Goal: Task Accomplishment & Management: Manage account settings

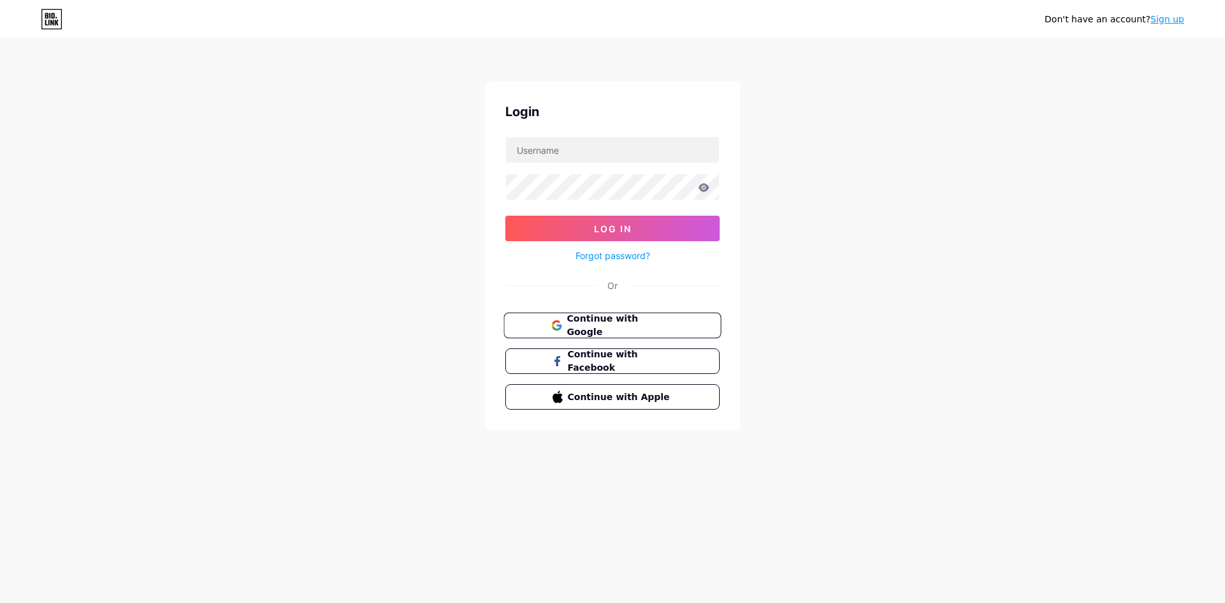
click at [681, 329] on button "Continue with Google" at bounding box center [612, 326] width 218 height 26
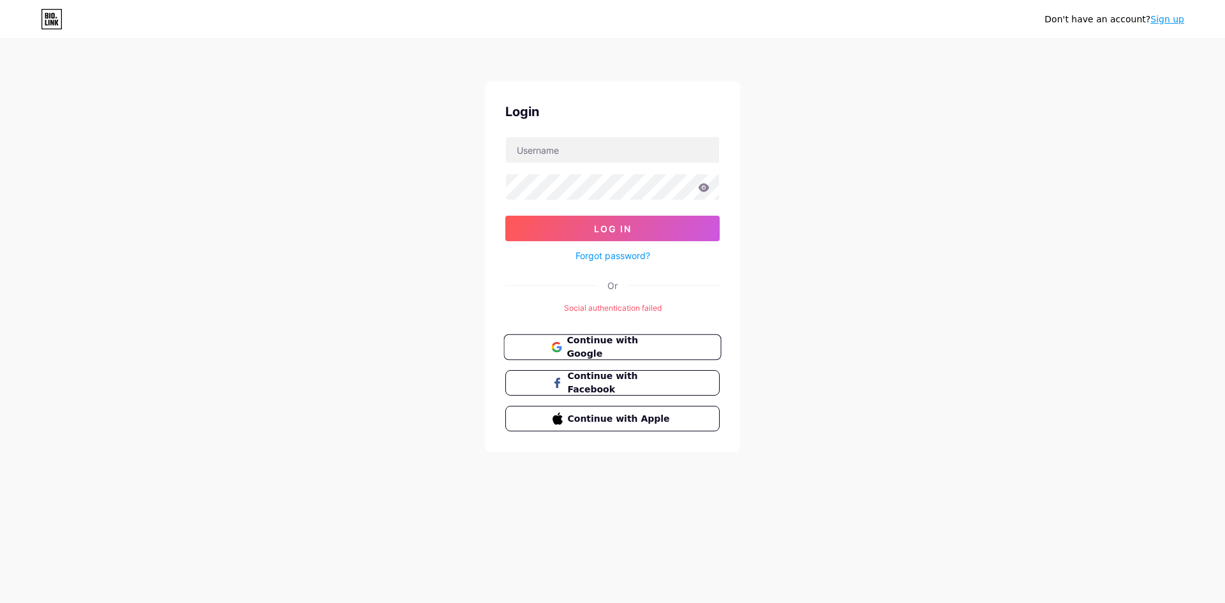
click at [557, 343] on icon at bounding box center [556, 344] width 8 height 4
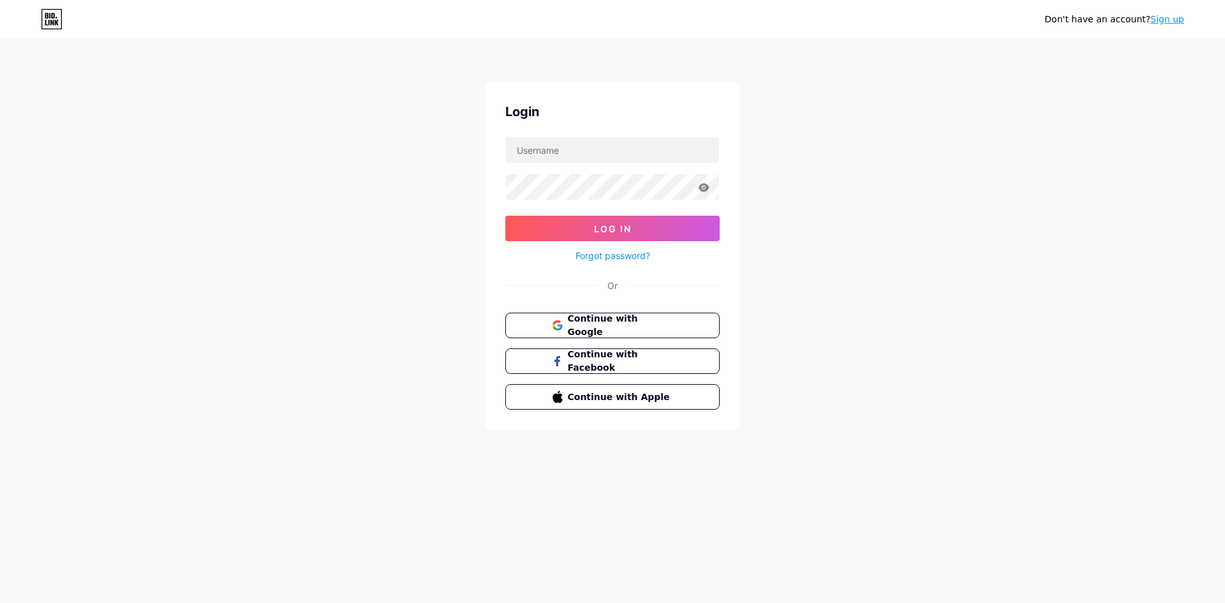
click at [975, 324] on div "Don't have an account? Sign up Login Log In Forgot password? Or Continue with G…" at bounding box center [612, 235] width 1225 height 471
click at [822, 256] on div "Don't have an account? Sign up Login Log In Forgot password? Or Continue with G…" at bounding box center [612, 235] width 1225 height 471
click at [907, 286] on div "Don't have an account? Sign up Login Log In Forgot password? Or Continue with G…" at bounding box center [612, 235] width 1225 height 471
click at [637, 144] on input "text" at bounding box center [612, 150] width 213 height 26
click at [623, 320] on span "Continue with Google" at bounding box center [620, 325] width 107 height 27
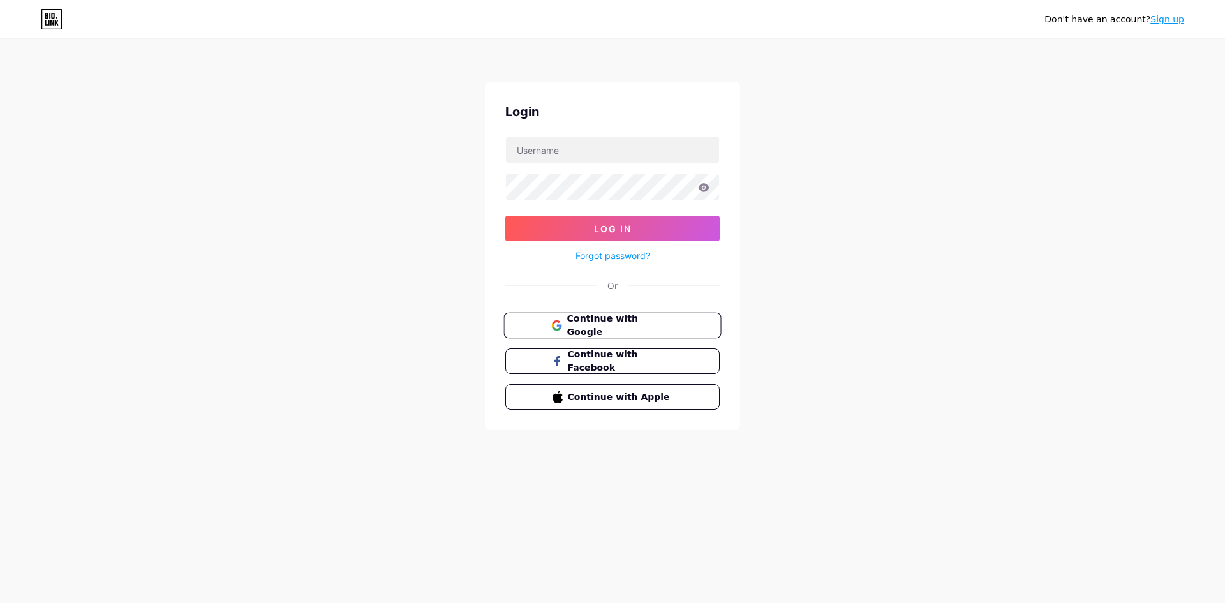
click at [579, 317] on button "Continue with Google" at bounding box center [612, 326] width 218 height 26
click at [639, 352] on button "Continue with Facebook" at bounding box center [612, 361] width 218 height 26
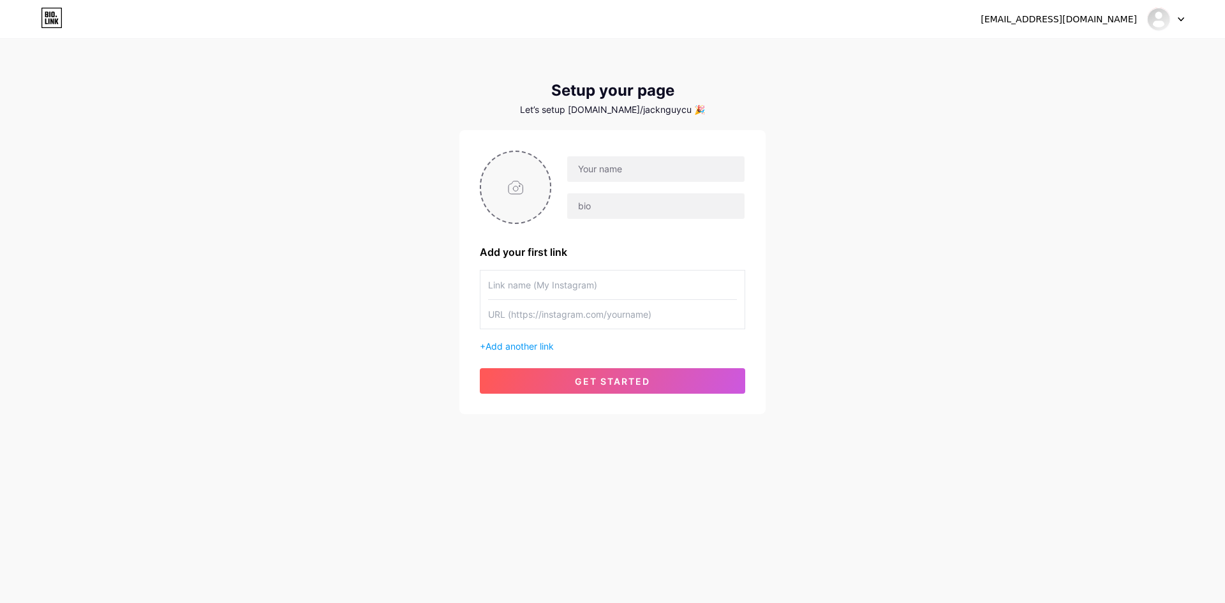
click at [528, 179] on input "file" at bounding box center [515, 187] width 69 height 71
type input "C:\fakepath\jacklogo.jpg"
click at [567, 289] on input "text" at bounding box center [612, 285] width 249 height 29
type input "n"
type input "N"
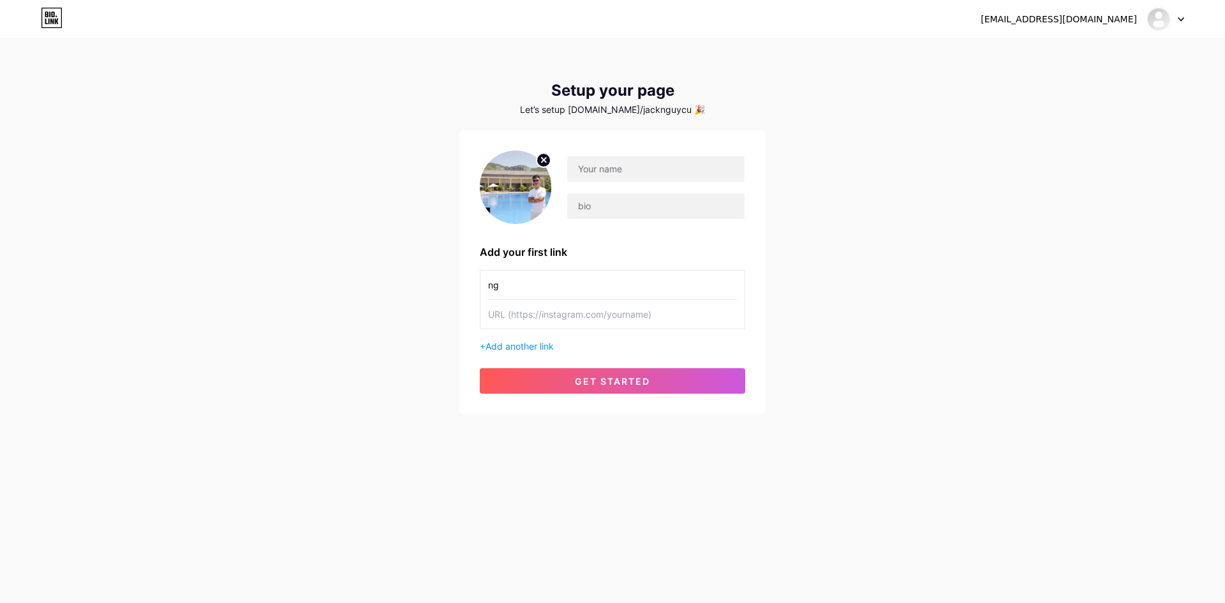
type input "n"
type input "[PERSON_NAME]"
paste input "https://www.instagram.com/reels/DL_k1fHBgjZ/"
type input "https://www.instagram.com/reels/DL_k1fHBgjZ/"
drag, startPoint x: 701, startPoint y: 315, endPoint x: 462, endPoint y: 331, distance: 239.2
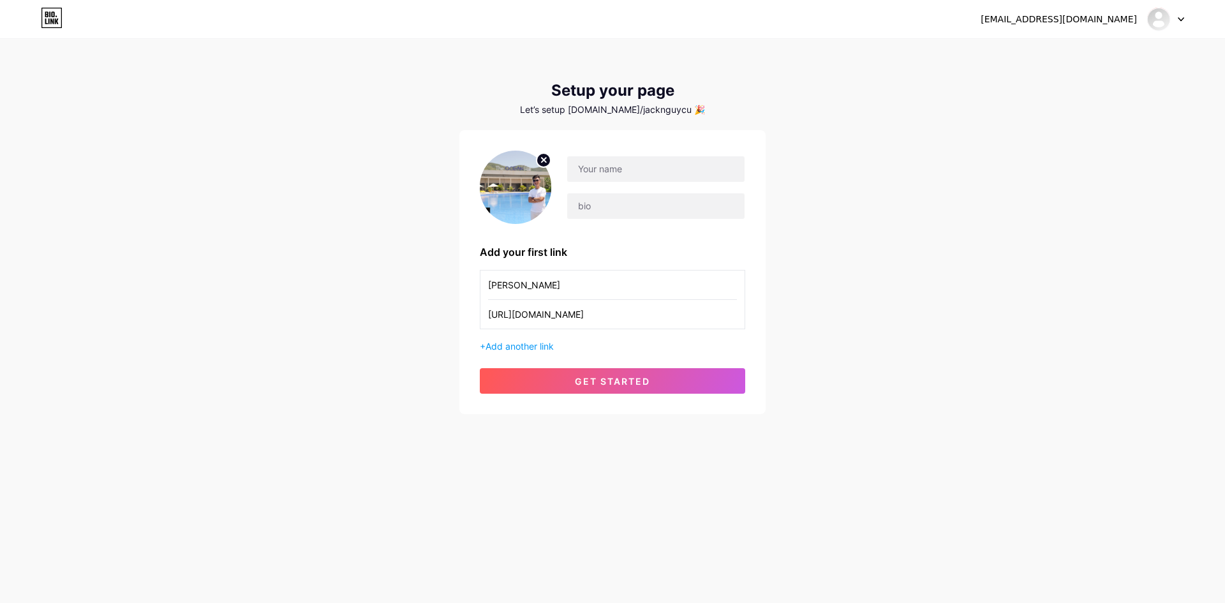
click at [462, 331] on div "Add your first link Nguyễn Hữu Tới https://www.instagram.com/reels/DL_k1fHBgjZ/…" at bounding box center [612, 272] width 306 height 284
click at [516, 341] on span "Add another link" at bounding box center [520, 346] width 68 height 11
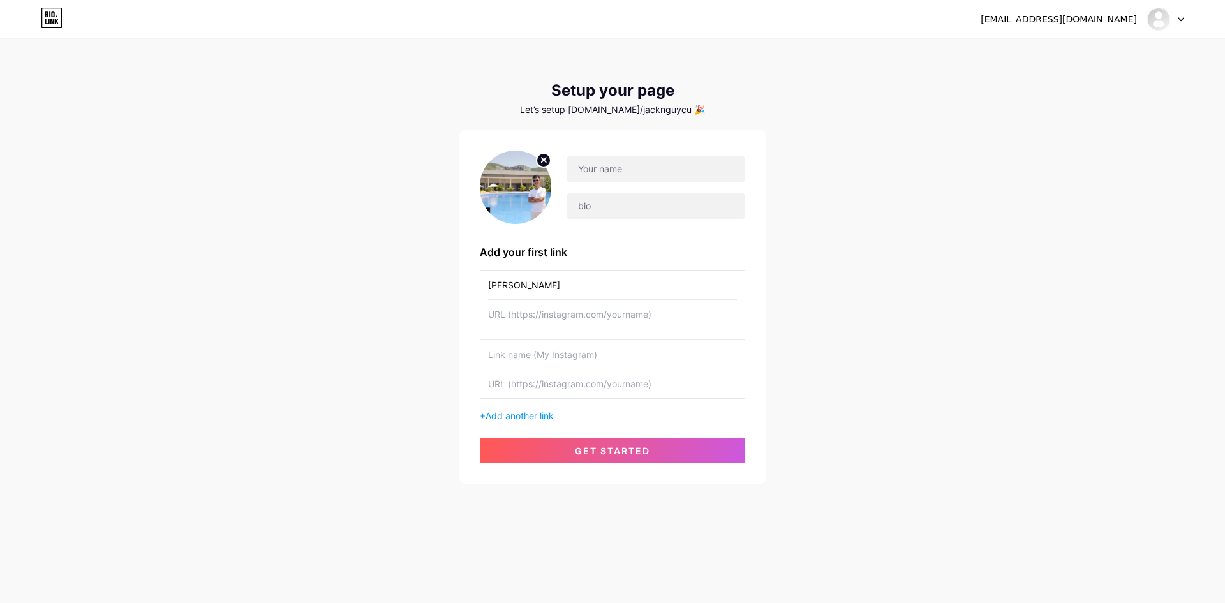
click at [591, 346] on input "text" at bounding box center [612, 354] width 249 height 29
click at [628, 316] on input "text" at bounding box center [612, 314] width 249 height 29
click at [616, 357] on input "text" at bounding box center [612, 354] width 249 height 29
click at [600, 320] on input "text" at bounding box center [612, 314] width 249 height 29
click at [590, 357] on input "text" at bounding box center [612, 354] width 249 height 29
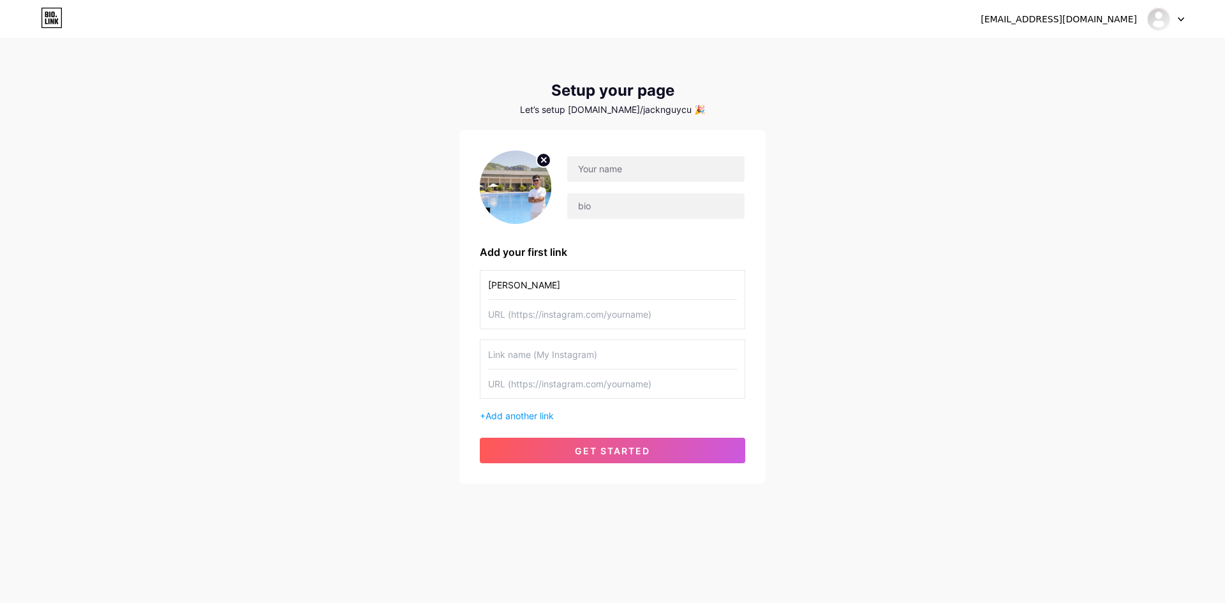
click at [610, 308] on input "text" at bounding box center [612, 314] width 249 height 29
click at [599, 203] on input "text" at bounding box center [655, 206] width 177 height 26
click at [651, 315] on input "text" at bounding box center [612, 314] width 249 height 29
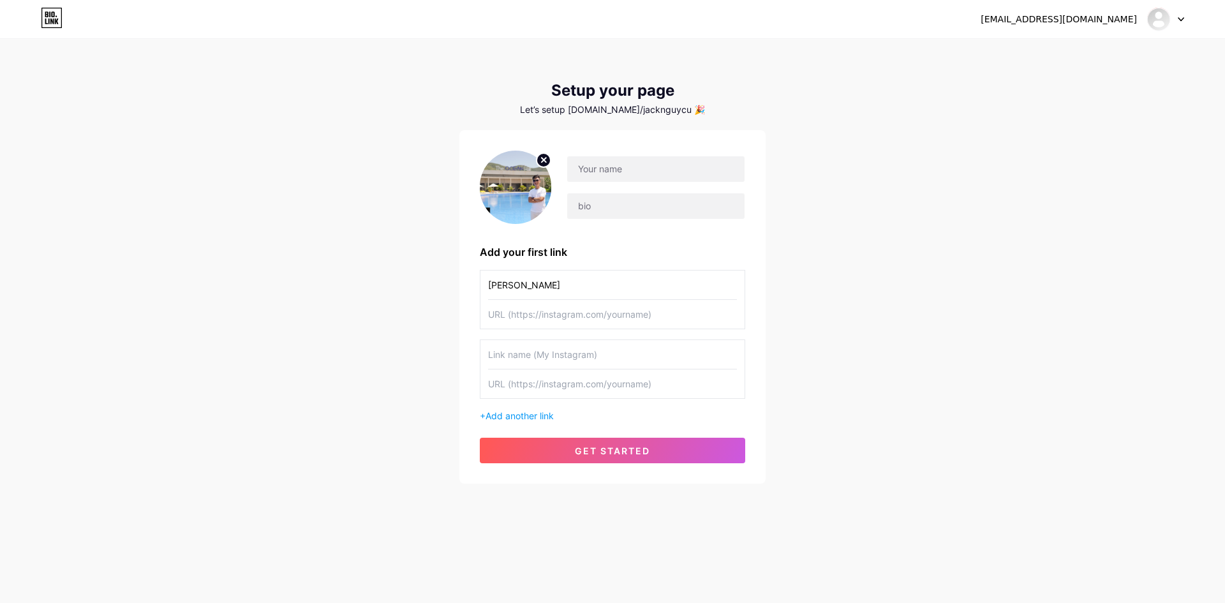
click at [745, 336] on div "Add your first link Nguyễn Hữu Tới + Add another link get started" at bounding box center [612, 306] width 306 height 353
click at [859, 268] on div "nguyenhuutoi080196@gmail.com Dashboard Logout Setup your page Let’s setup bio.l…" at bounding box center [612, 262] width 1225 height 524
click at [591, 171] on input "text" at bounding box center [655, 169] width 177 height 26
type input "n"
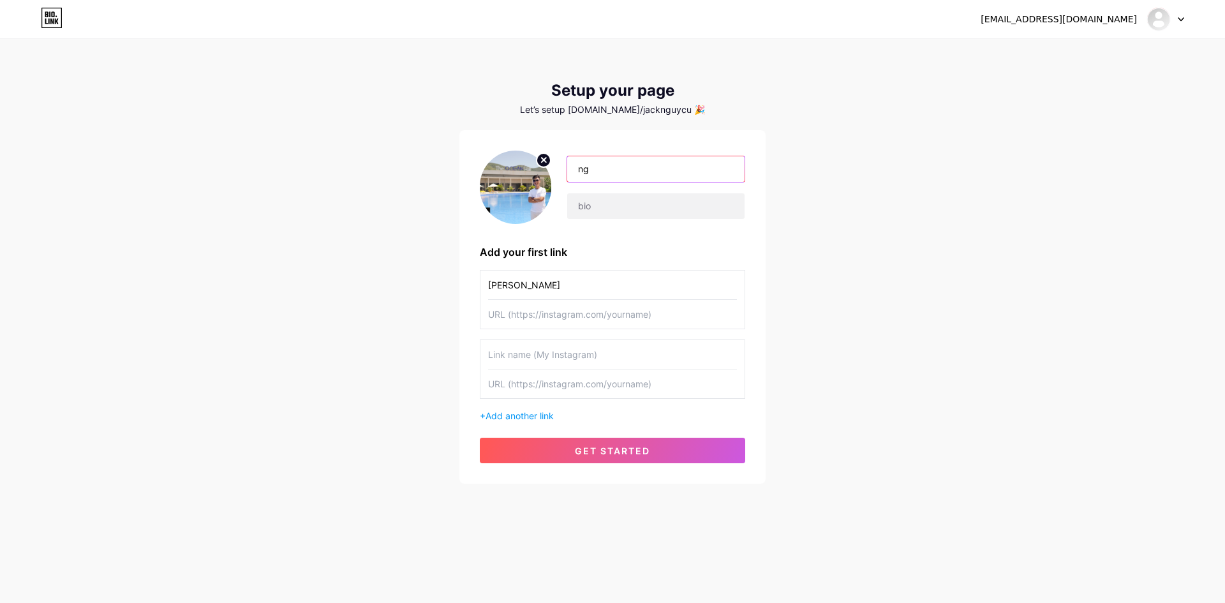
type input "n"
type input "[PERSON_NAME]"
click at [586, 207] on input "text" at bounding box center [655, 206] width 177 height 26
click at [722, 216] on input "text" at bounding box center [655, 206] width 177 height 26
click at [774, 244] on div "nguyenhuutoi080196@gmail.com Dashboard Logout Setup your page Let’s setup bio.l…" at bounding box center [612, 262] width 1225 height 524
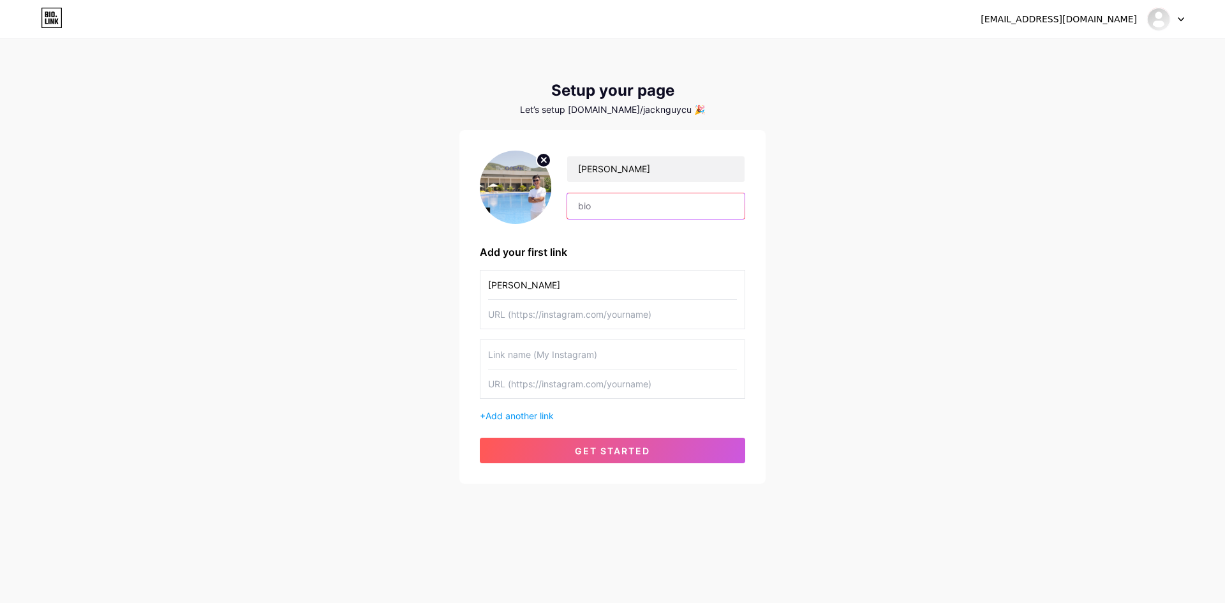
click at [614, 213] on input "text" at bounding box center [655, 206] width 177 height 26
type input "IT"
drag, startPoint x: 585, startPoint y: 288, endPoint x: 376, endPoint y: 301, distance: 209.0
click at [376, 301] on div "nguyenhuutoi080196@gmail.com Dashboard Logout Setup your page Let’s setup bio.l…" at bounding box center [612, 262] width 1225 height 524
click at [571, 286] on input "text" at bounding box center [612, 285] width 249 height 29
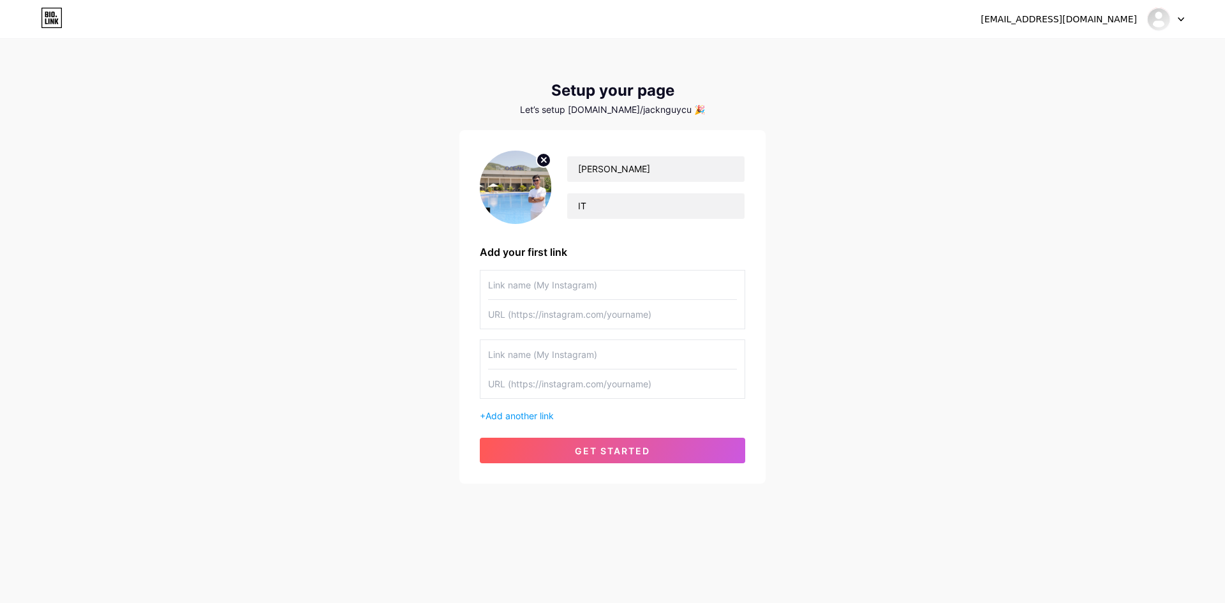
click at [880, 283] on div "nguyenhuutoi080196@gmail.com Dashboard Logout Setup your page Let’s setup bio.l…" at bounding box center [612, 262] width 1225 height 524
click at [1015, 195] on div "nguyenhuutoi080196@gmail.com Dashboard Logout Setup your page Let’s setup bio.l…" at bounding box center [612, 262] width 1225 height 524
click at [567, 290] on input "text" at bounding box center [612, 285] width 249 height 29
click at [941, 272] on div "nguyenhuutoi080196@gmail.com Dashboard Logout Setup your page Let’s setup bio.l…" at bounding box center [612, 262] width 1225 height 524
click at [595, 294] on input "text" at bounding box center [612, 285] width 249 height 29
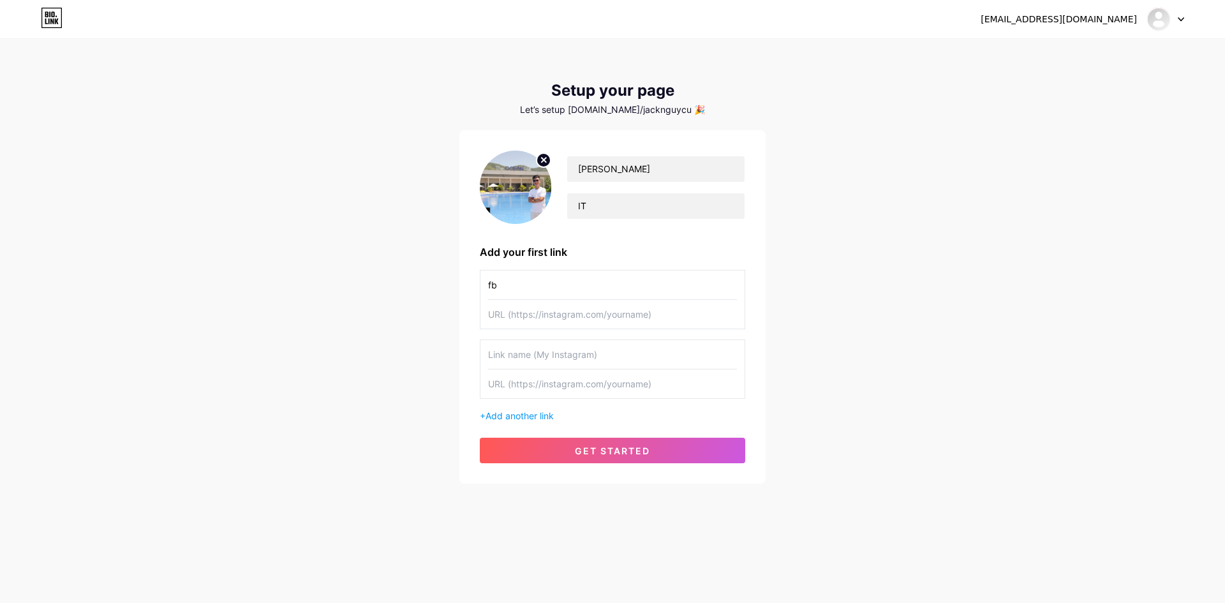
type input "f"
type input "Jack Nguyễn"
paste input "[URL][DOMAIN_NAME]"
type input "[URL][DOMAIN_NAME]"
click at [576, 453] on span "get started" at bounding box center [612, 450] width 75 height 11
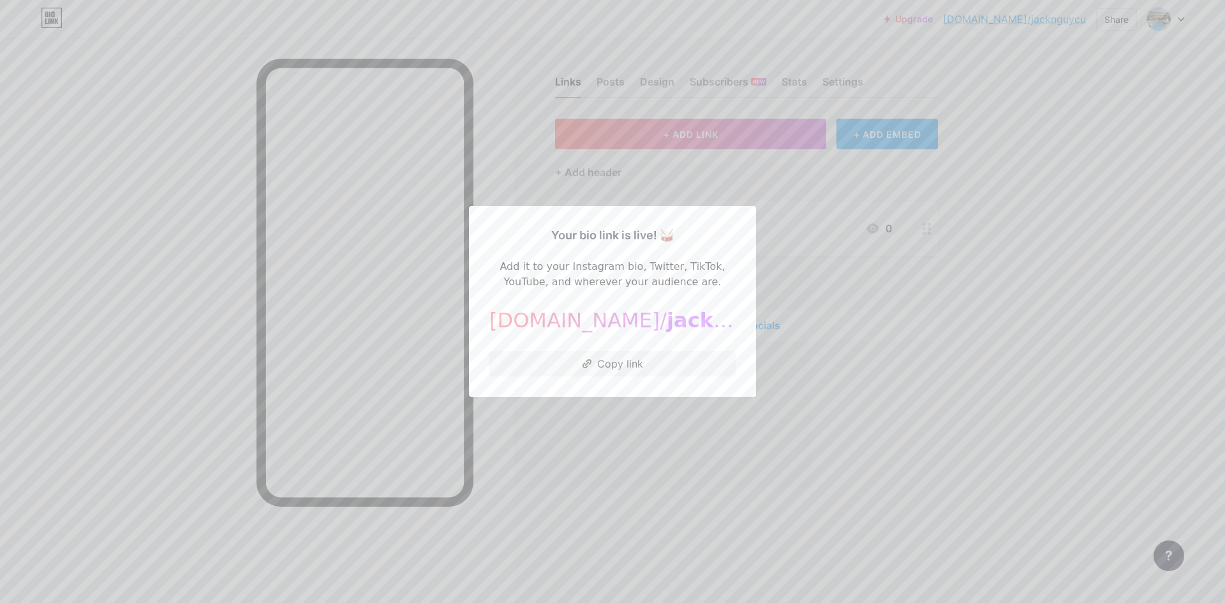
click at [832, 257] on div at bounding box center [612, 301] width 1225 height 603
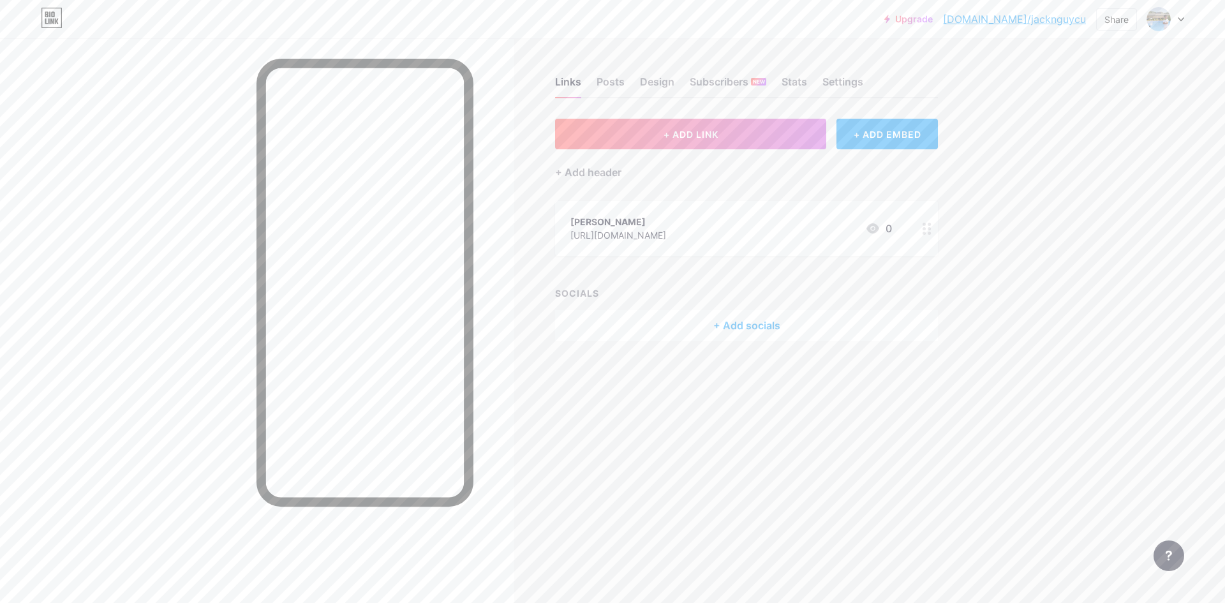
click at [1077, 17] on link "[DOMAIN_NAME]/jacknguycu" at bounding box center [1014, 18] width 143 height 15
drag, startPoint x: 1064, startPoint y: 19, endPoint x: 1182, endPoint y: 161, distance: 185.4
click at [1182, 161] on div "Upgrade bio.link/jackng... bio.link/jacknguycu Share Switch accounts Nguyễn Hữu…" at bounding box center [612, 301] width 1225 height 603
click at [642, 78] on div "Design" at bounding box center [657, 85] width 34 height 23
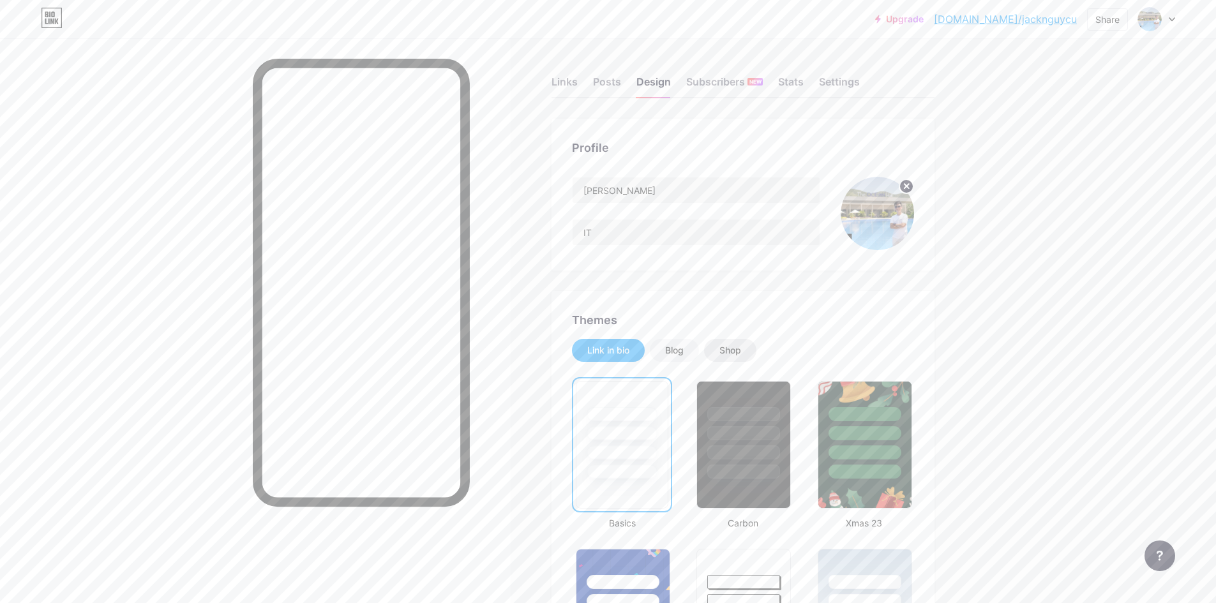
click at [725, 348] on div "Shop" at bounding box center [730, 350] width 22 height 13
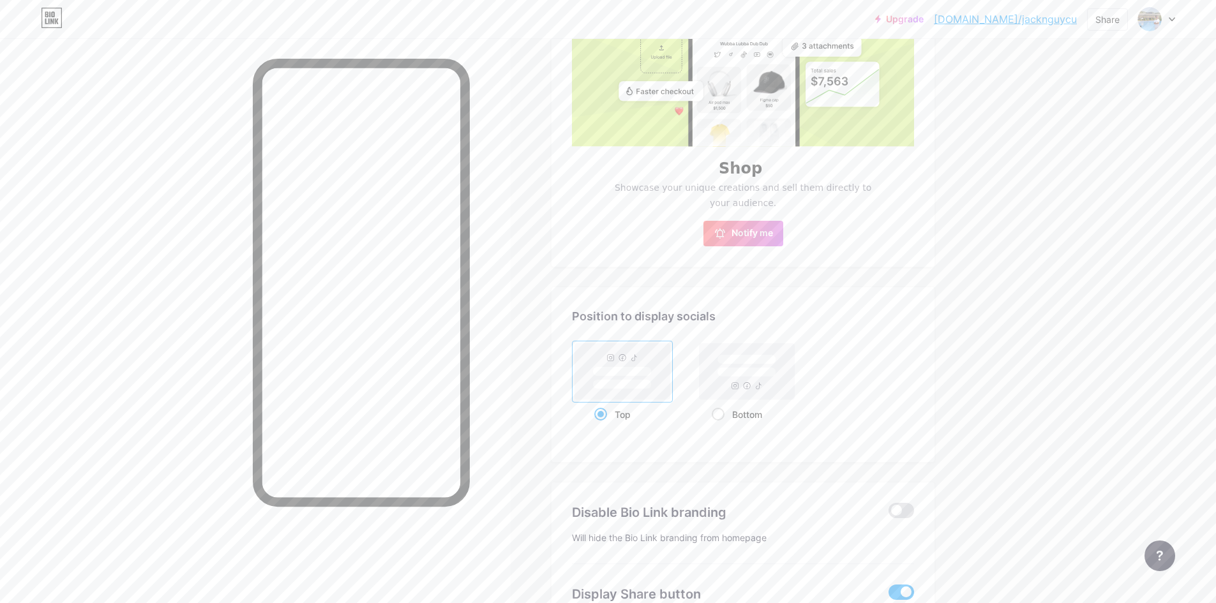
scroll to position [516, 0]
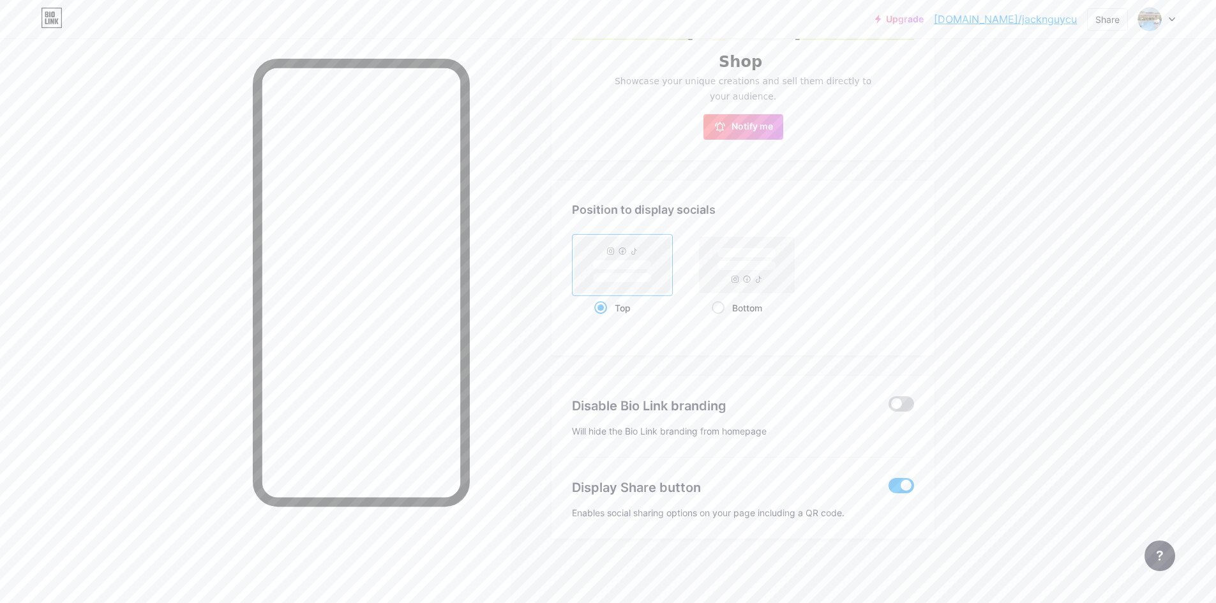
click at [907, 406] on span at bounding box center [901, 403] width 26 height 15
click at [888, 407] on input "checkbox" at bounding box center [888, 407] width 0 height 0
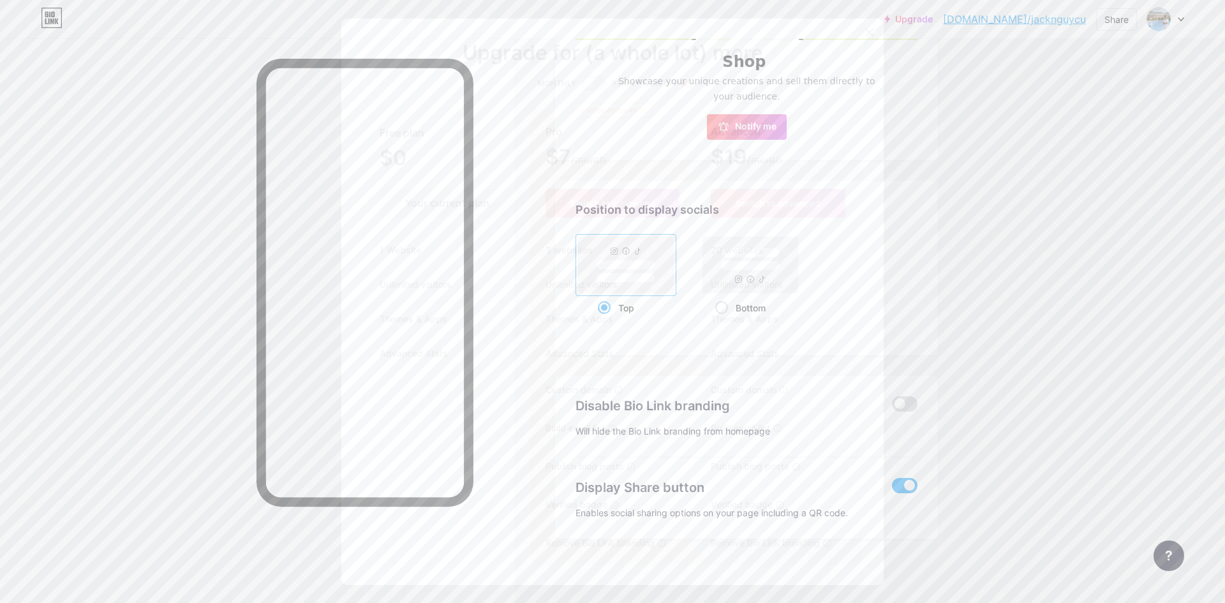
click at [865, 36] on icon at bounding box center [870, 32] width 10 height 10
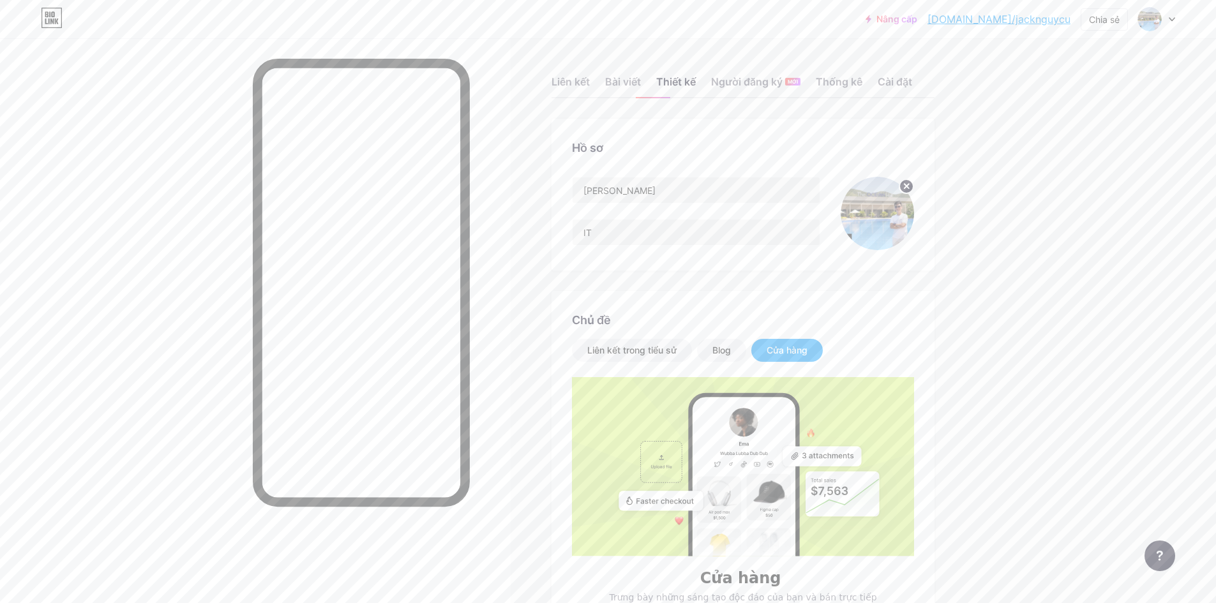
scroll to position [319, 0]
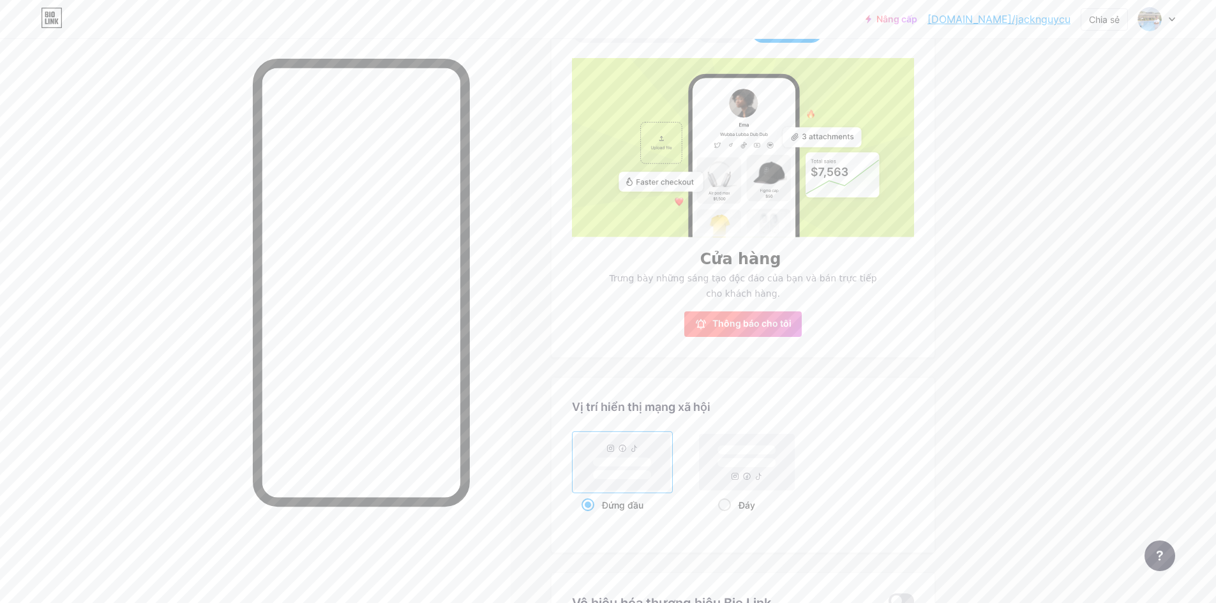
click at [748, 326] on font "Thông báo cho tôi" at bounding box center [751, 323] width 79 height 11
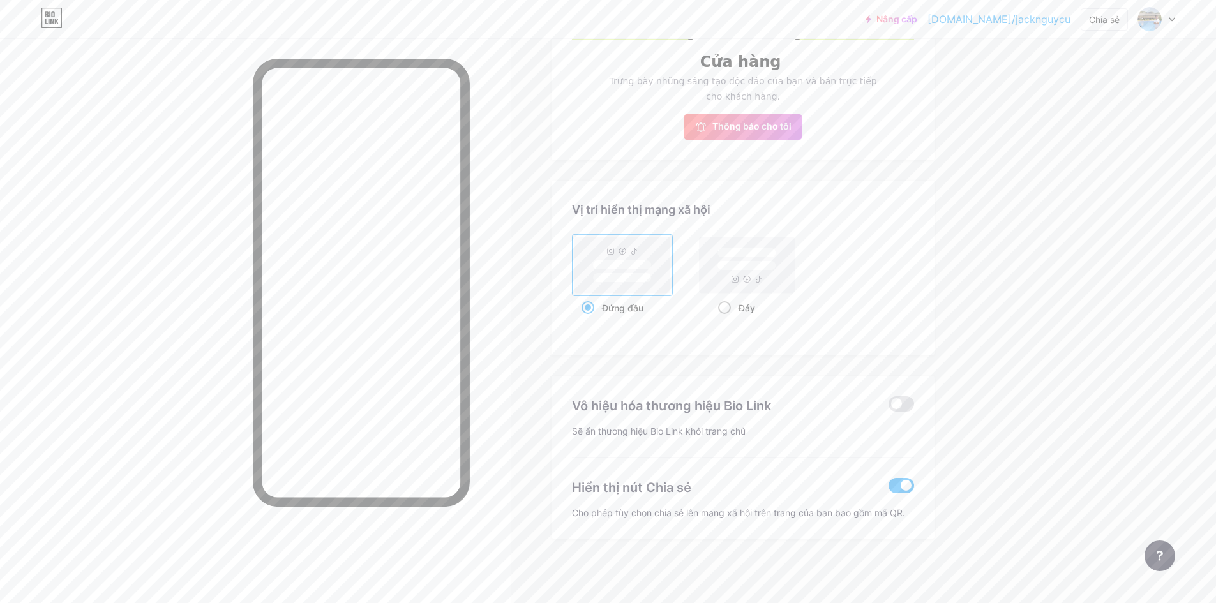
click at [727, 309] on span at bounding box center [724, 307] width 13 height 13
click at [726, 320] on input "Đáy" at bounding box center [722, 324] width 8 height 8
radio input "true"
click at [908, 405] on span at bounding box center [901, 403] width 26 height 15
click at [888, 407] on input "checkbox" at bounding box center [888, 407] width 0 height 0
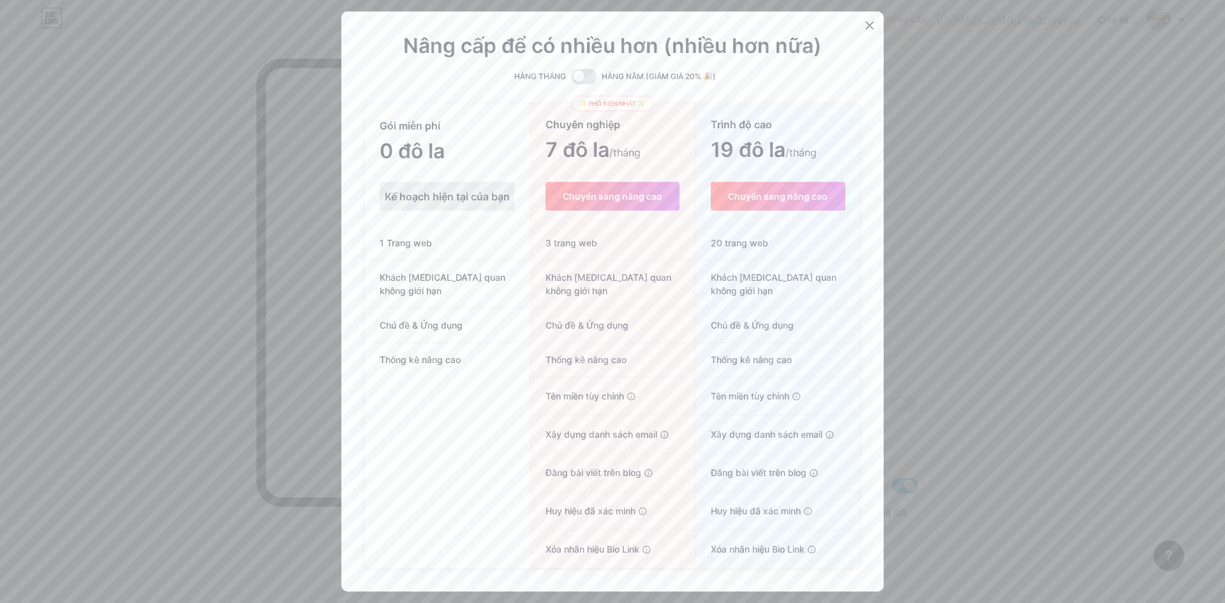
click at [462, 191] on div "Kế hoạch hiện tại của bạn" at bounding box center [447, 196] width 135 height 29
click at [448, 203] on font "Kế hoạch hiện tại của bạn" at bounding box center [447, 196] width 125 height 13
click at [874, 37] on div at bounding box center [869, 25] width 23 height 23
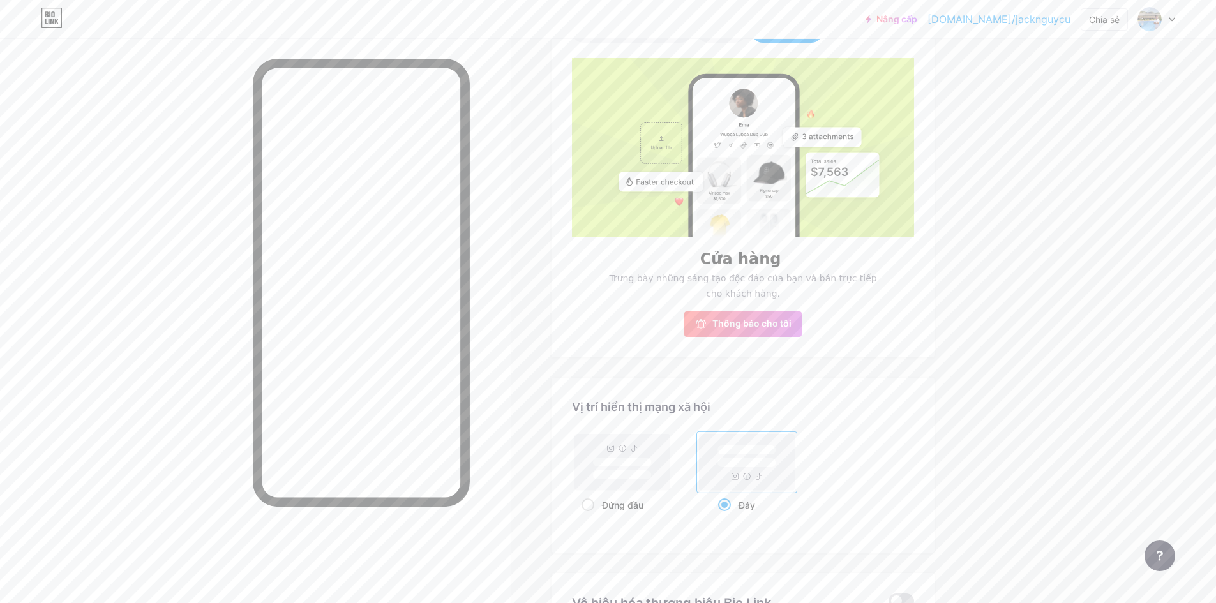
scroll to position [0, 0]
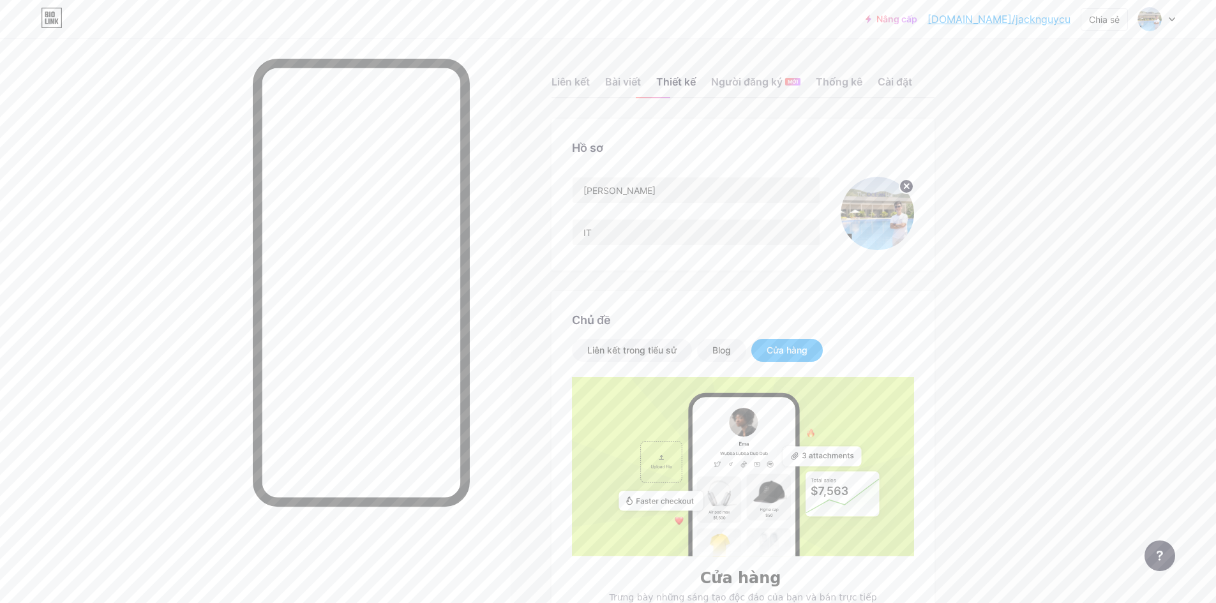
click at [604, 83] on div "Liên kết Bài viết Thiết kế Người đăng ký MỚI Thống kê Cài đặt" at bounding box center [742, 76] width 383 height 45
click at [637, 82] on font "Bài viết" at bounding box center [623, 81] width 36 height 13
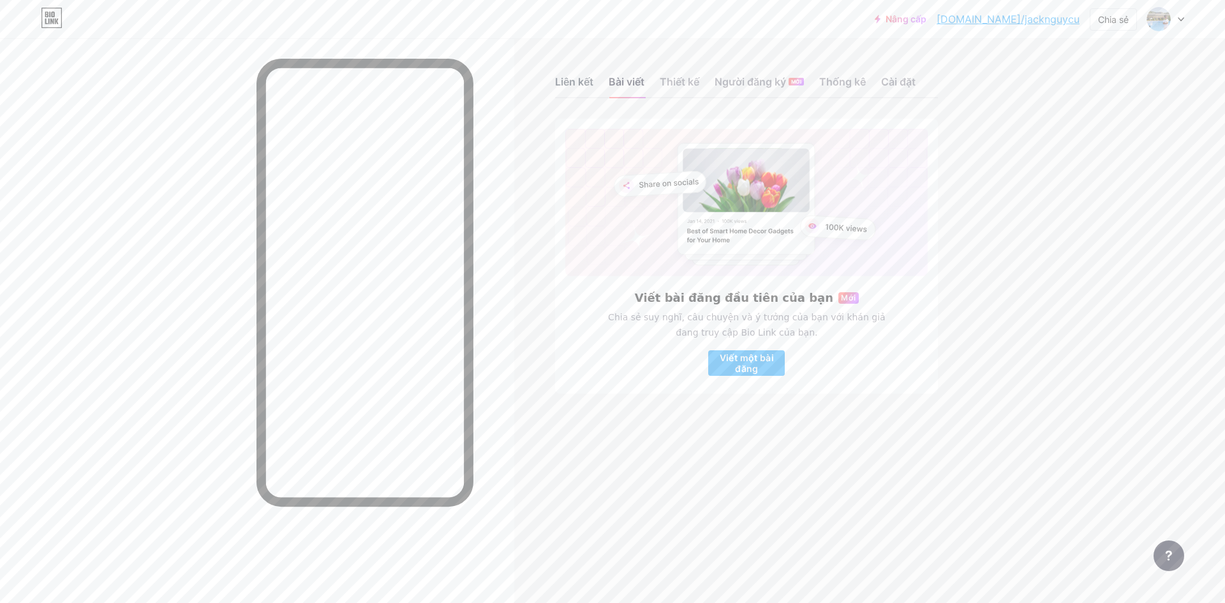
click at [566, 77] on font "Liên kết" at bounding box center [574, 81] width 38 height 13
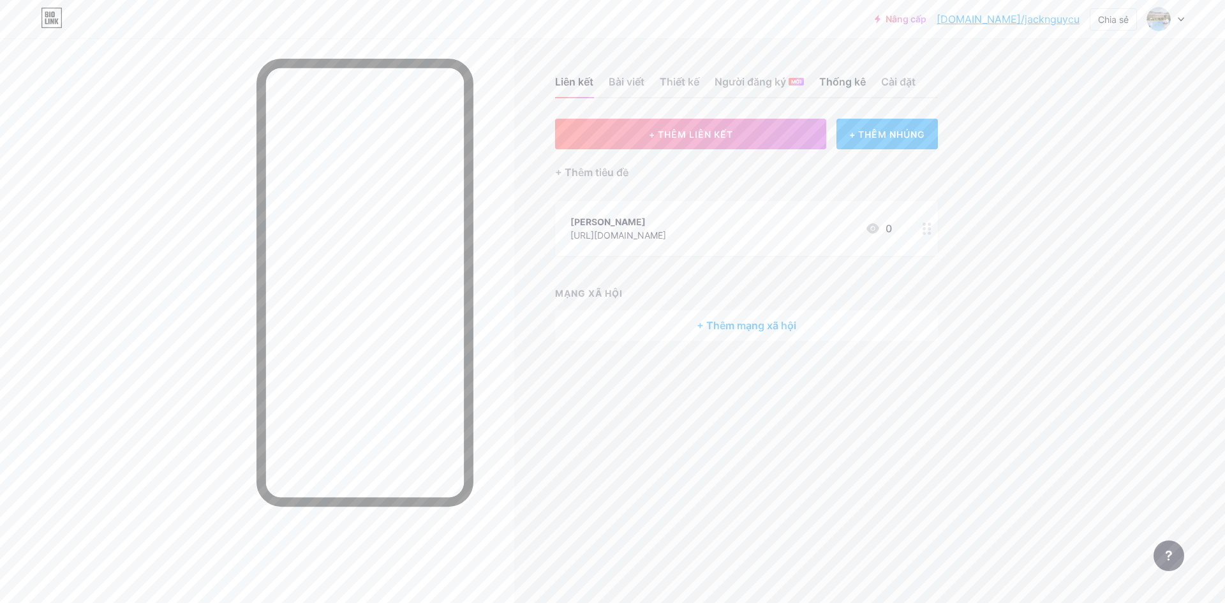
click at [834, 79] on font "Thống kê" at bounding box center [842, 81] width 47 height 13
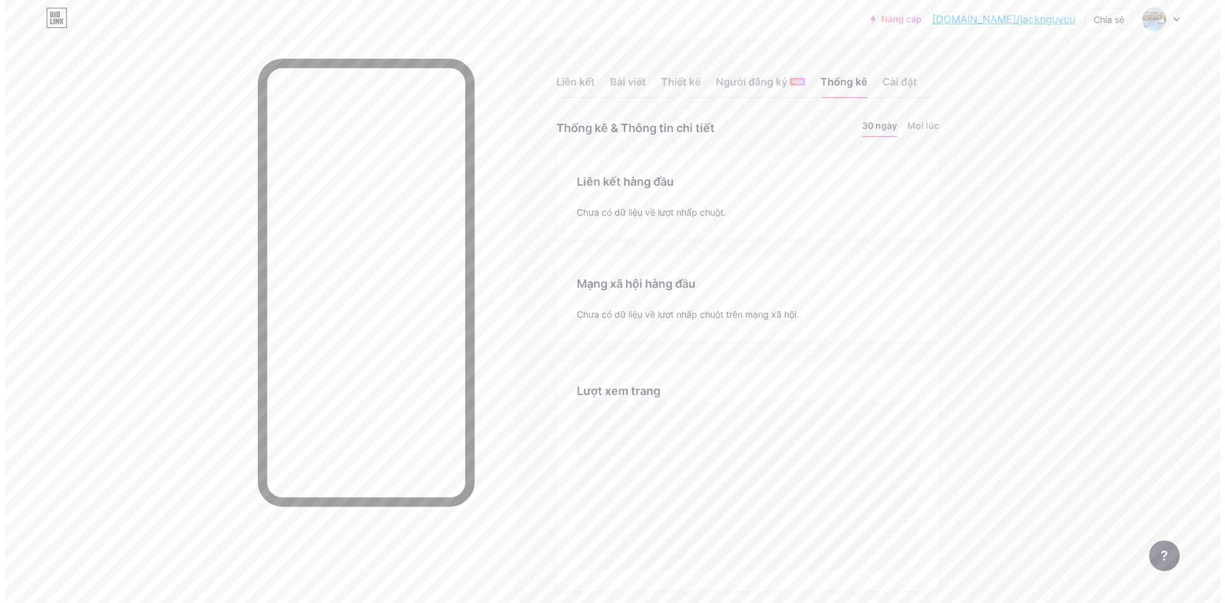
scroll to position [603, 1216]
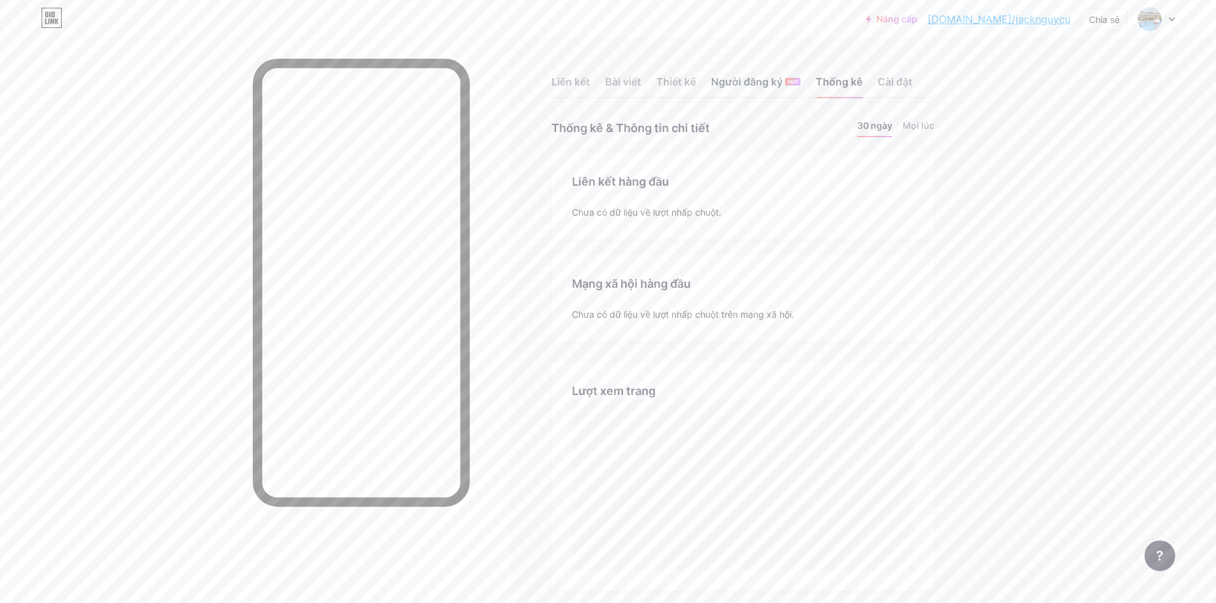
click at [779, 88] on font "Người đăng ký" at bounding box center [746, 81] width 71 height 15
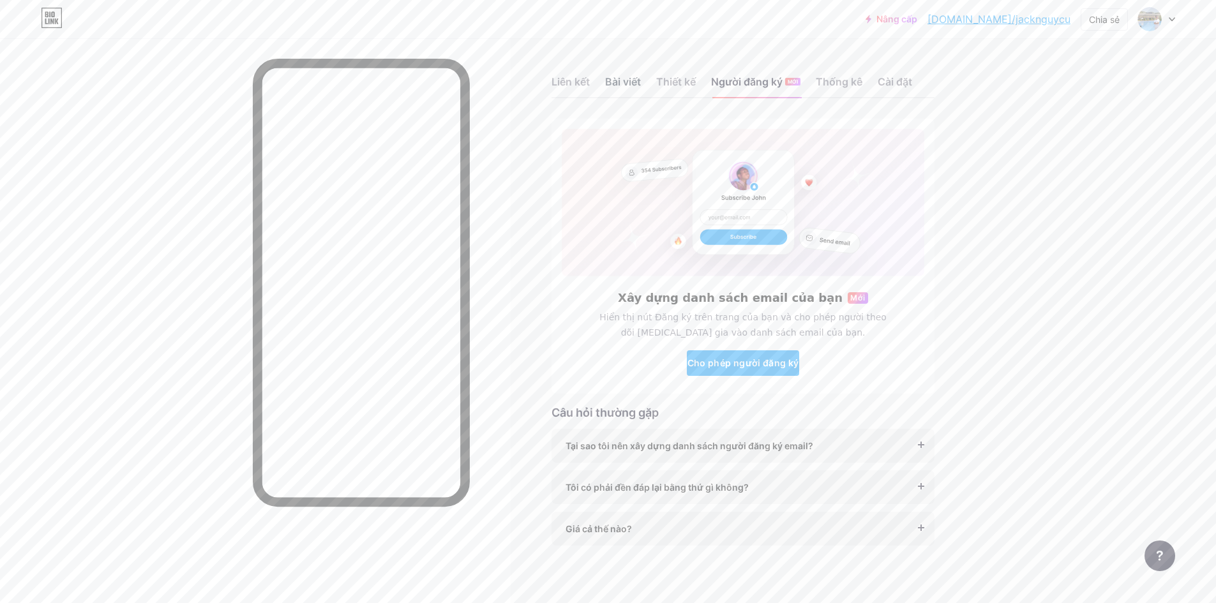
click at [633, 80] on font "Bài viết" at bounding box center [623, 81] width 36 height 13
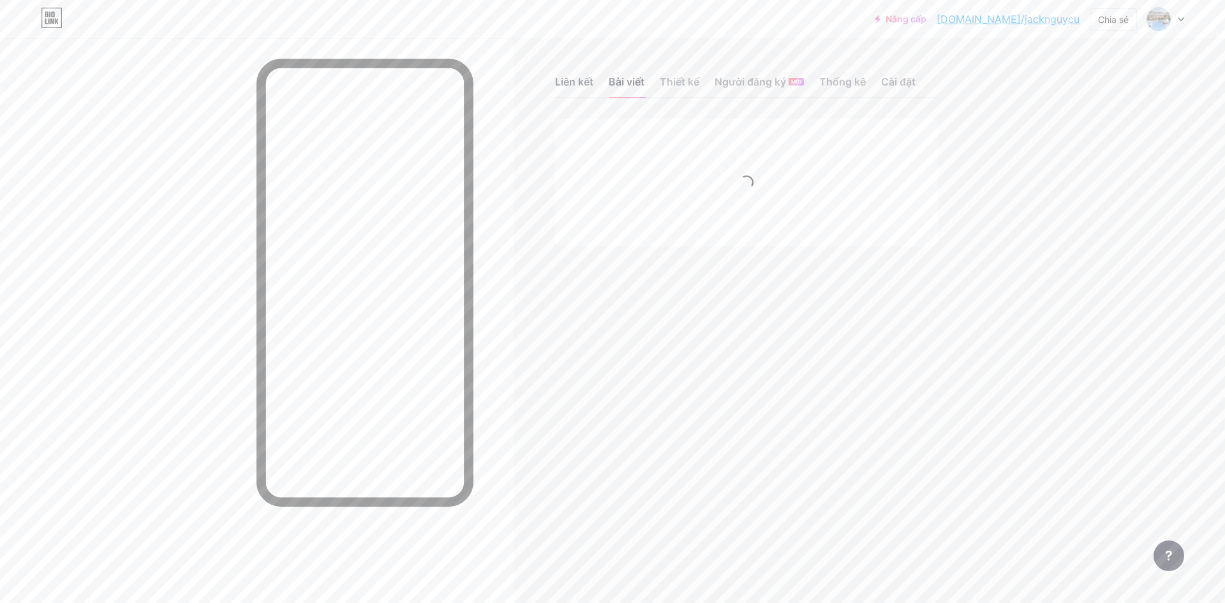
click at [584, 83] on font "Liên kết" at bounding box center [574, 81] width 38 height 13
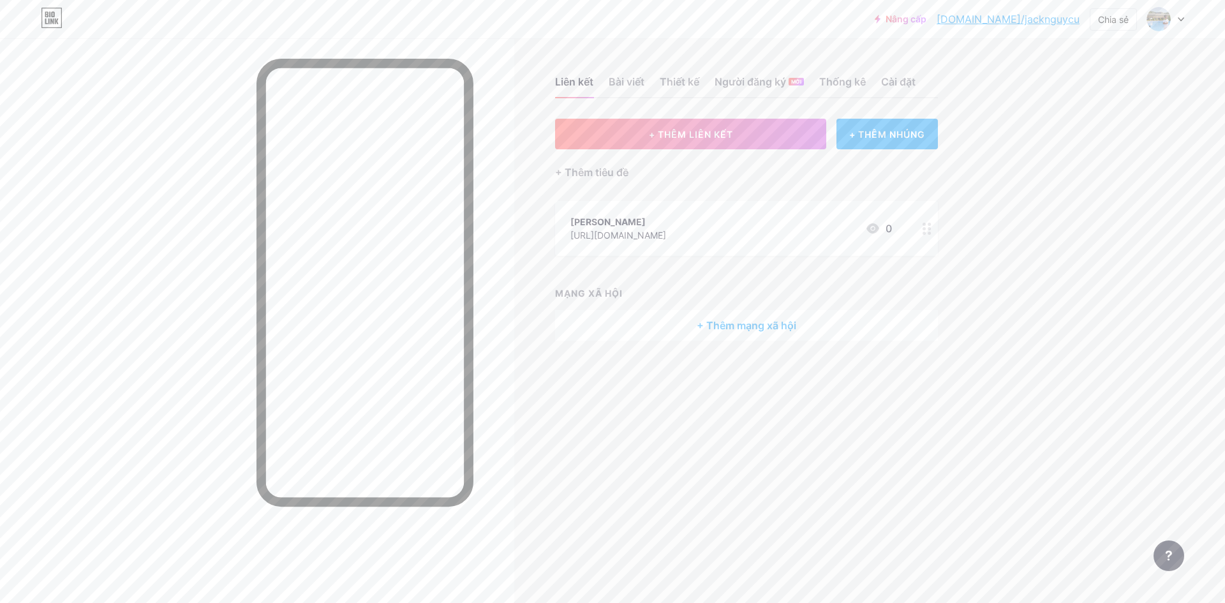
click at [931, 225] on icon at bounding box center [927, 229] width 9 height 12
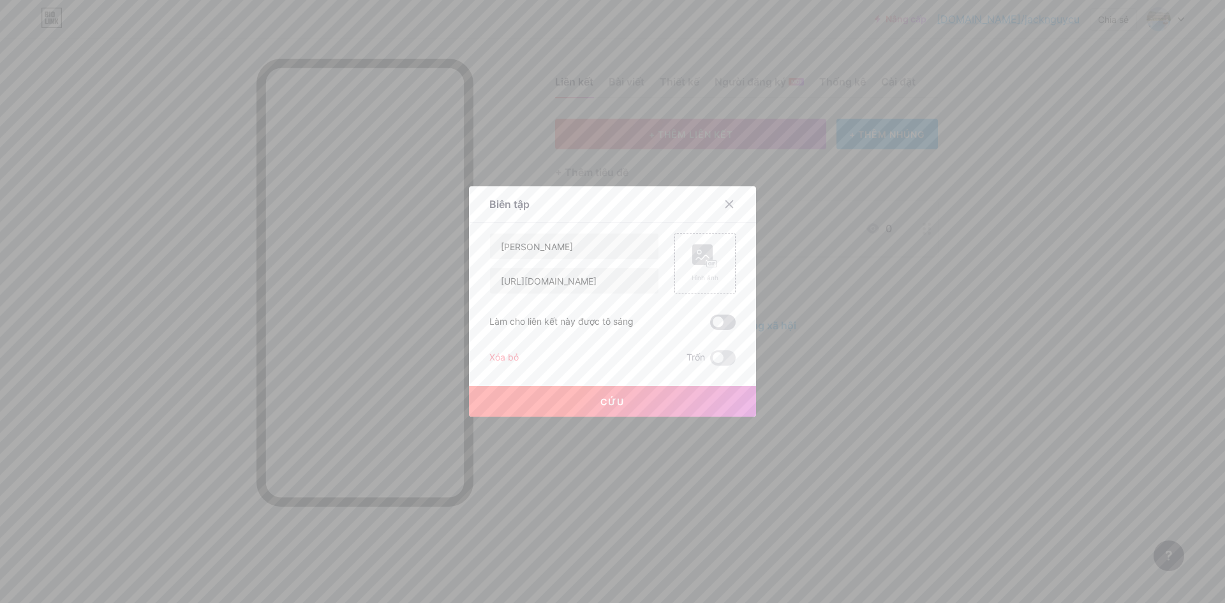
click at [726, 320] on span at bounding box center [723, 322] width 26 height 15
click at [710, 325] on input "checkbox" at bounding box center [710, 325] width 0 height 0
click at [716, 269] on div "Hình ảnh" at bounding box center [704, 263] width 61 height 61
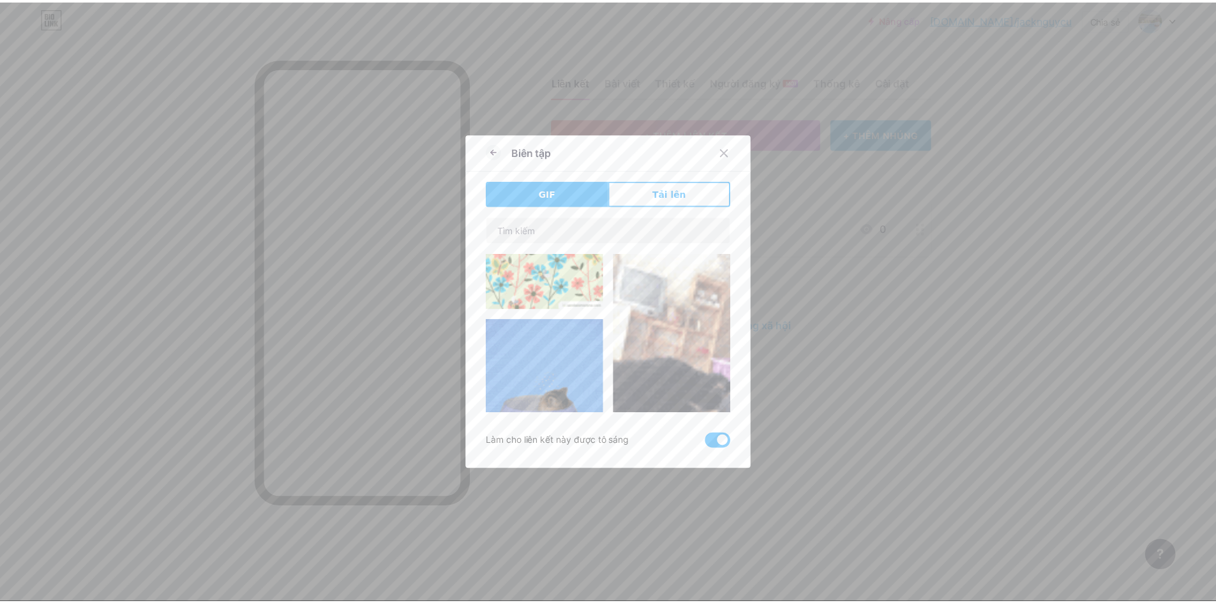
scroll to position [426, 0]
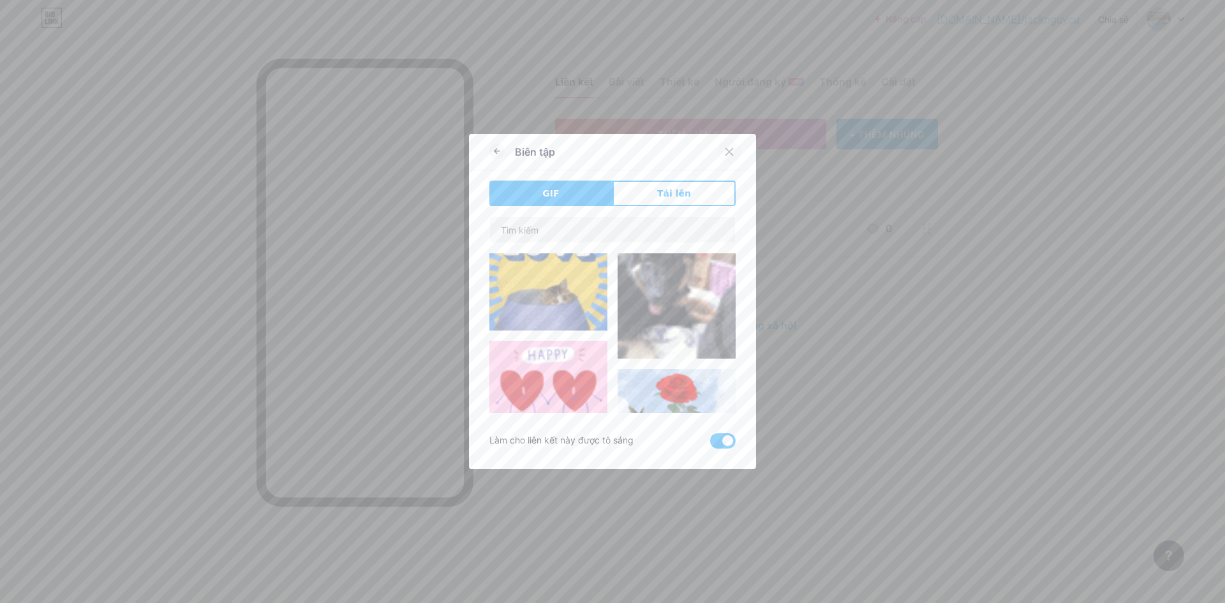
click at [726, 149] on icon at bounding box center [729, 152] width 7 height 7
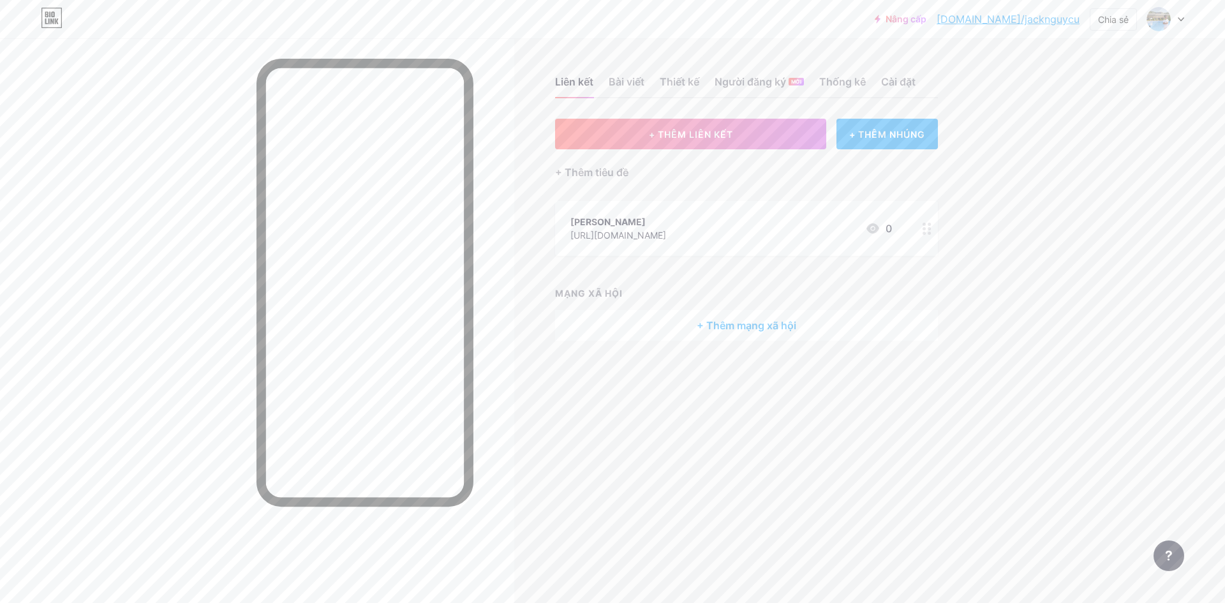
click at [921, 223] on div at bounding box center [927, 228] width 22 height 55
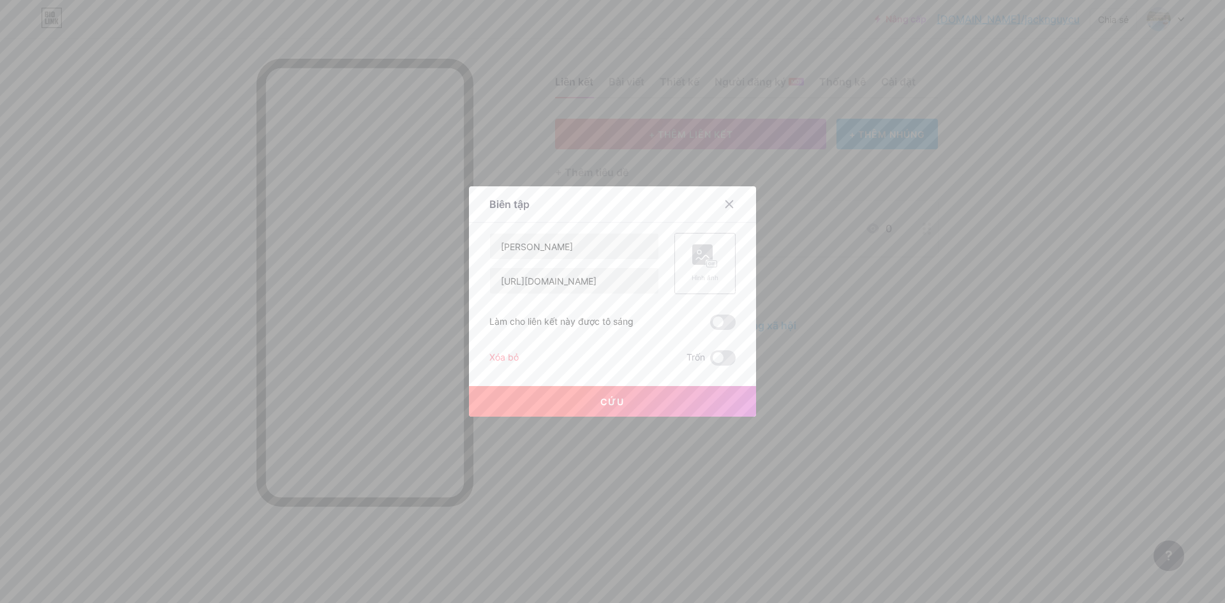
click at [692, 260] on rect at bounding box center [702, 254] width 20 height 20
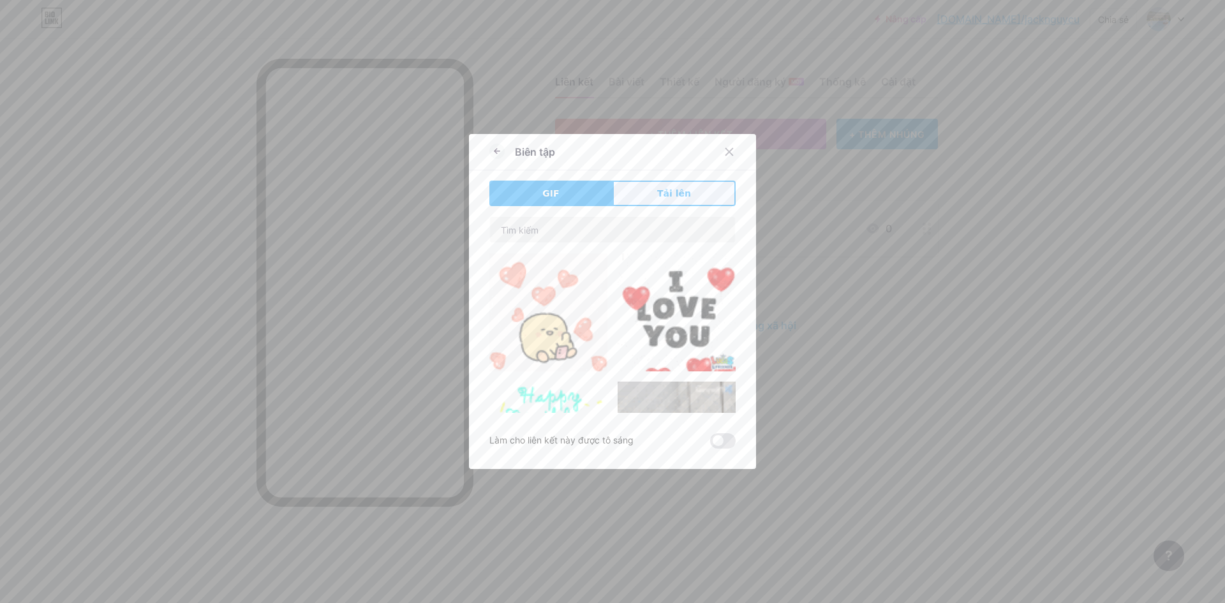
click at [657, 190] on font "Tải lên" at bounding box center [674, 193] width 34 height 10
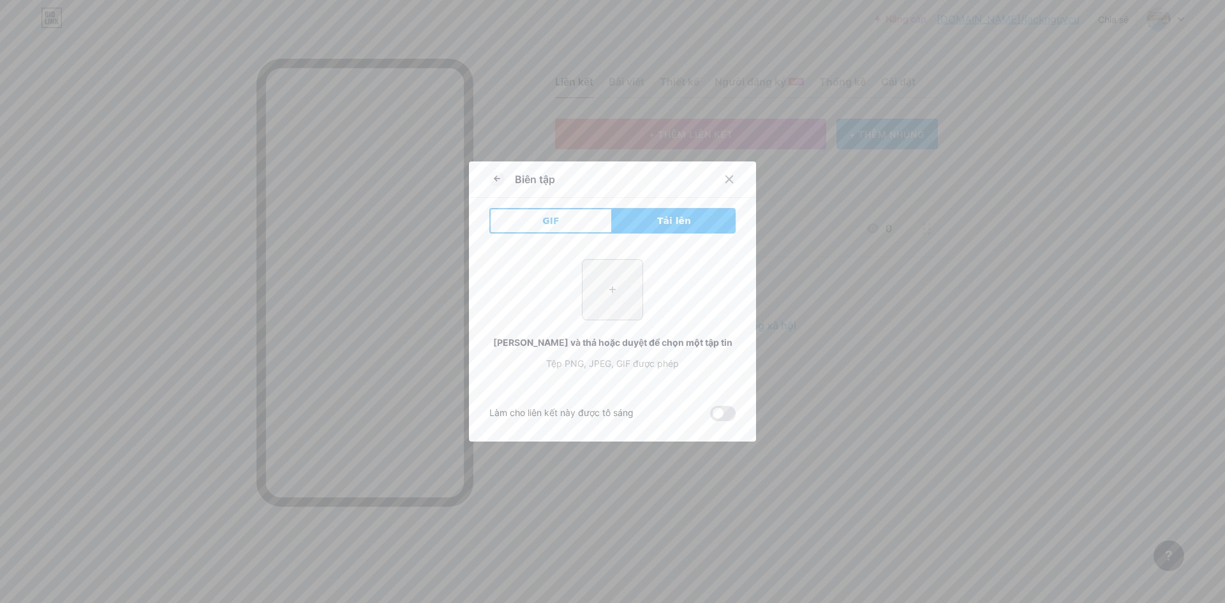
click at [606, 279] on input "file" at bounding box center [613, 290] width 60 height 60
type input "C:\fakepath\jacklogo.jpg"
click at [718, 417] on span at bounding box center [723, 413] width 26 height 15
click at [710, 417] on input "checkbox" at bounding box center [710, 417] width 0 height 0
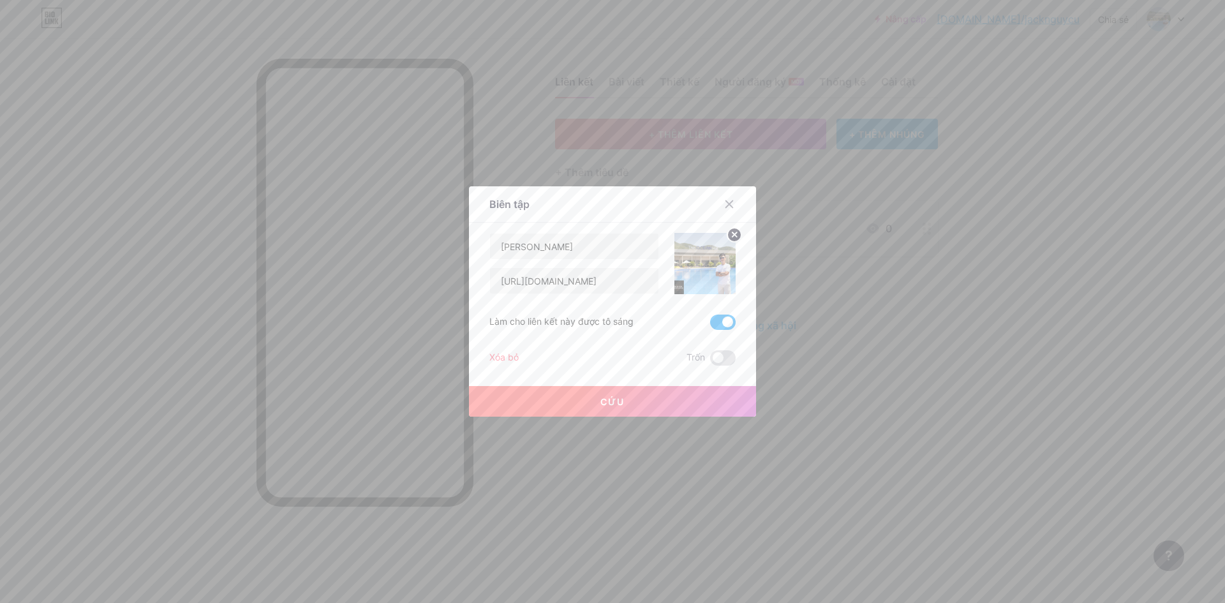
click at [629, 404] on button "Cứu" at bounding box center [612, 401] width 287 height 31
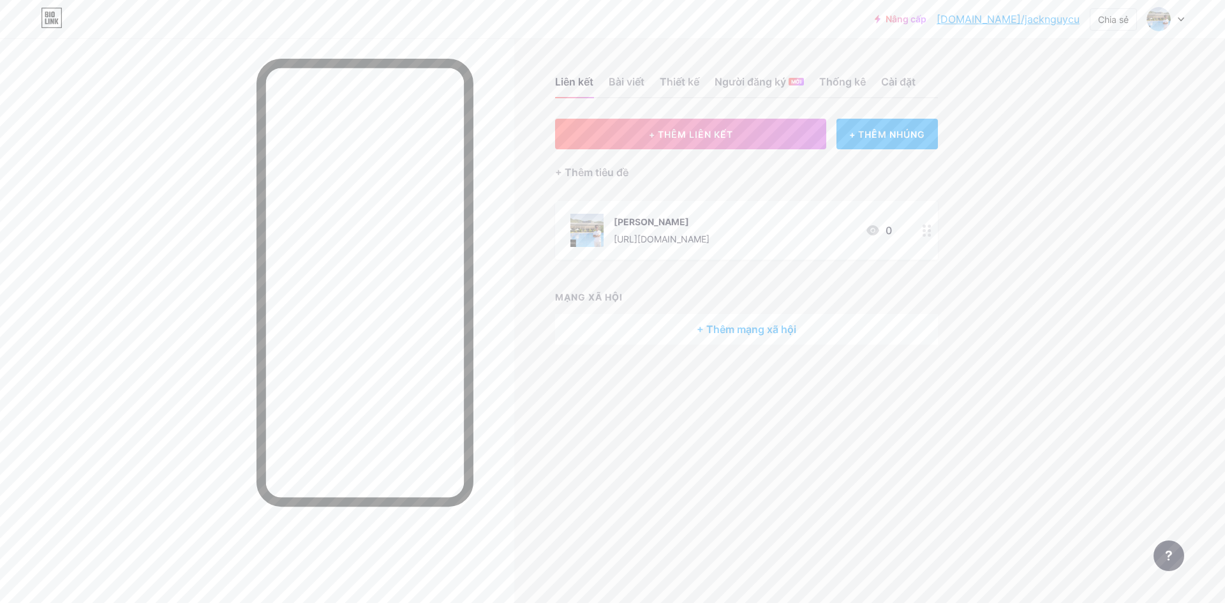
click at [924, 229] on circle at bounding box center [924, 230] width 3 height 3
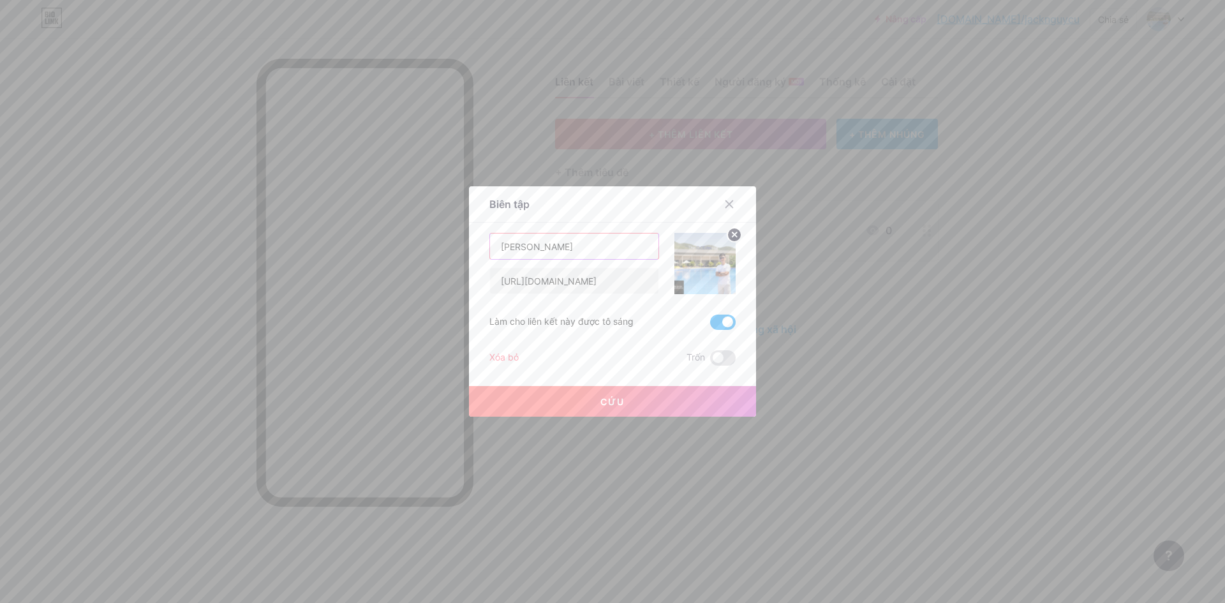
click at [550, 250] on input "Jack Nguyễn" at bounding box center [574, 247] width 168 height 26
type input "FACEBOOK ME"
click at [717, 360] on span at bounding box center [723, 357] width 26 height 15
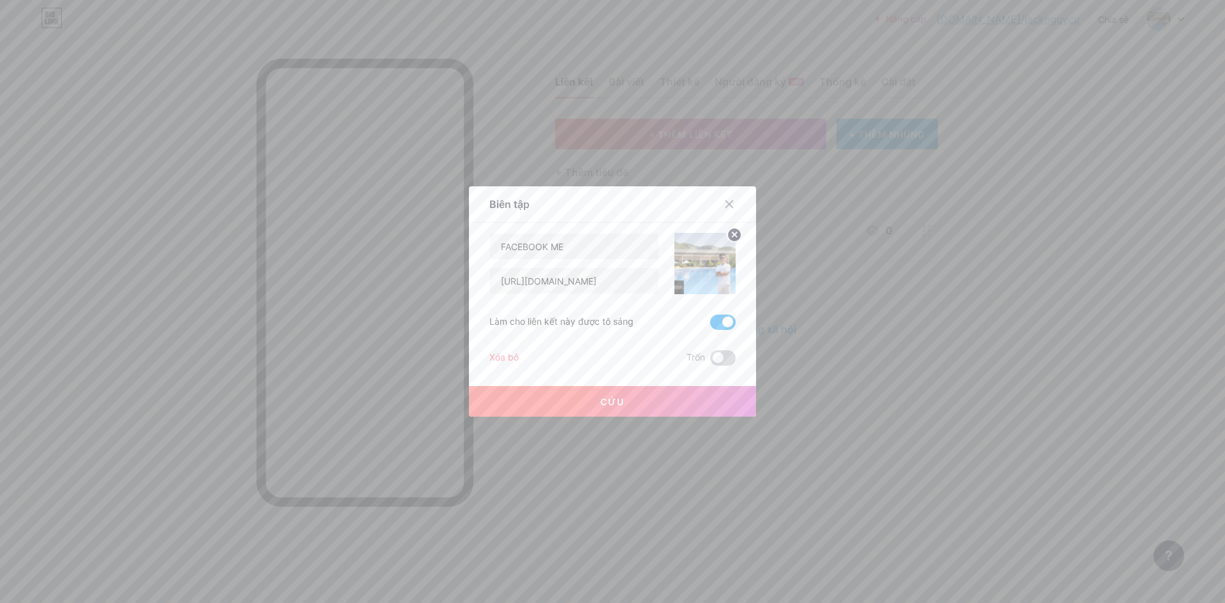
click at [710, 361] on input "checkbox" at bounding box center [710, 361] width 0 height 0
click at [717, 360] on span at bounding box center [723, 357] width 26 height 15
click at [710, 361] on input "checkbox" at bounding box center [710, 361] width 0 height 0
click at [678, 398] on button "Cứu" at bounding box center [612, 401] width 287 height 31
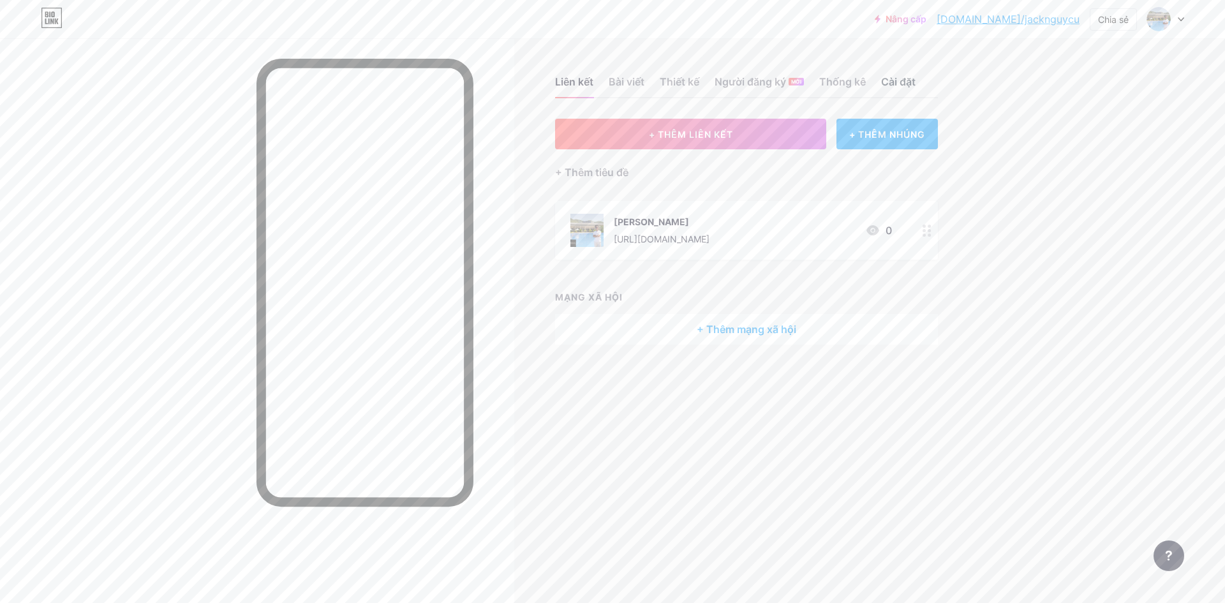
click at [900, 77] on font "Cài đặt" at bounding box center [898, 81] width 34 height 13
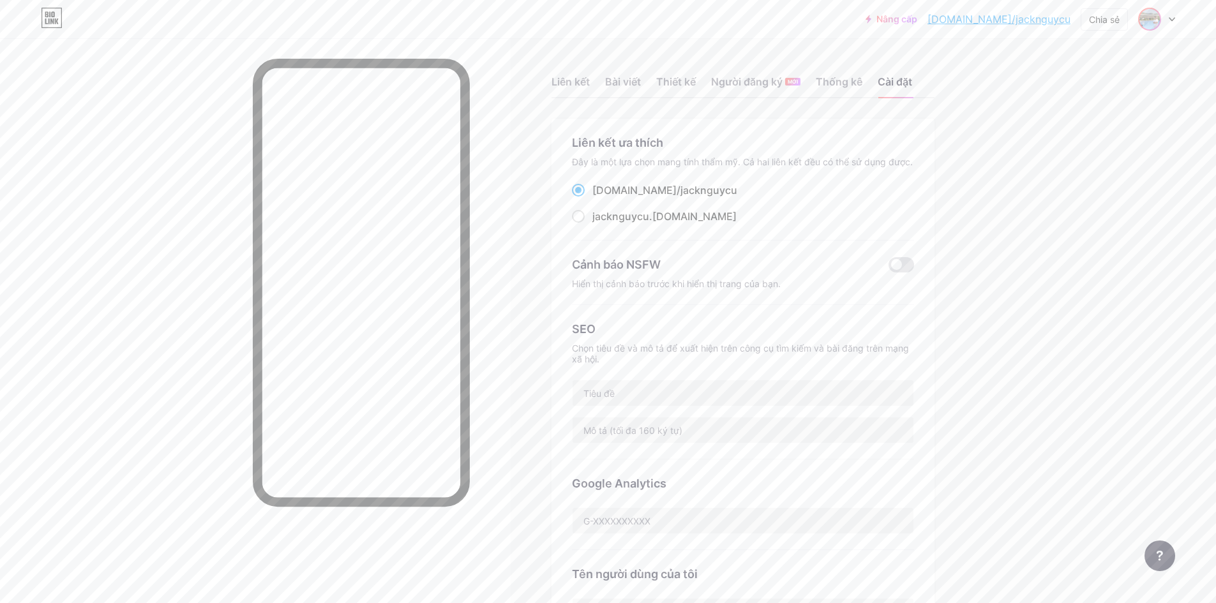
click at [1149, 24] on img at bounding box center [1149, 19] width 20 height 20
click at [1132, 78] on div "[PERSON_NAME]" at bounding box center [1102, 76] width 98 height 10
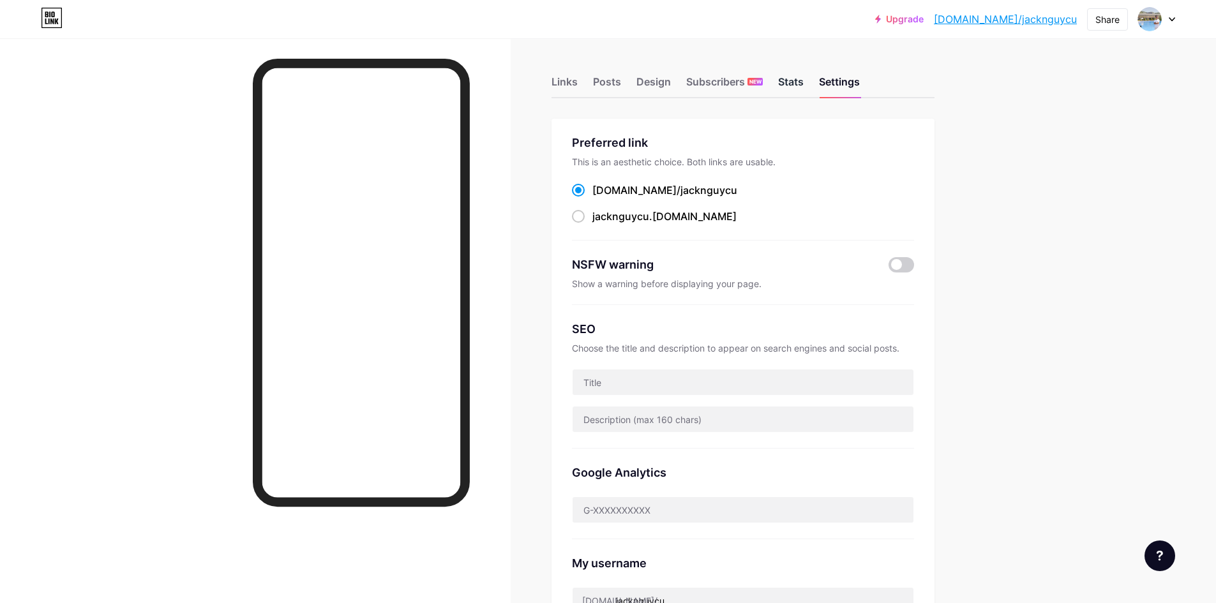
drag, startPoint x: 810, startPoint y: 78, endPoint x: 799, endPoint y: 80, distance: 11.1
click at [807, 78] on div "Links Posts Design Subscribers NEW Stats Settings" at bounding box center [742, 76] width 383 height 45
click at [799, 80] on div "Stats" at bounding box center [791, 85] width 26 height 23
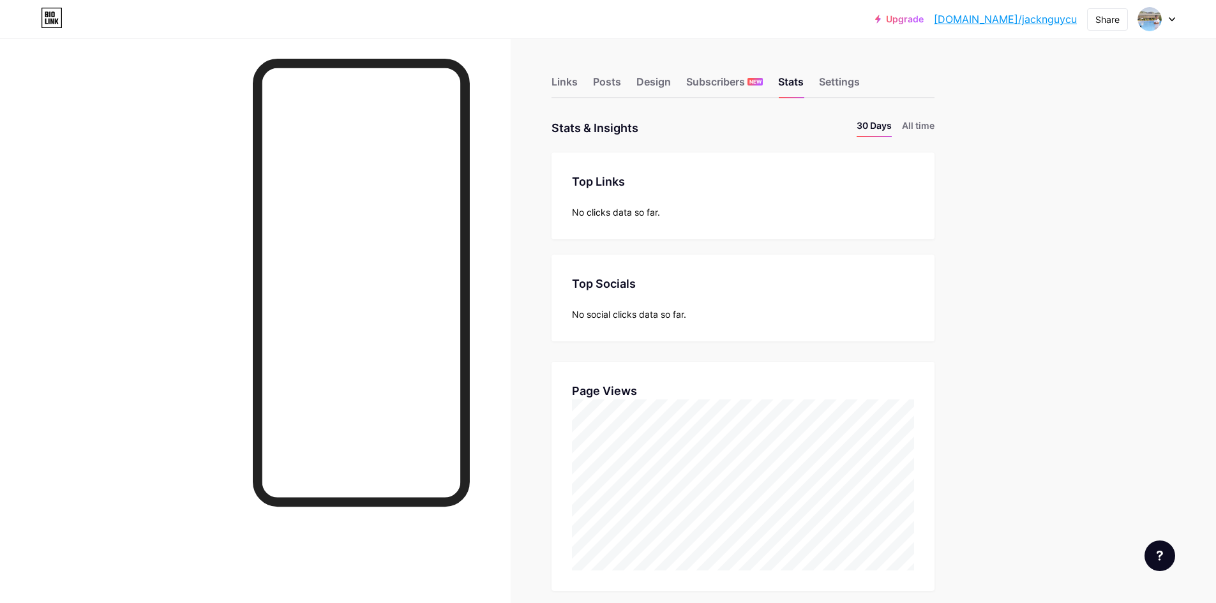
scroll to position [603, 1216]
click at [1182, 25] on div "Upgrade [DOMAIN_NAME]/jackng... [DOMAIN_NAME]/jacknguycu Share Switch accounts …" at bounding box center [608, 19] width 1216 height 23
click at [1171, 21] on icon at bounding box center [1171, 19] width 6 height 4
click at [1047, 144] on link "Account settings" at bounding box center [1095, 145] width 158 height 34
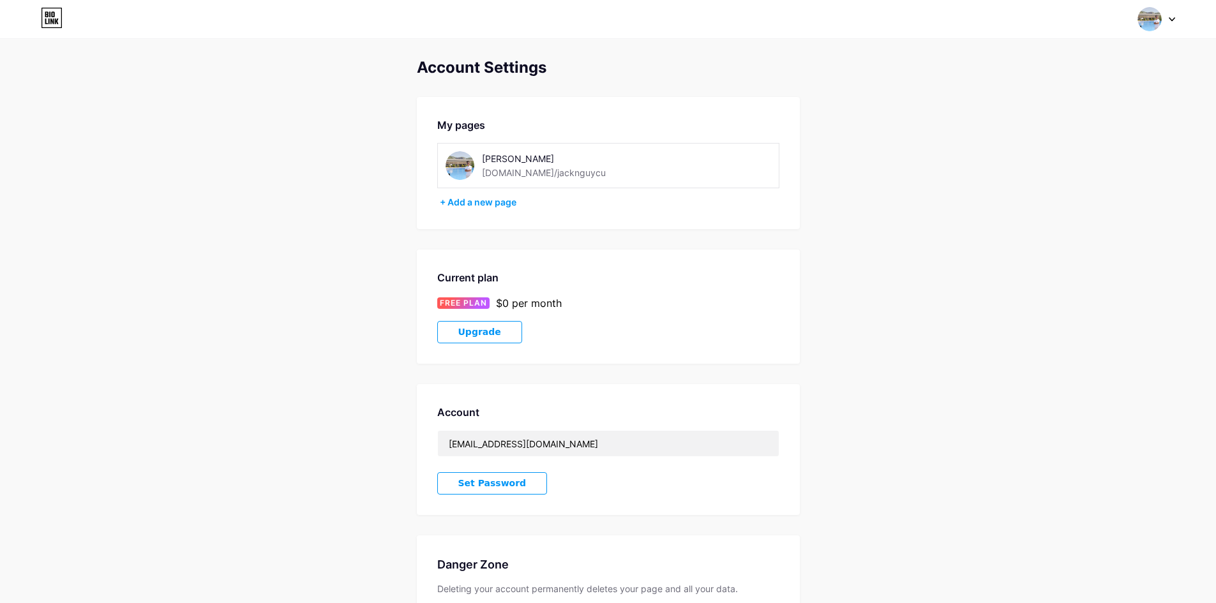
click at [532, 172] on div "[DOMAIN_NAME]/jacknguycu" at bounding box center [544, 172] width 124 height 13
click at [54, 14] on icon at bounding box center [52, 14] width 3 height 6
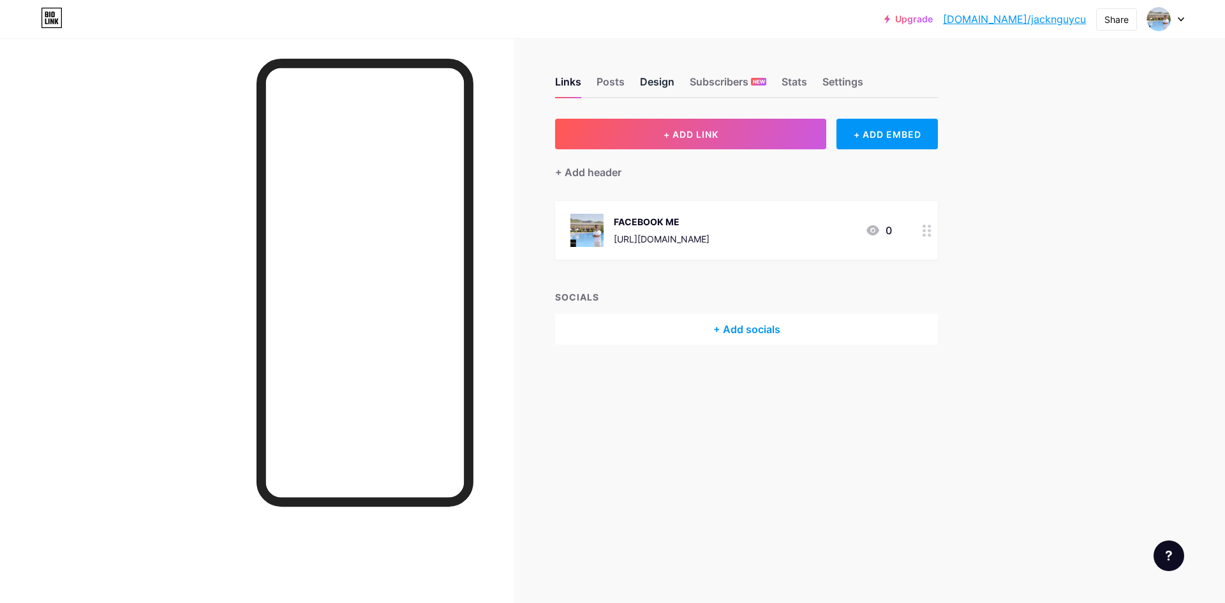
click at [653, 78] on div "Design" at bounding box center [657, 85] width 34 height 23
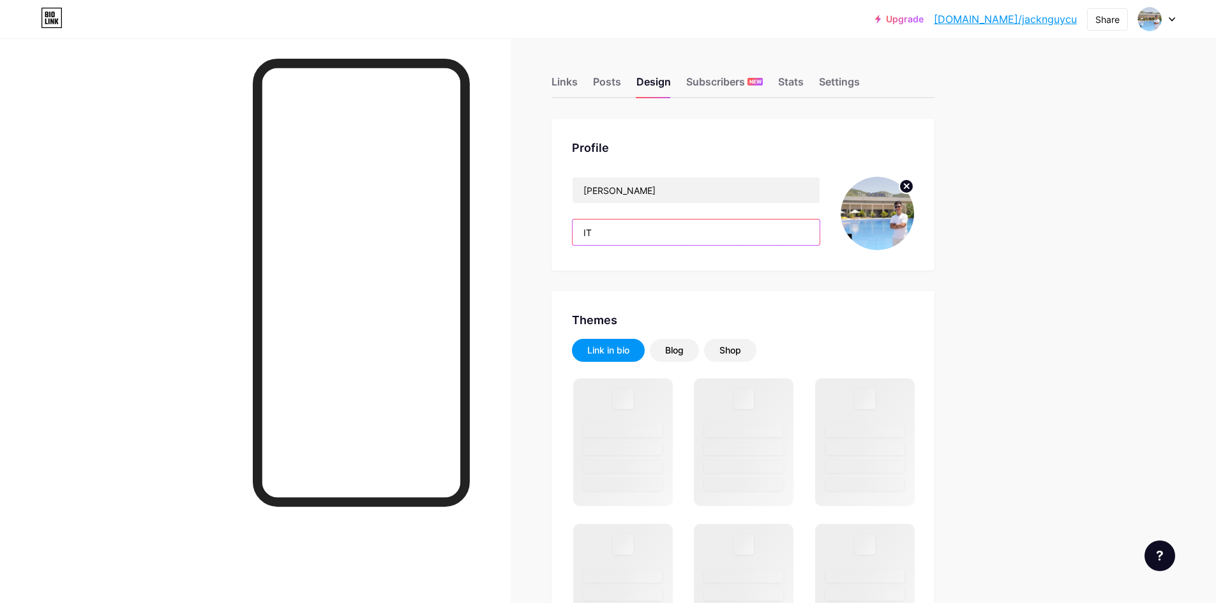
click at [710, 235] on input "IT" at bounding box center [695, 232] width 247 height 26
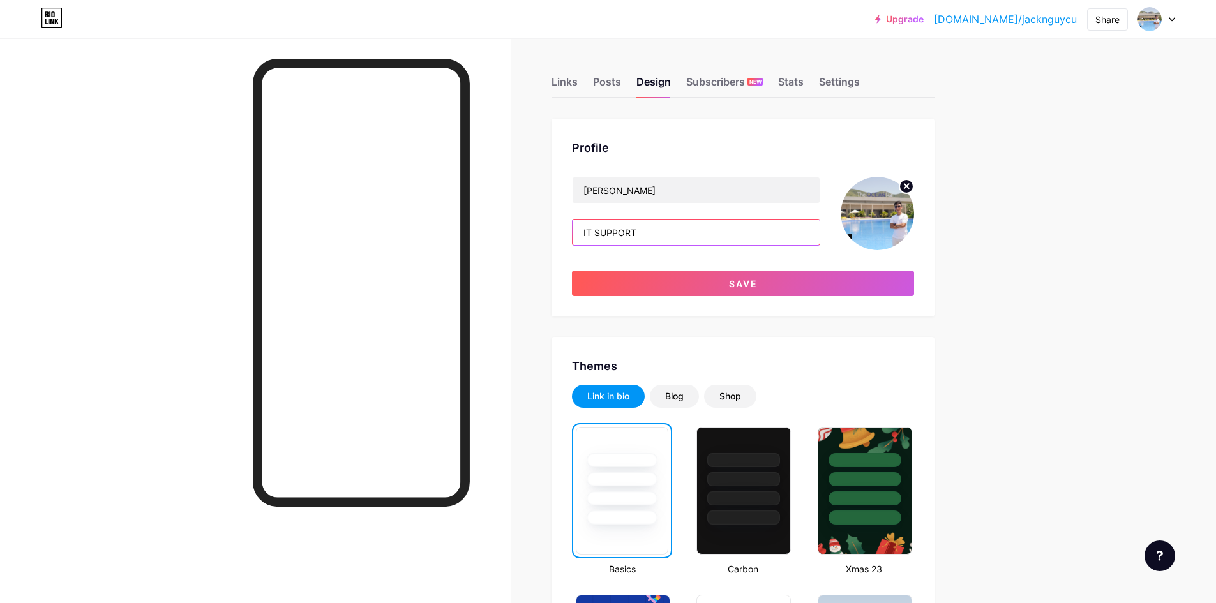
scroll to position [212, 0]
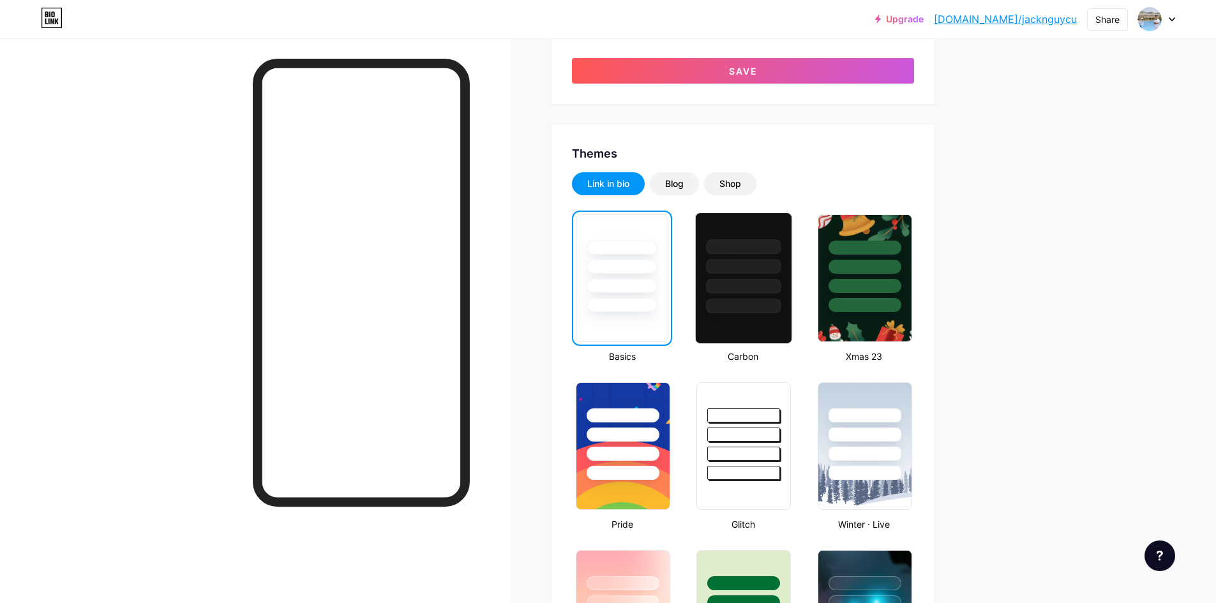
type input "IT SUPPORT"
click at [759, 292] on div at bounding box center [743, 286] width 75 height 15
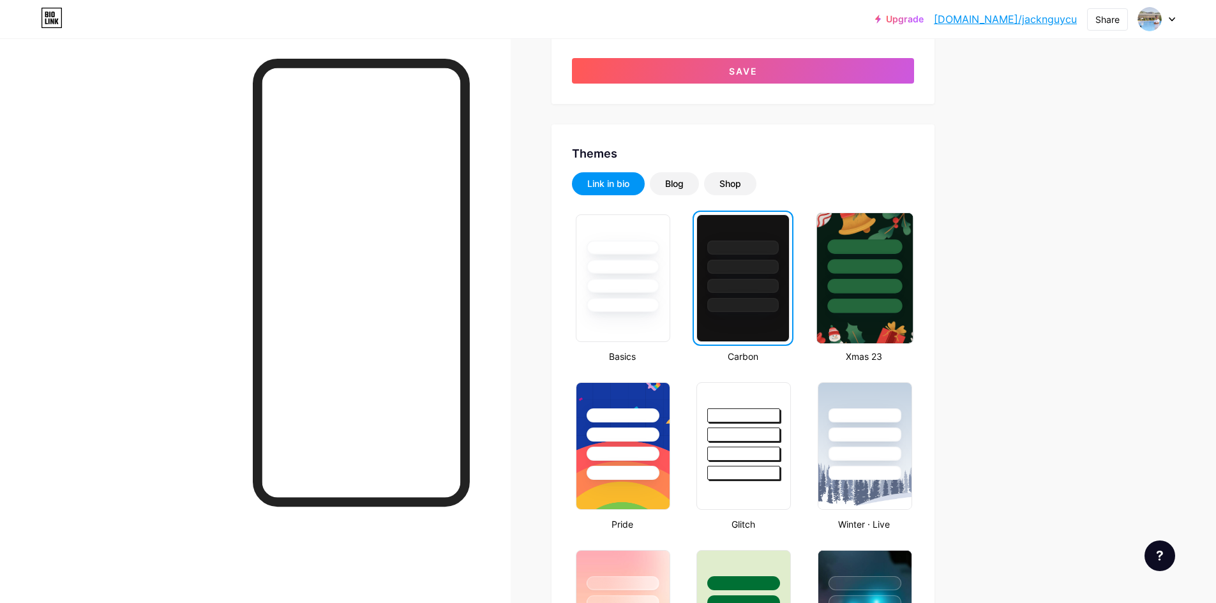
click at [893, 314] on img at bounding box center [865, 278] width 96 height 130
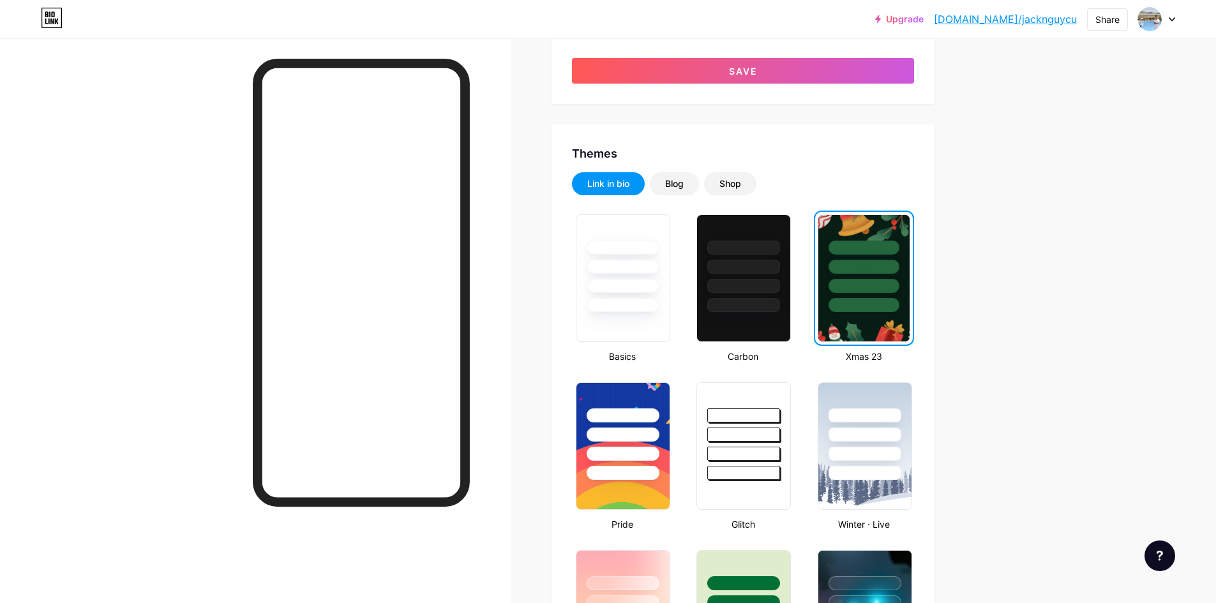
scroll to position [319, 0]
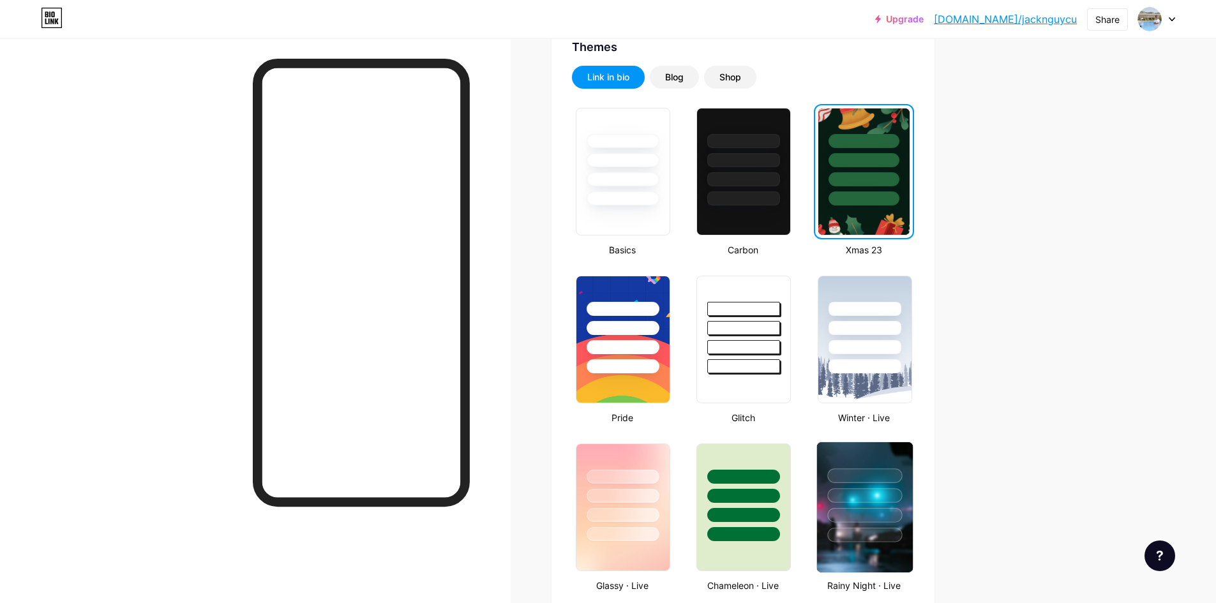
click at [886, 481] on div at bounding box center [864, 475] width 75 height 15
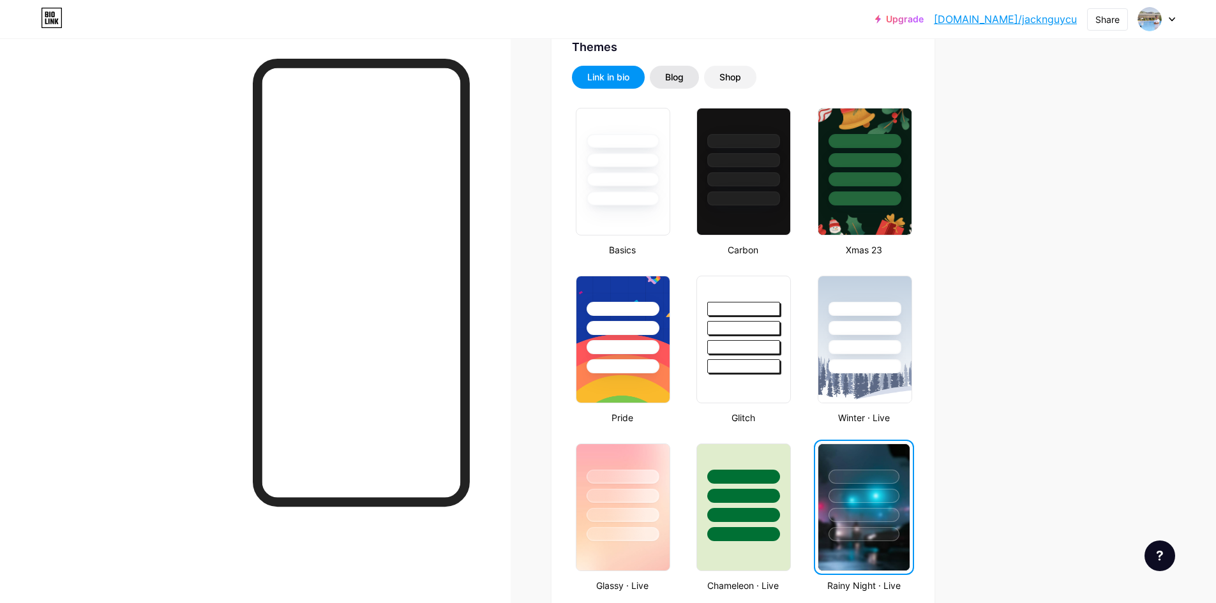
click at [699, 78] on div "Blog" at bounding box center [674, 77] width 49 height 23
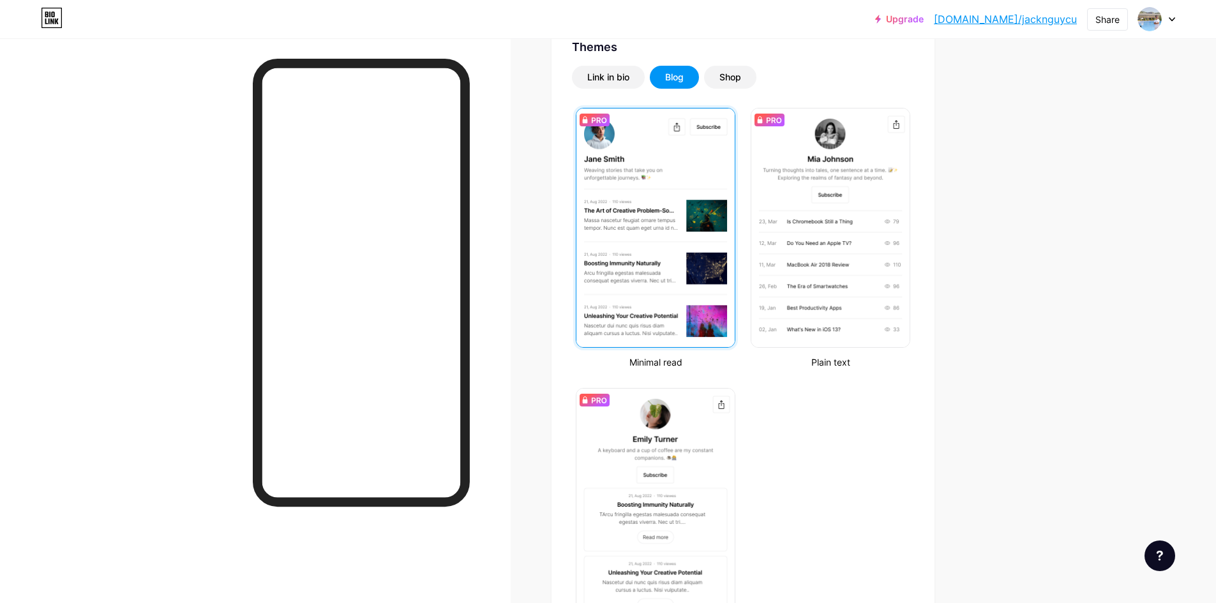
click at [677, 237] on img at bounding box center [655, 227] width 158 height 239
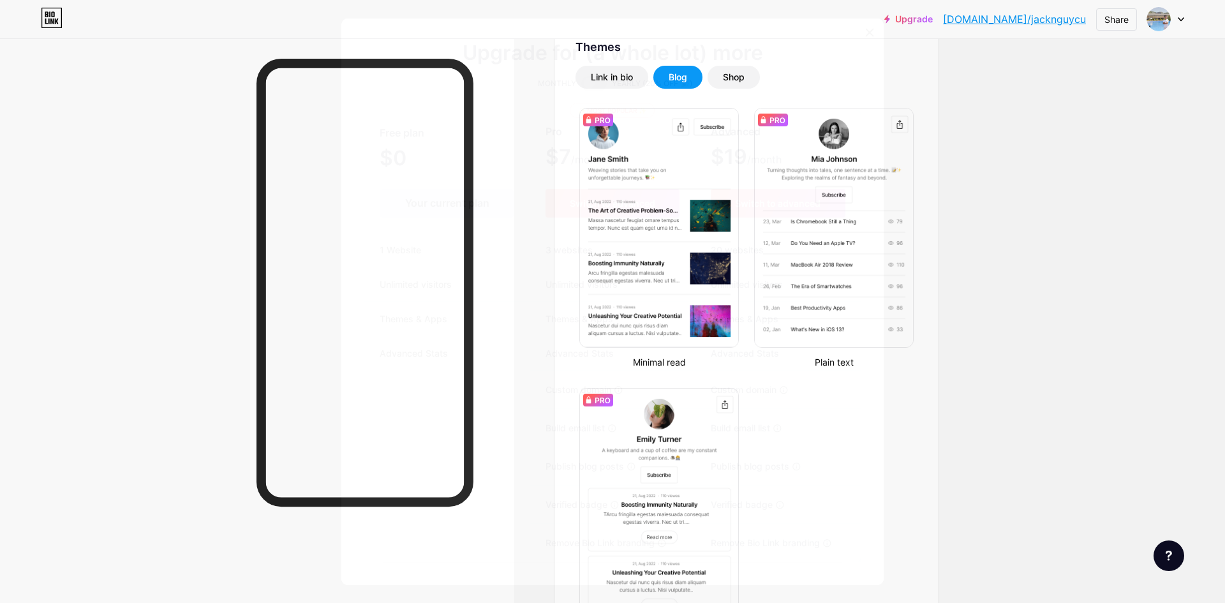
click at [865, 34] on icon at bounding box center [870, 32] width 10 height 10
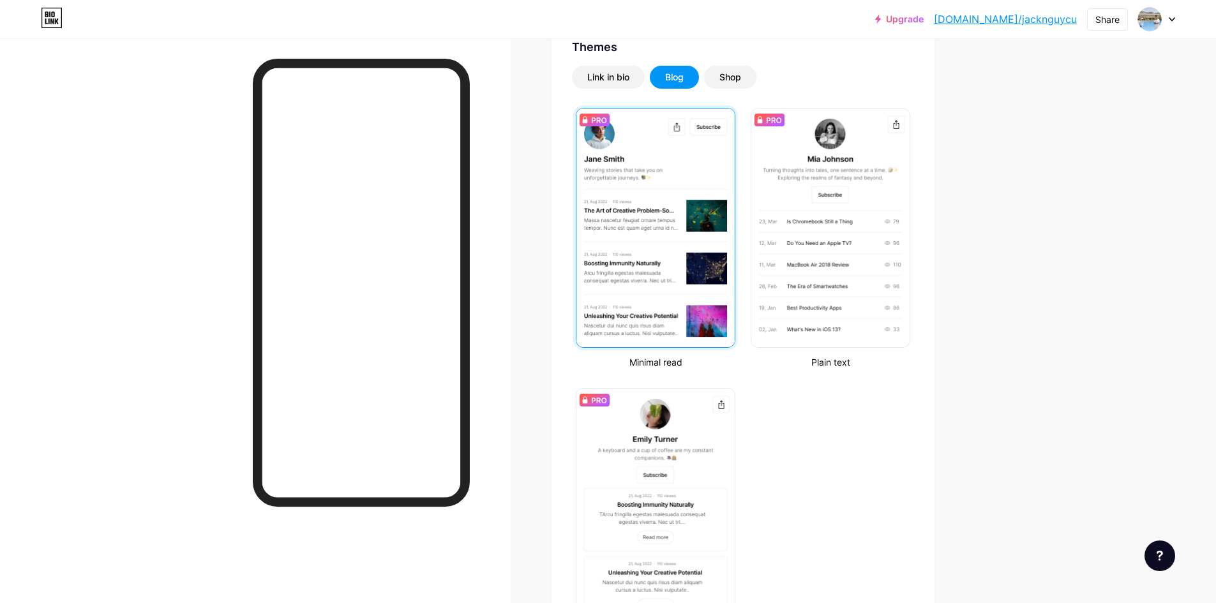
scroll to position [0, 0]
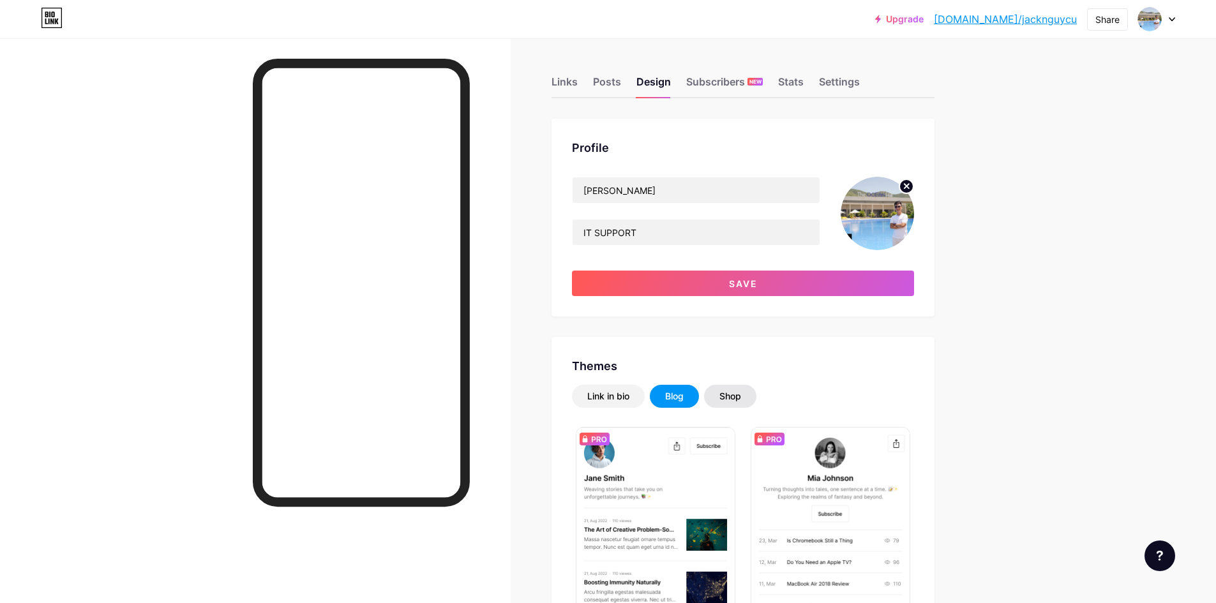
click at [731, 403] on div "Shop" at bounding box center [730, 396] width 52 height 23
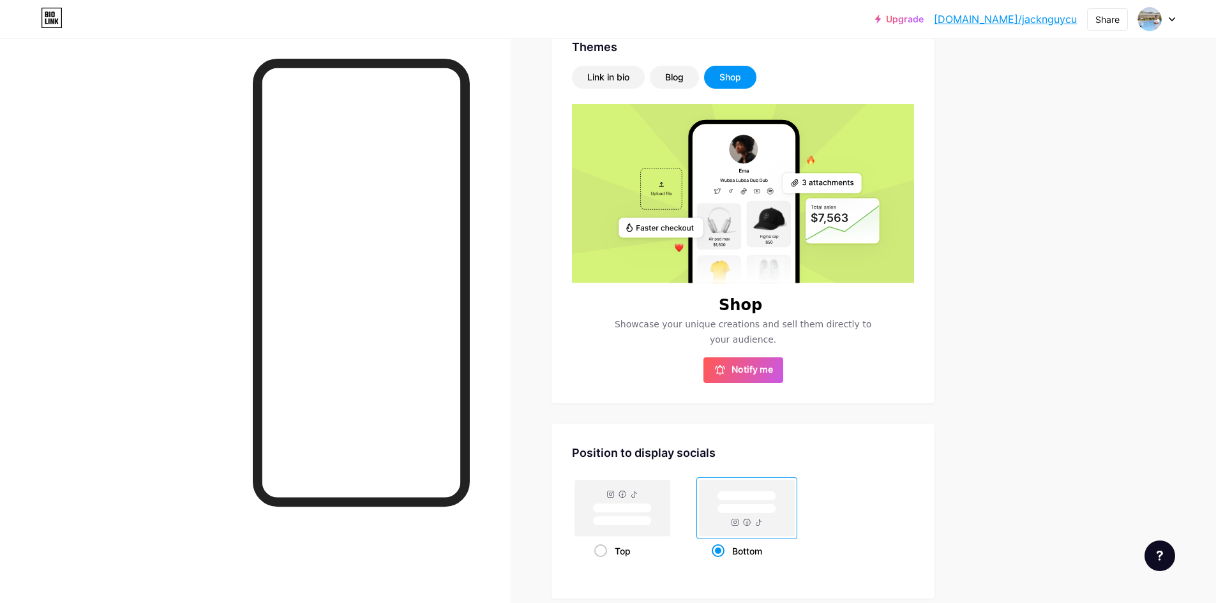
scroll to position [562, 0]
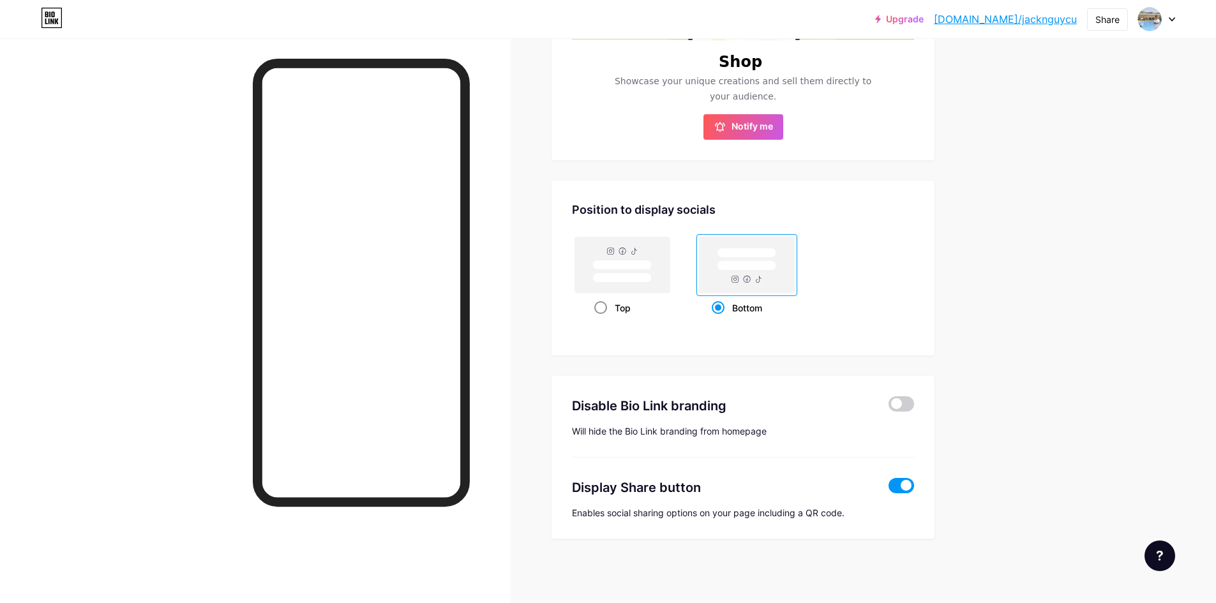
click at [663, 286] on rect at bounding box center [622, 265] width 95 height 56
click at [602, 320] on input "Top" at bounding box center [598, 324] width 8 height 8
radio input "true"
click at [718, 274] on rect at bounding box center [746, 265] width 95 height 56
click at [718, 320] on input "Bottom" at bounding box center [715, 324] width 8 height 8
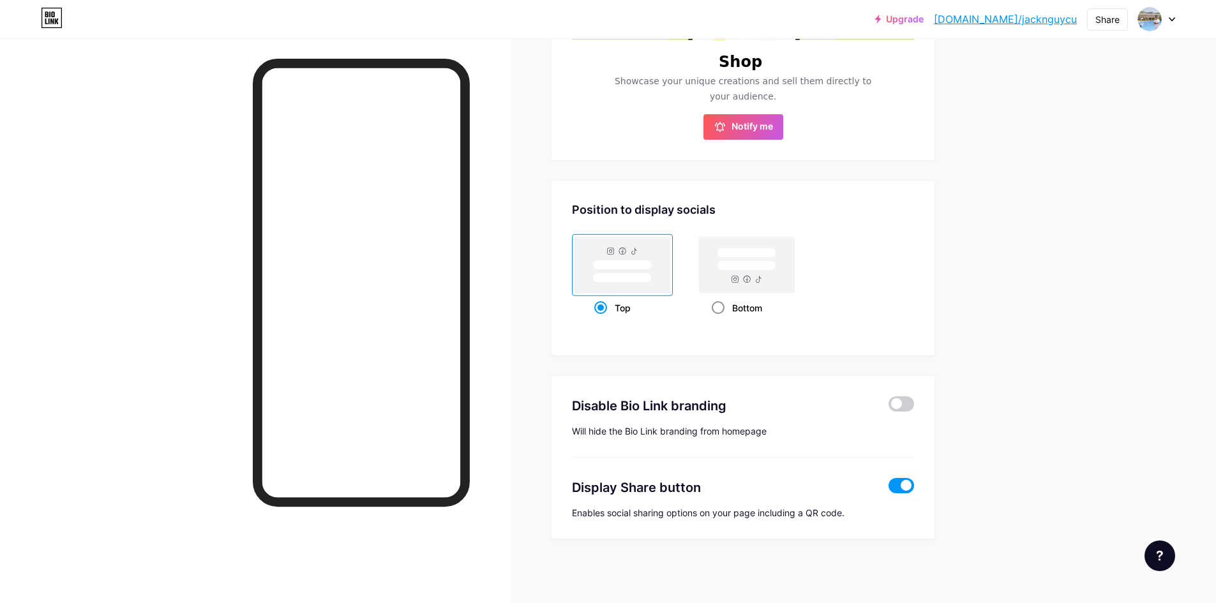
radio input "true"
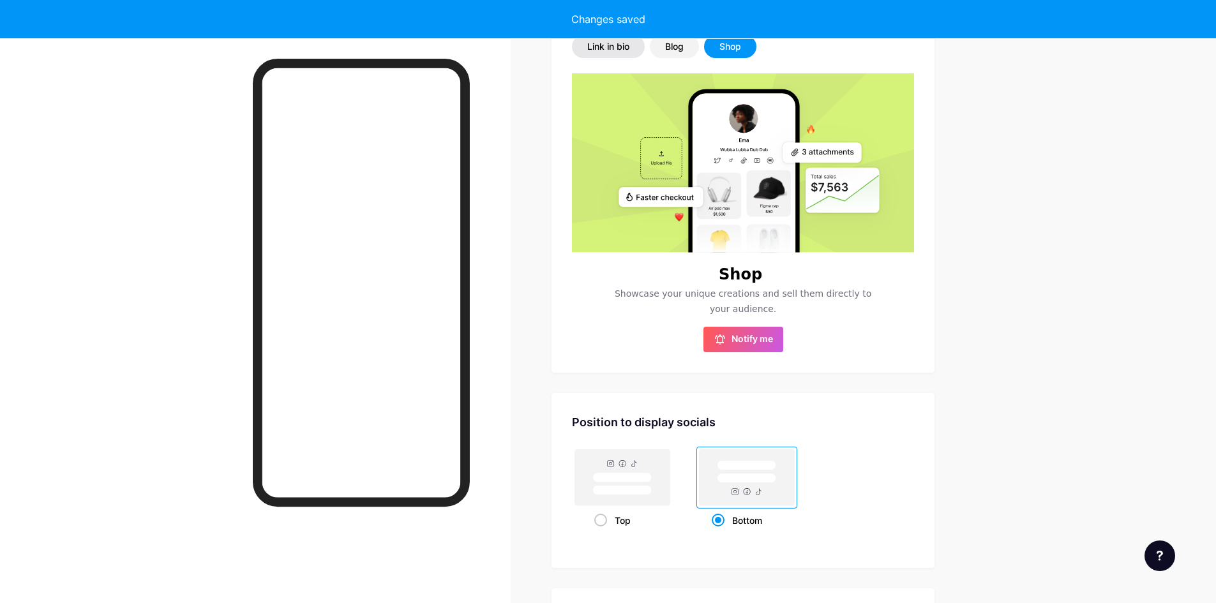
click at [627, 41] on div "Link in bio" at bounding box center [608, 46] width 42 height 13
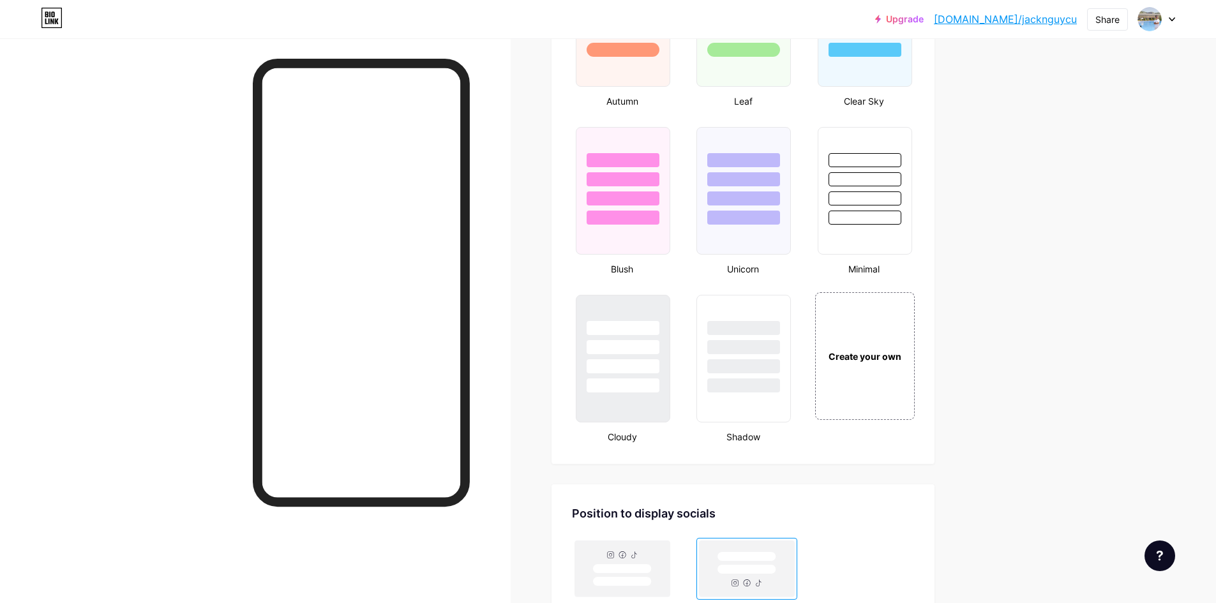
scroll to position [1610, 0]
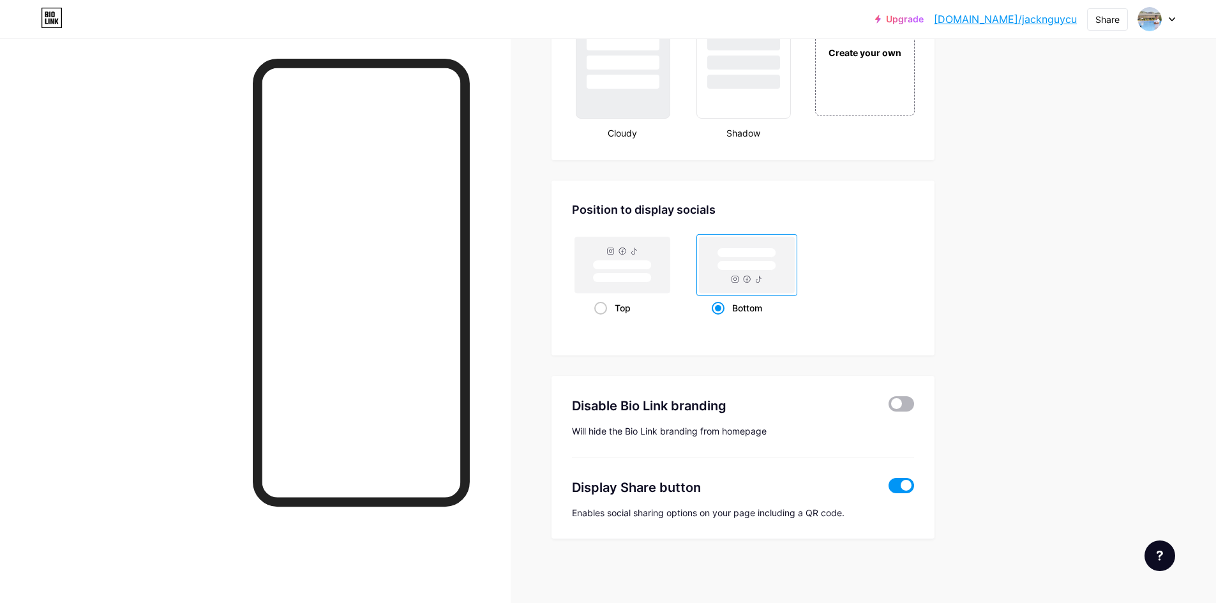
click at [902, 408] on span at bounding box center [901, 403] width 26 height 15
click at [888, 407] on input "checkbox" at bounding box center [888, 407] width 0 height 0
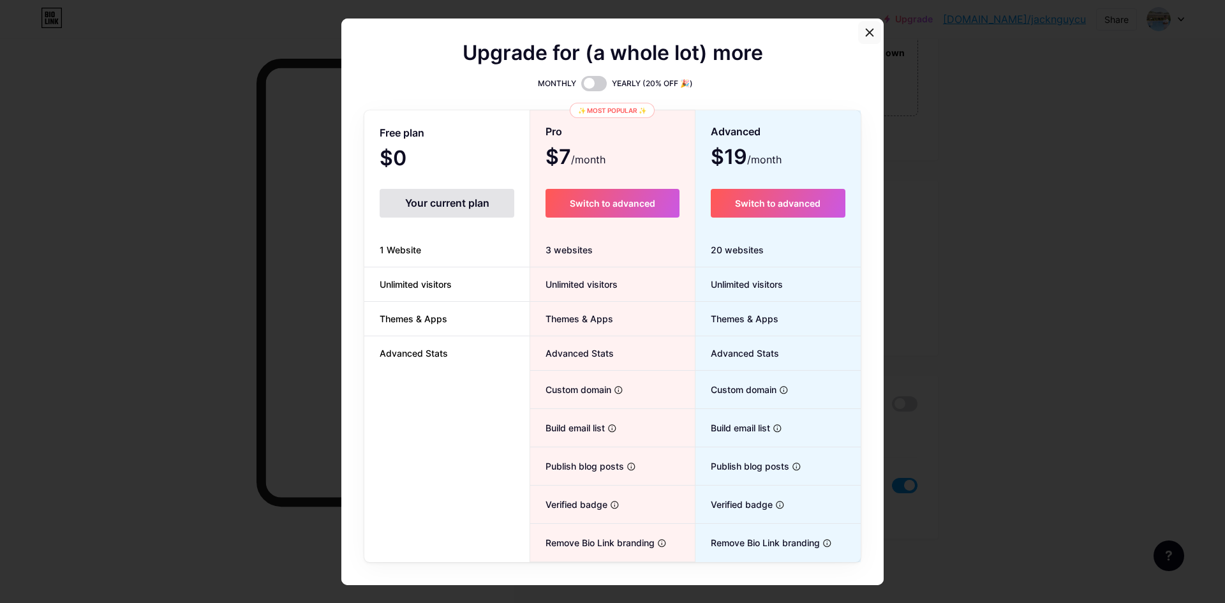
click at [863, 43] on div at bounding box center [869, 32] width 23 height 23
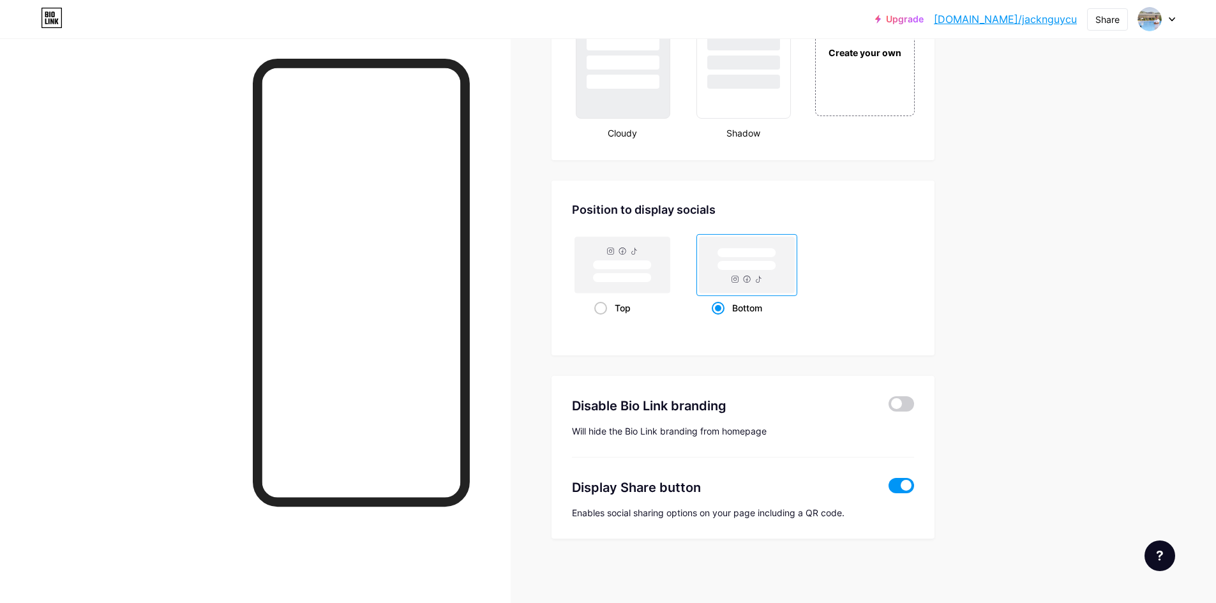
click at [1041, 20] on link "[DOMAIN_NAME]/jacknguycu" at bounding box center [1005, 18] width 143 height 15
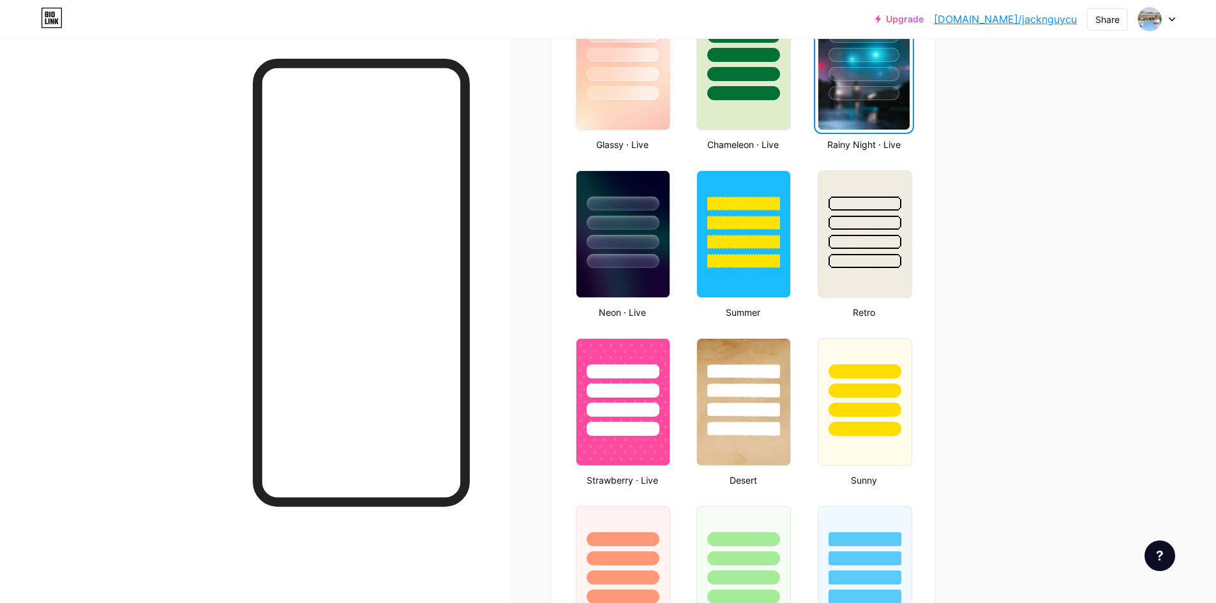
scroll to position [228, 0]
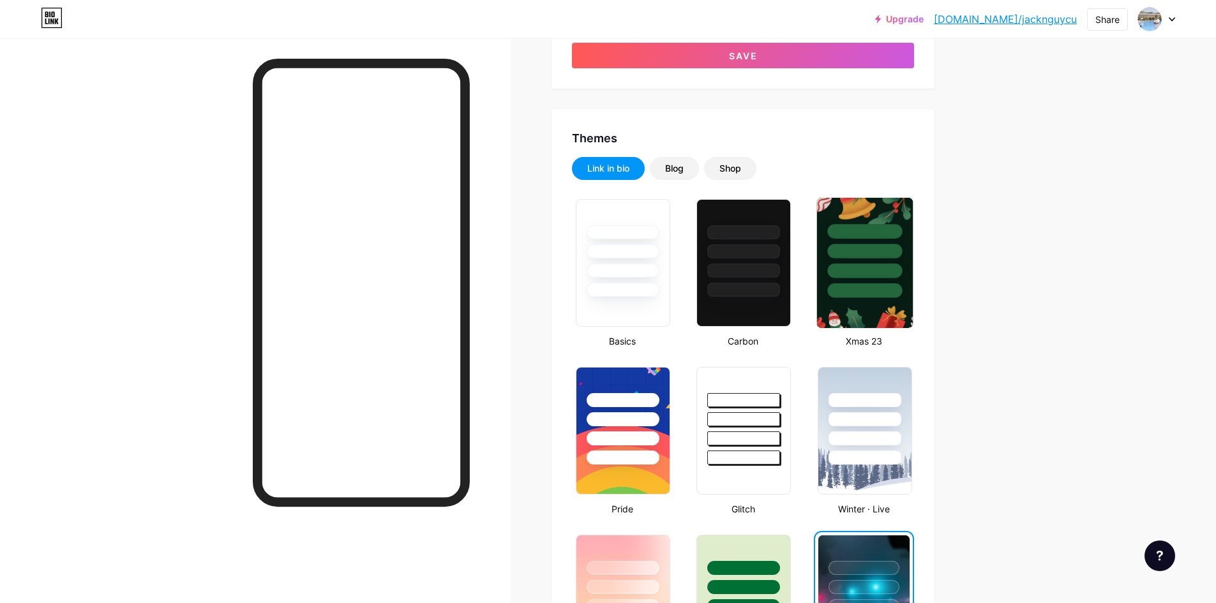
click at [860, 271] on div at bounding box center [864, 271] width 75 height 15
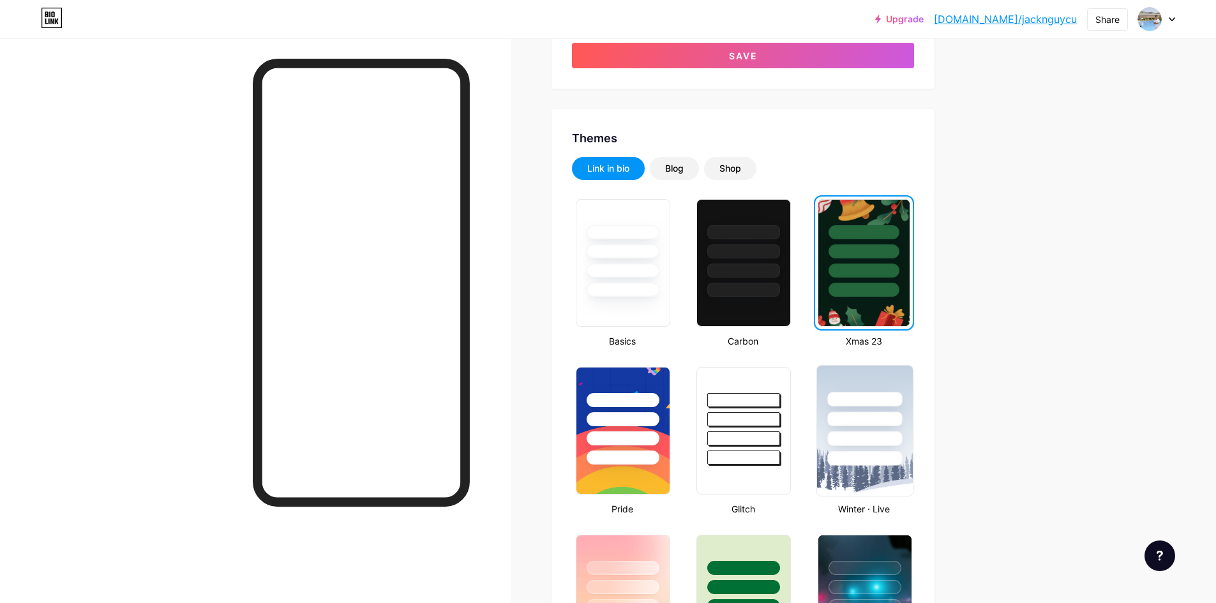
click at [863, 406] on div at bounding box center [864, 399] width 75 height 15
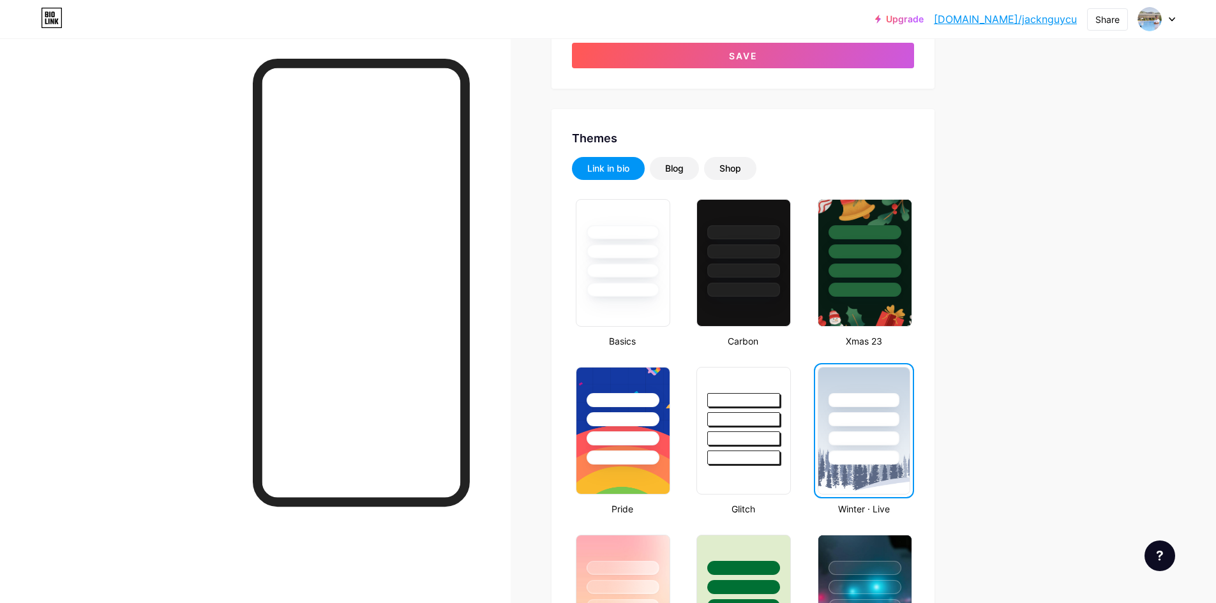
scroll to position [0, 0]
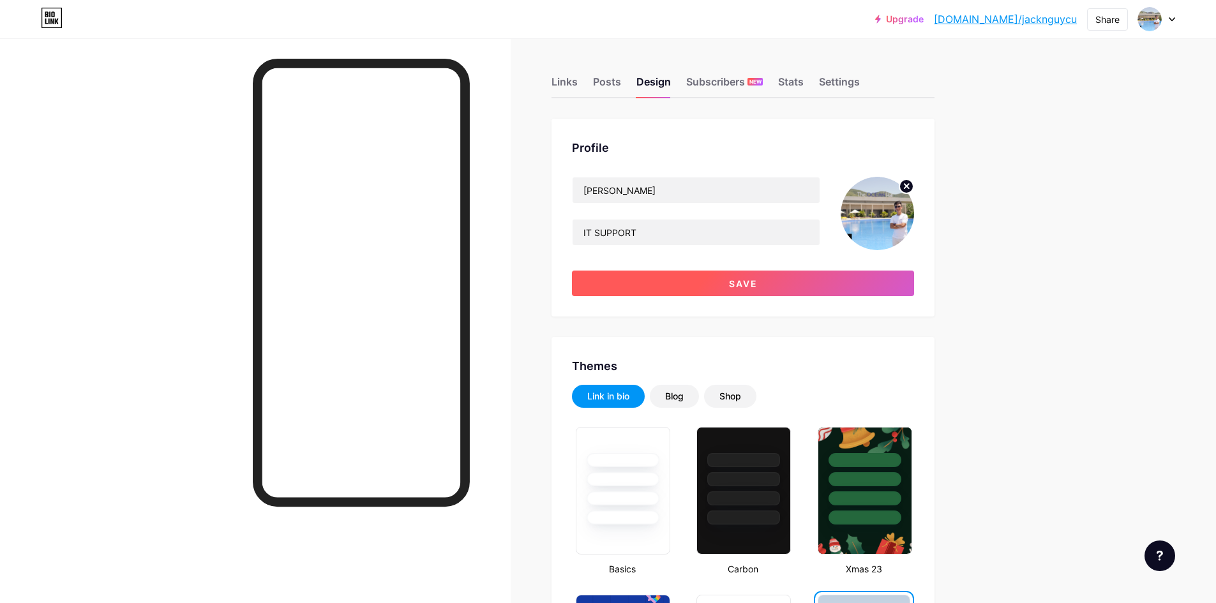
click at [668, 272] on button "Save" at bounding box center [743, 284] width 342 height 26
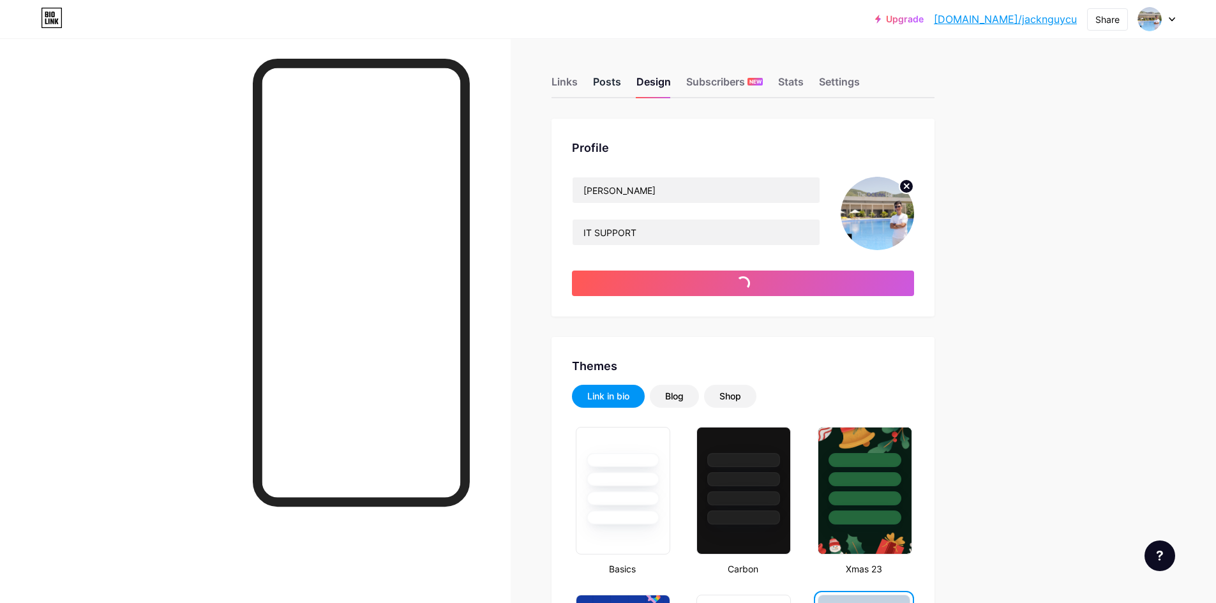
click at [608, 75] on div "Posts" at bounding box center [607, 85] width 28 height 23
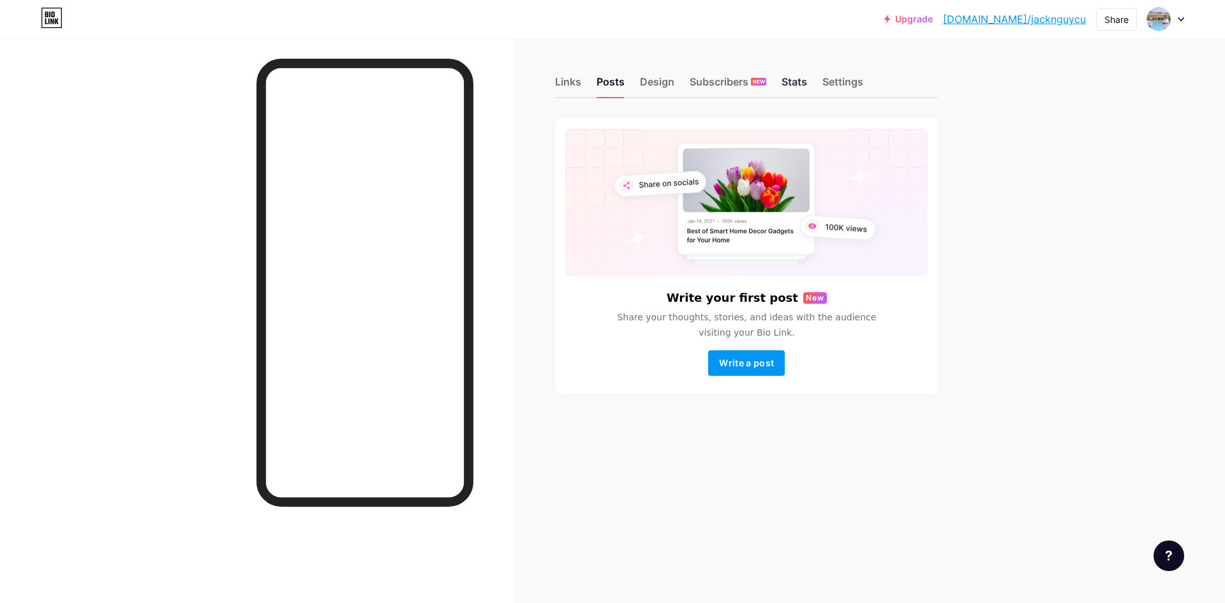
click at [798, 82] on div "Stats" at bounding box center [795, 85] width 26 height 23
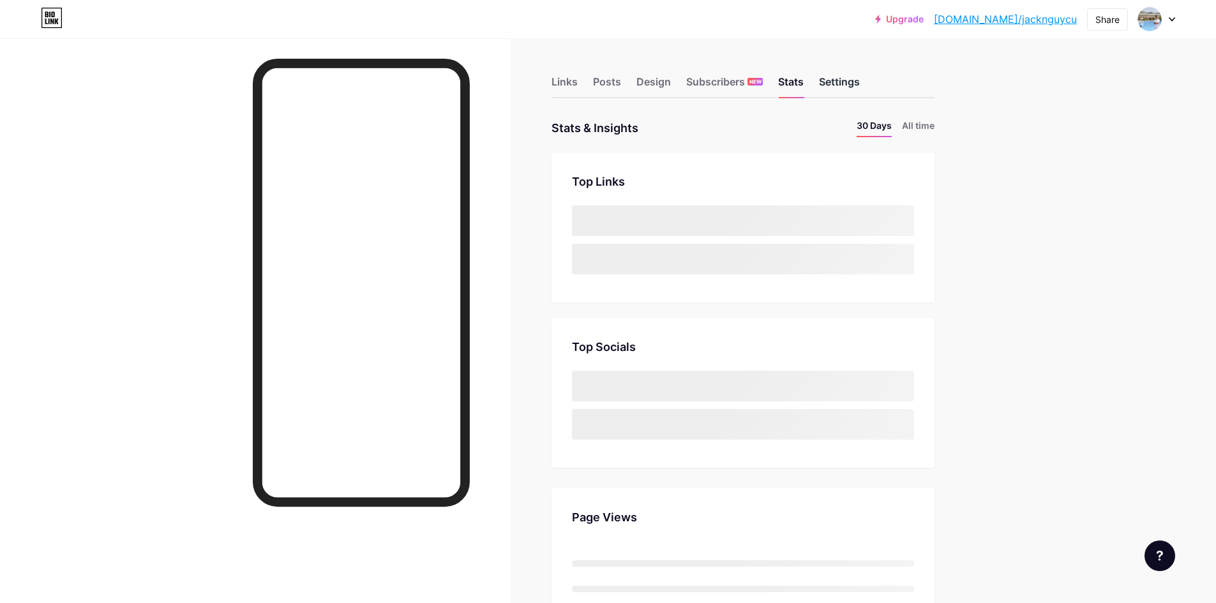
click at [849, 86] on div "Settings" at bounding box center [839, 85] width 41 height 23
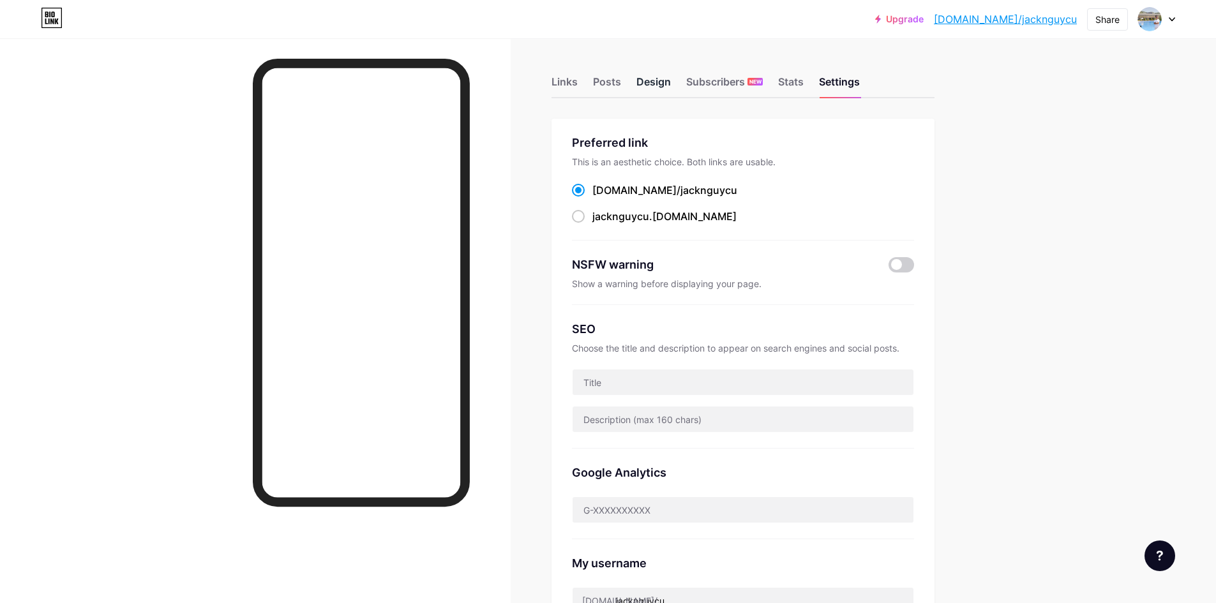
click at [662, 86] on div "Design" at bounding box center [653, 85] width 34 height 23
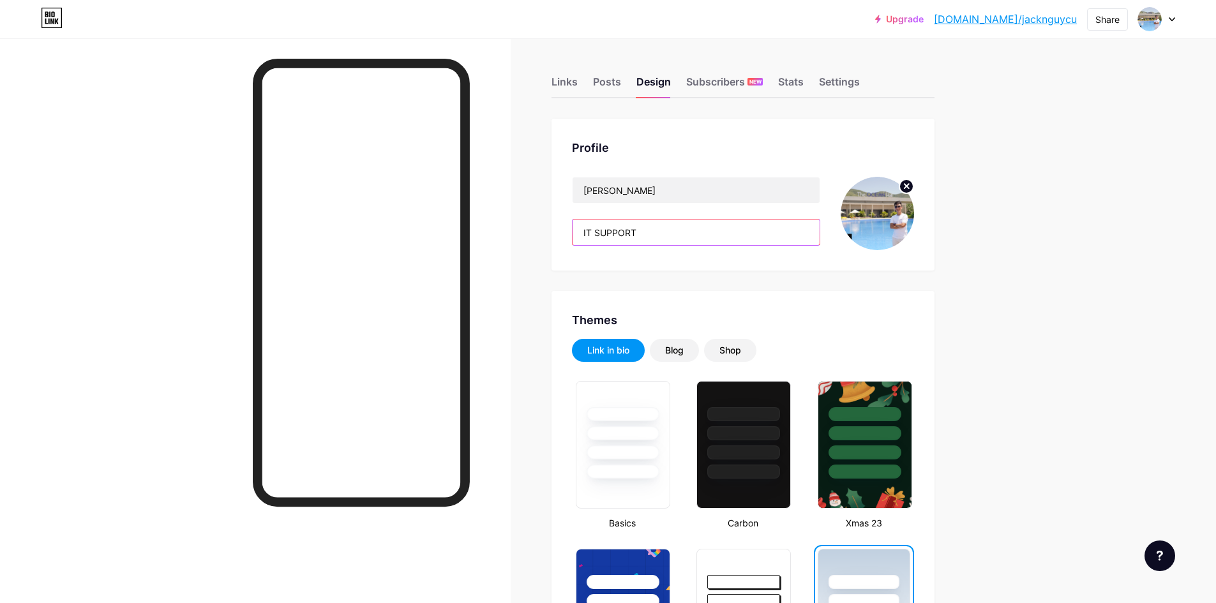
click at [684, 235] on input "IT SUPPORT" at bounding box center [695, 232] width 247 height 26
click at [611, 84] on div "Posts" at bounding box center [607, 85] width 28 height 23
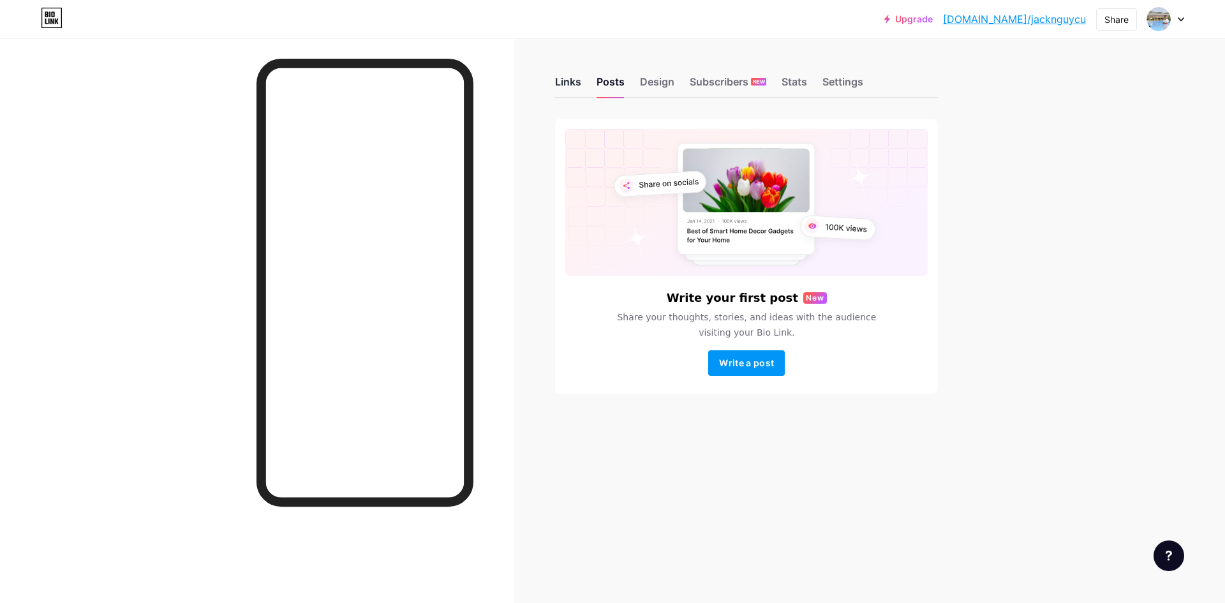
click at [566, 76] on div "Links" at bounding box center [568, 85] width 26 height 23
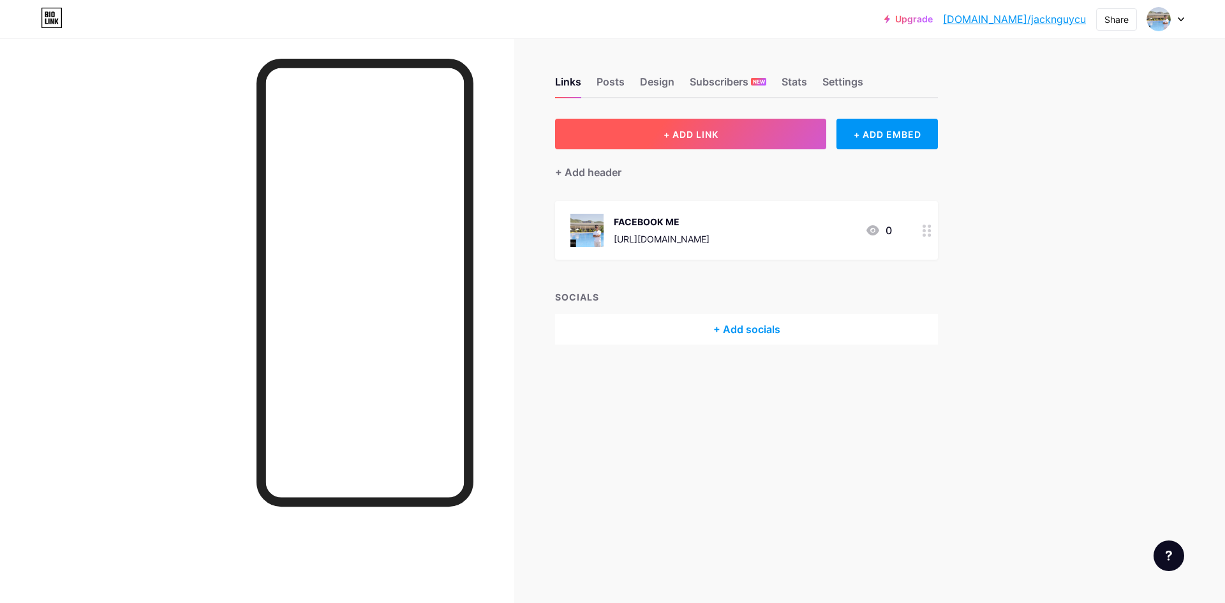
click at [764, 135] on button "+ ADD LINK" at bounding box center [690, 134] width 271 height 31
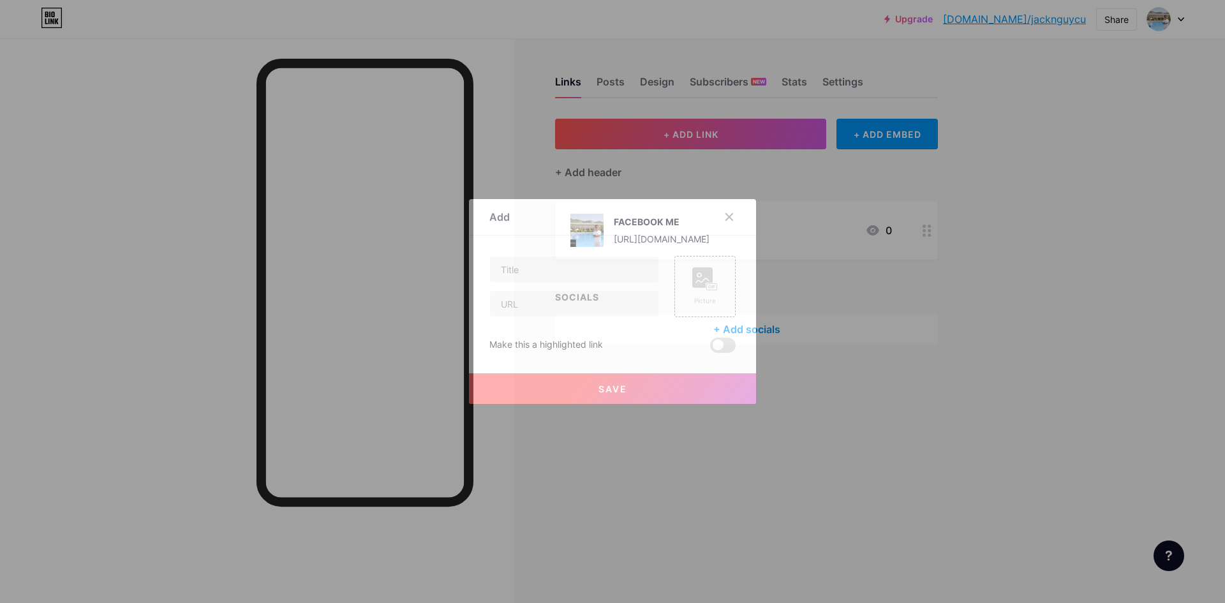
drag, startPoint x: 976, startPoint y: 324, endPoint x: 888, endPoint y: 281, distance: 98.5
click at [976, 324] on div at bounding box center [612, 301] width 1225 height 603
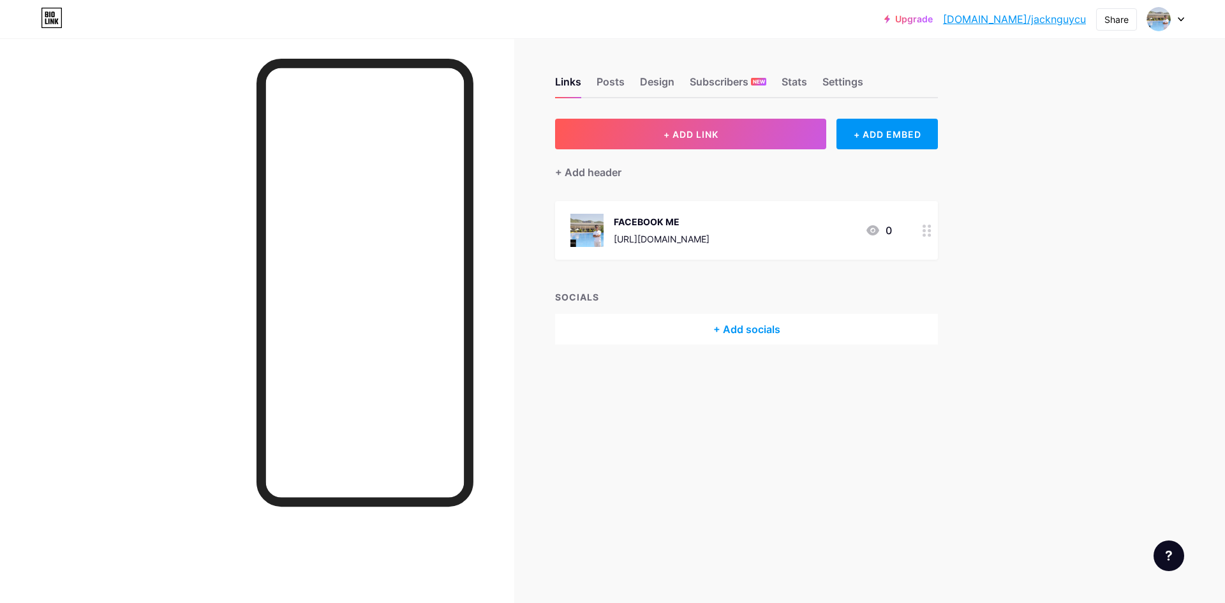
click at [705, 323] on div "+ Add socials" at bounding box center [746, 329] width 383 height 31
click at [715, 187] on div "Add" at bounding box center [716, 184] width 17 height 13
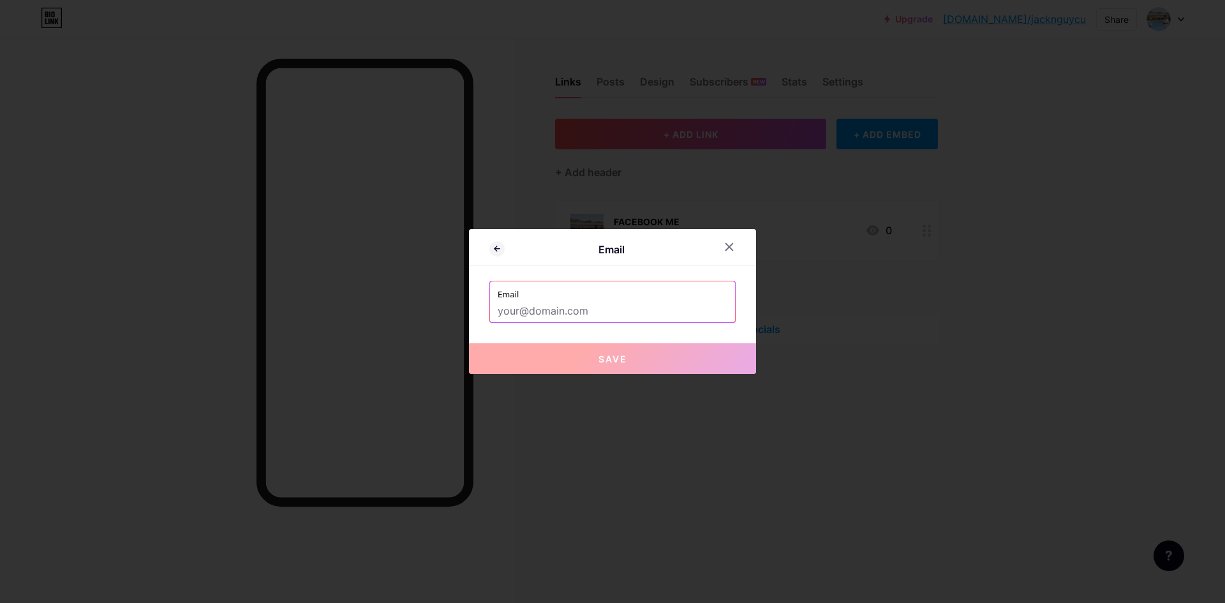
click at [648, 315] on input "text" at bounding box center [613, 312] width 230 height 22
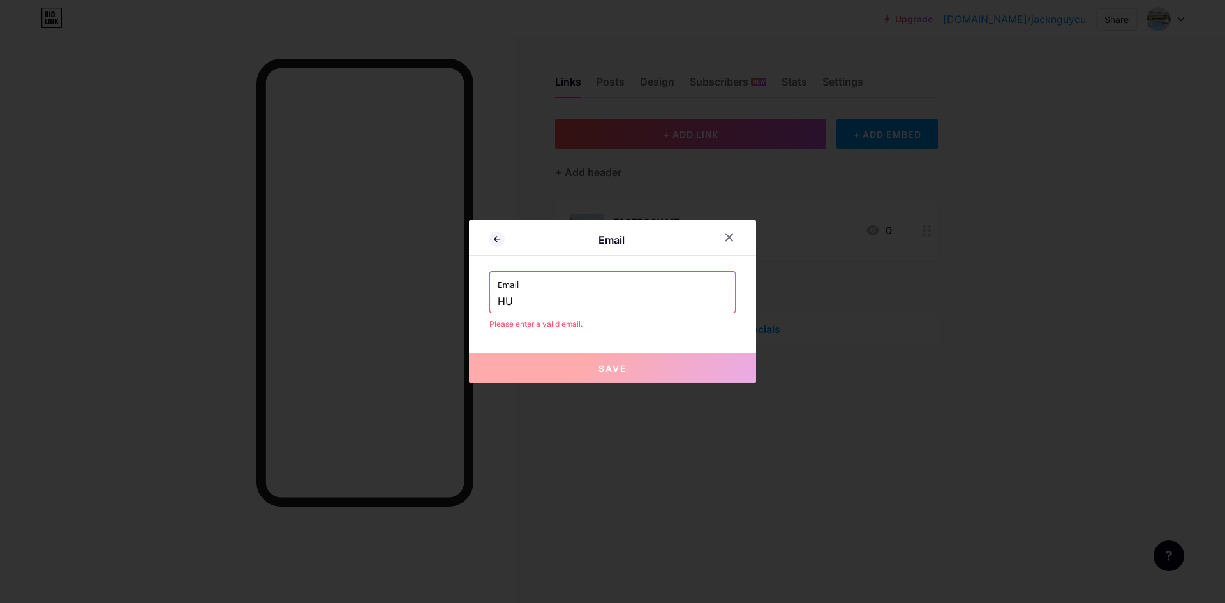
type input "H"
click at [547, 297] on input "EMA" at bounding box center [613, 302] width 230 height 22
type input "H"
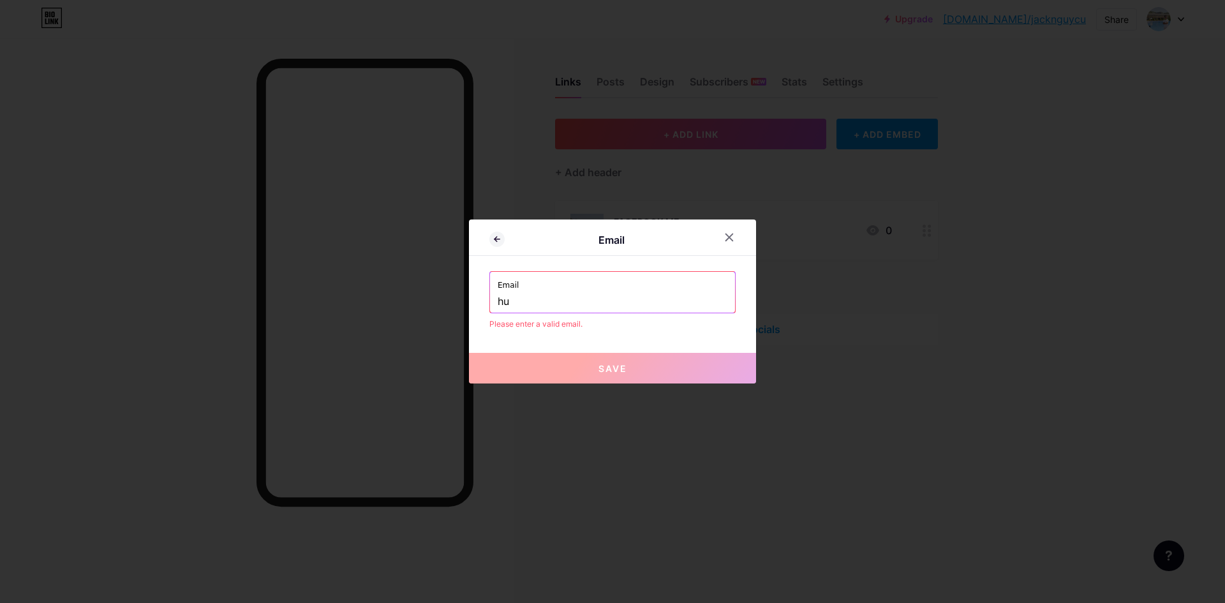
type input "h"
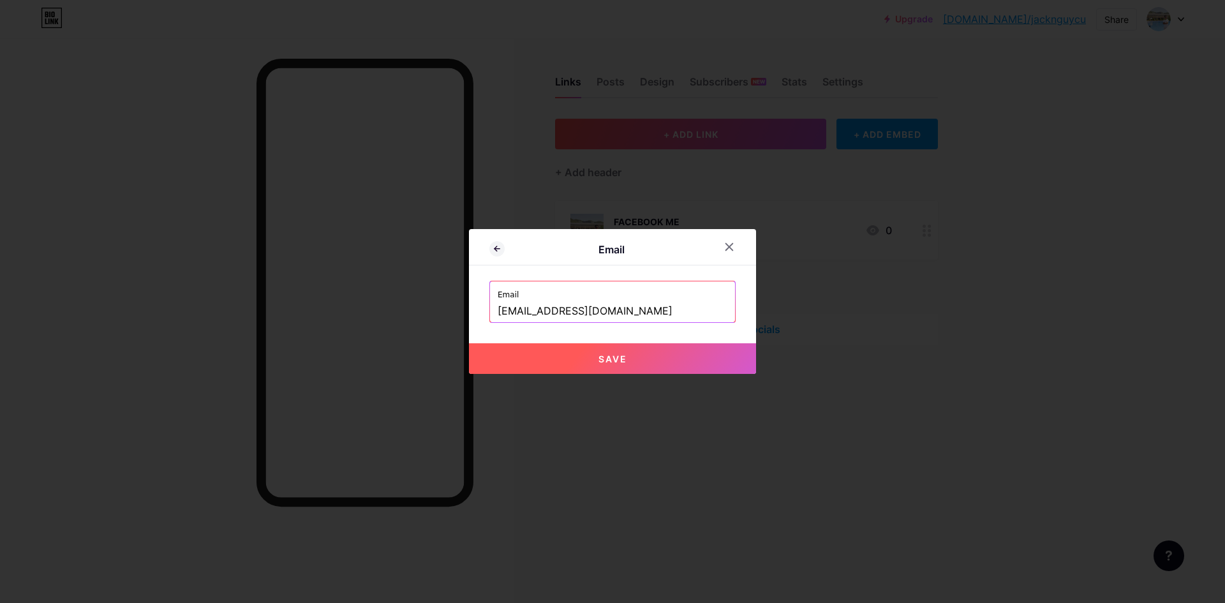
click at [591, 370] on button "Save" at bounding box center [612, 358] width 287 height 31
type input "mailto:[EMAIL_ADDRESS][DOMAIN_NAME]"
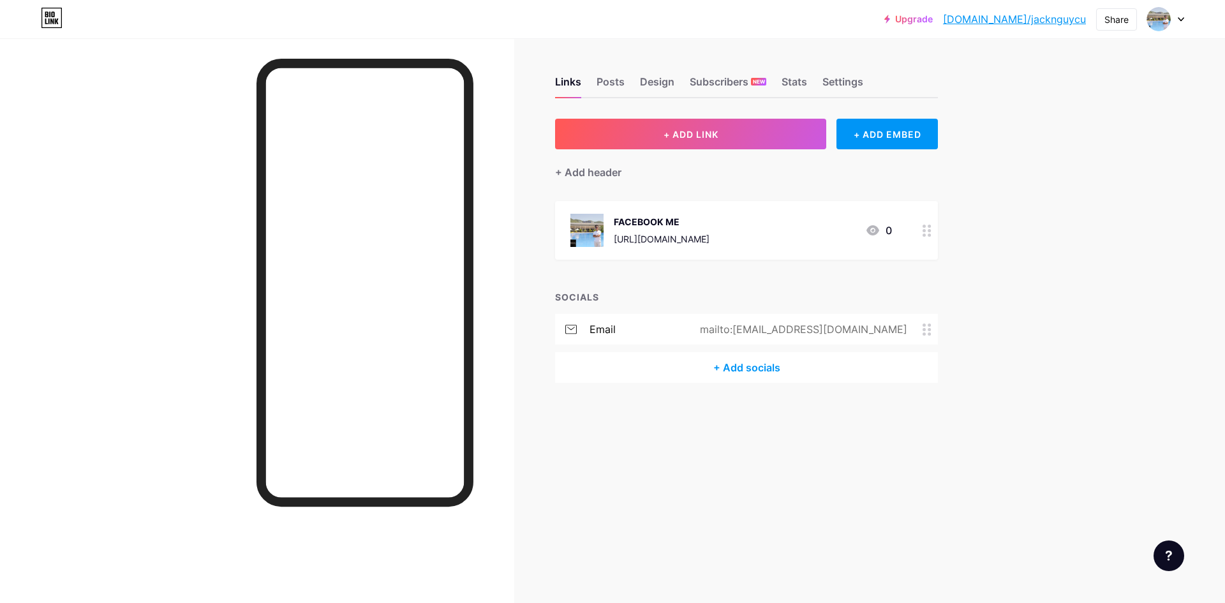
click at [731, 365] on div "+ Add socials" at bounding box center [746, 367] width 383 height 31
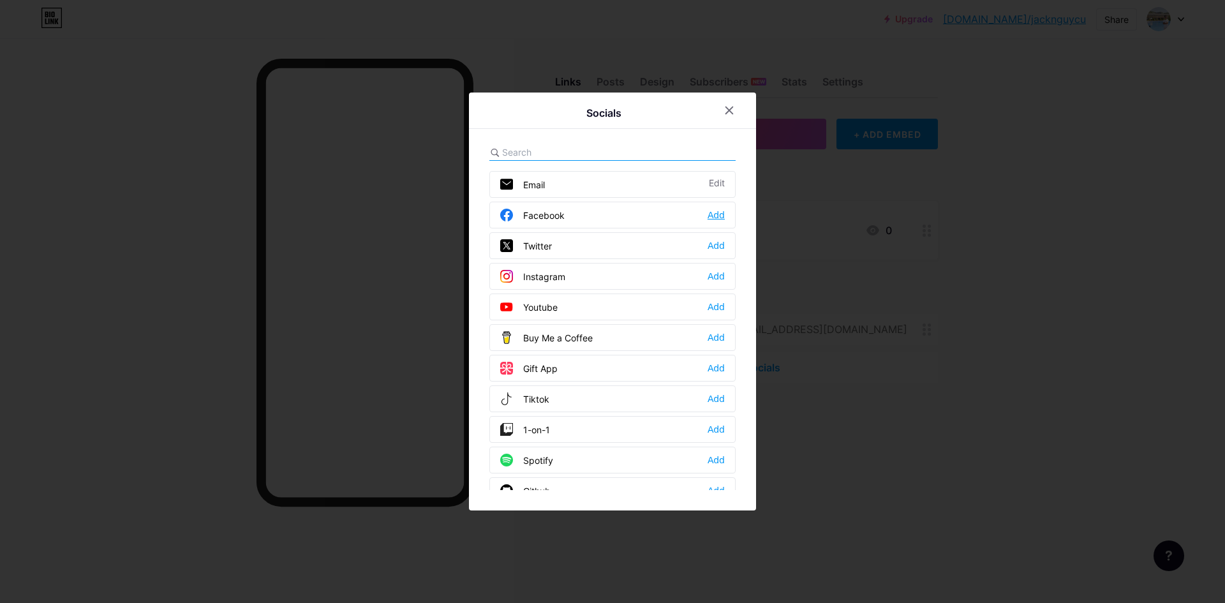
click at [715, 218] on div "Add" at bounding box center [716, 215] width 17 height 13
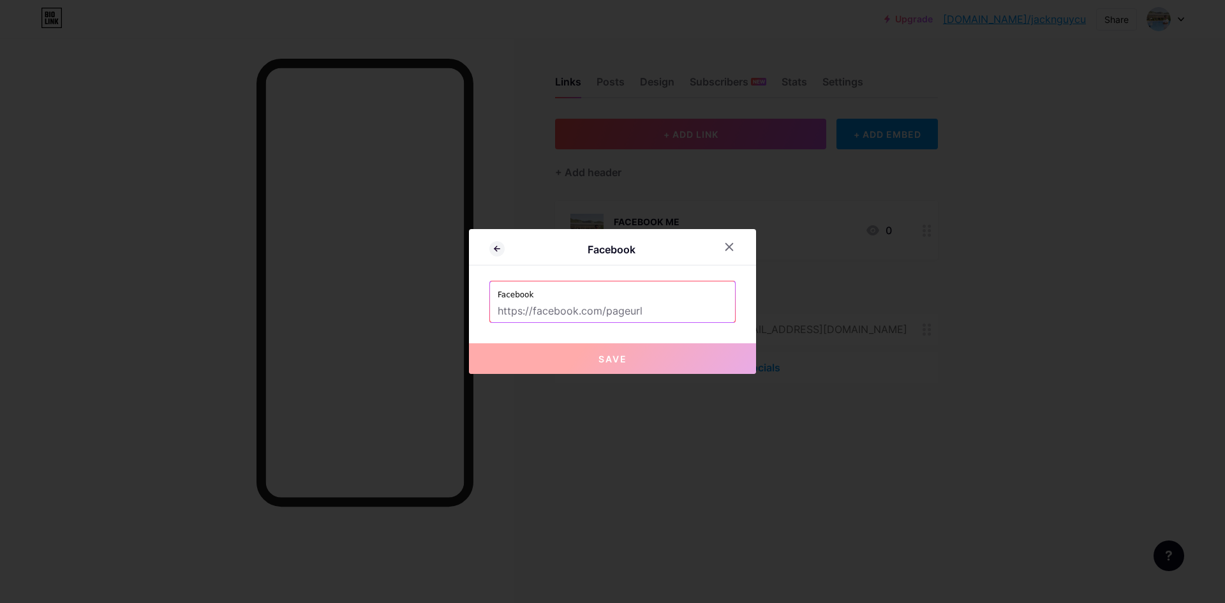
click at [593, 306] on input "text" at bounding box center [613, 312] width 230 height 22
paste input "[URL][DOMAIN_NAME]"
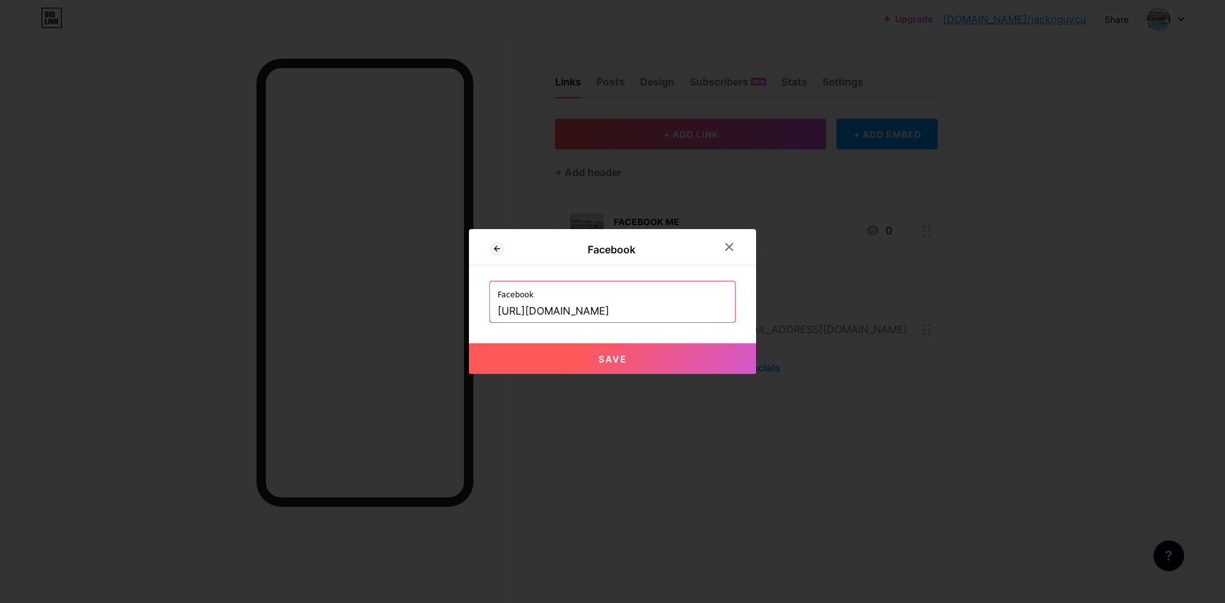
type input "[URL][DOMAIN_NAME]"
click at [632, 368] on button "Save" at bounding box center [612, 358] width 287 height 31
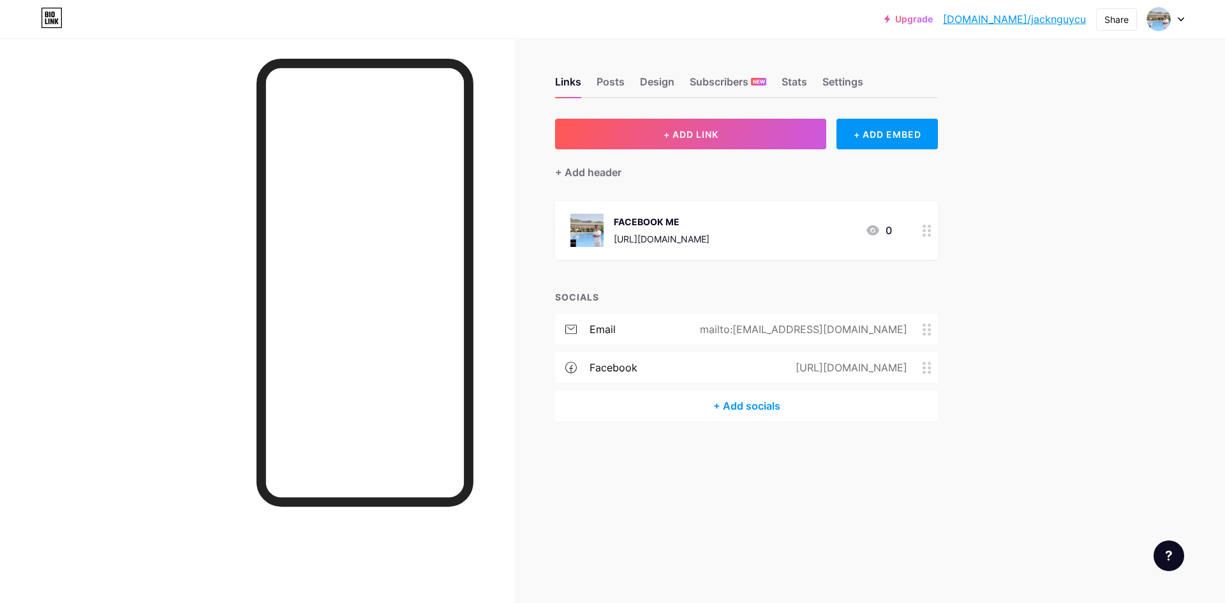
click at [745, 410] on div "+ Add socials" at bounding box center [746, 406] width 383 height 31
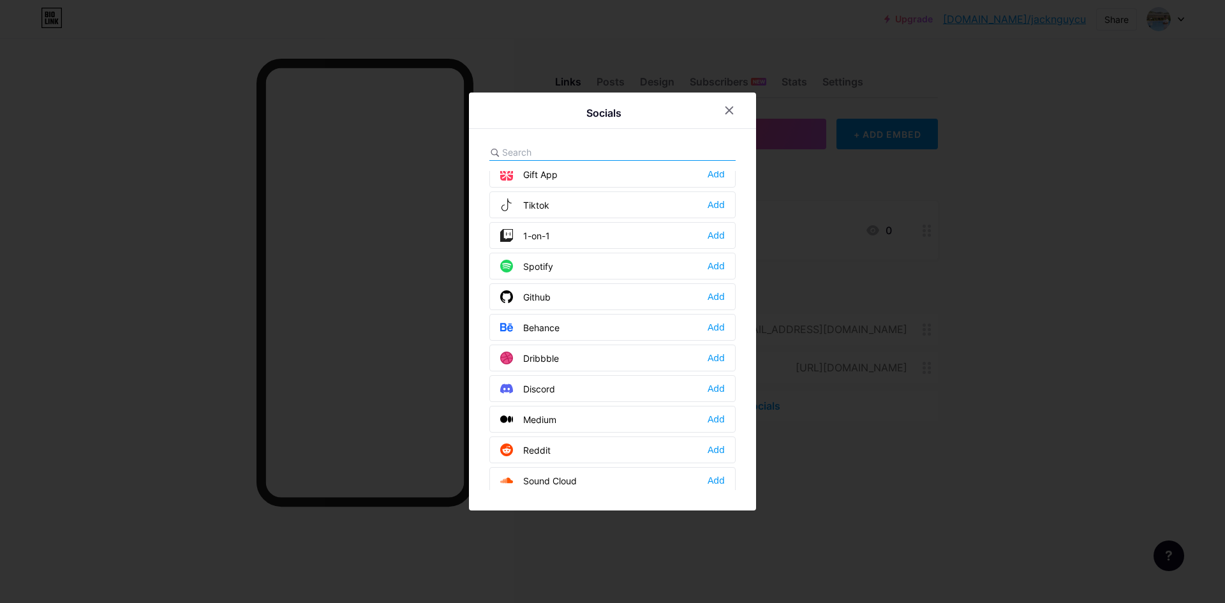
scroll to position [301, 0]
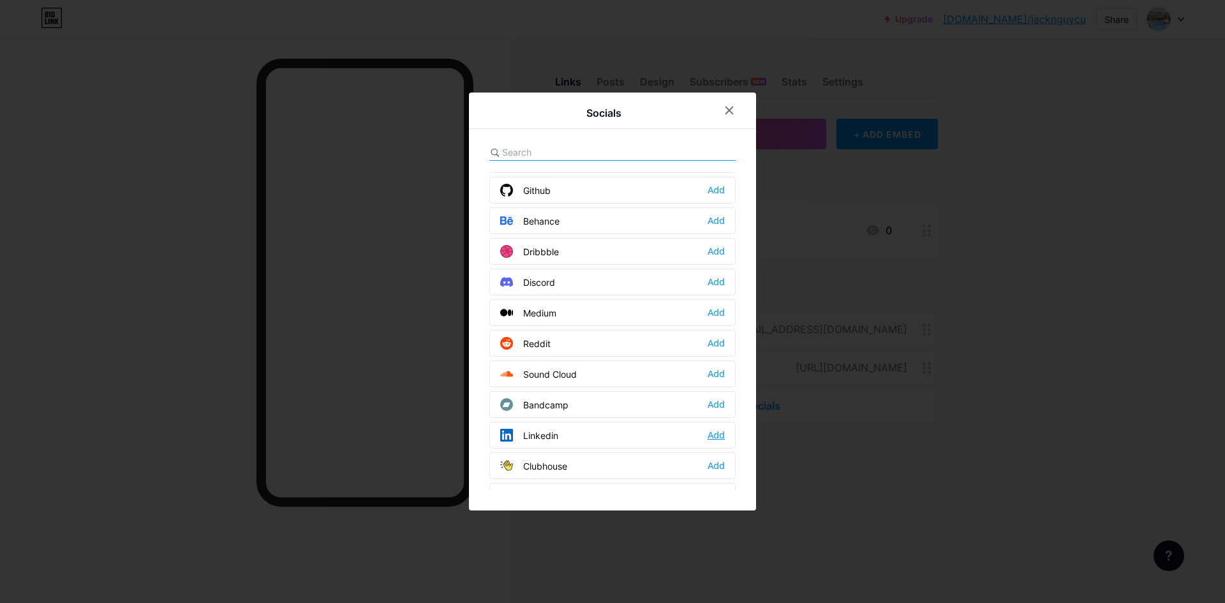
click at [718, 436] on div "Add" at bounding box center [716, 435] width 17 height 13
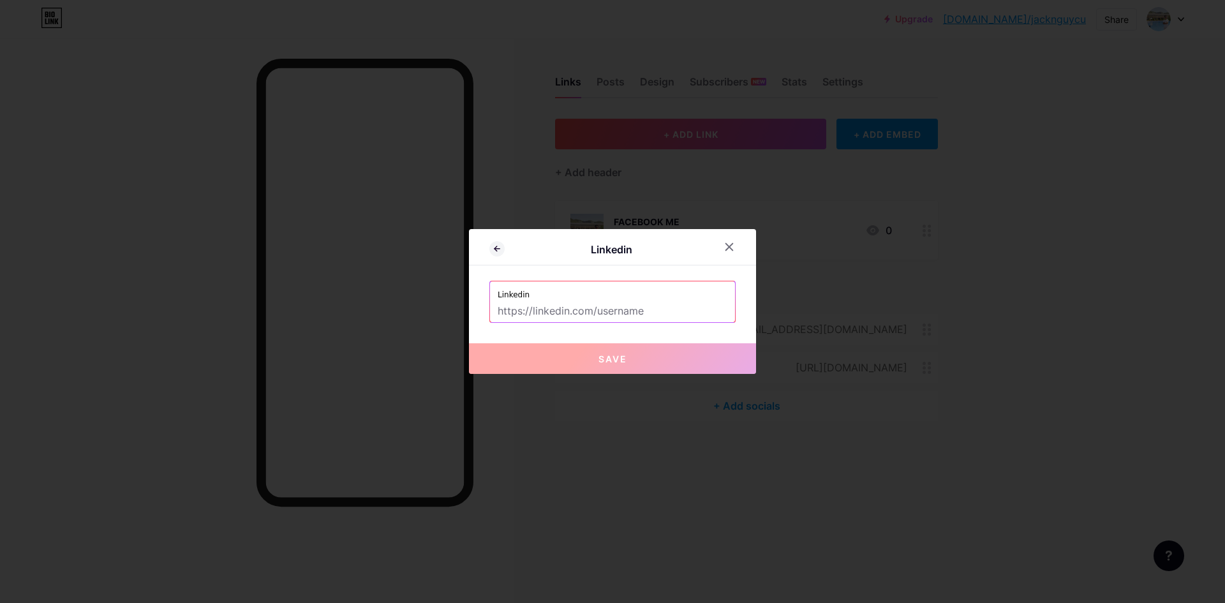
click at [570, 307] on input "text" at bounding box center [613, 312] width 230 height 22
paste input "[URL][DOMAIN_NAME]"
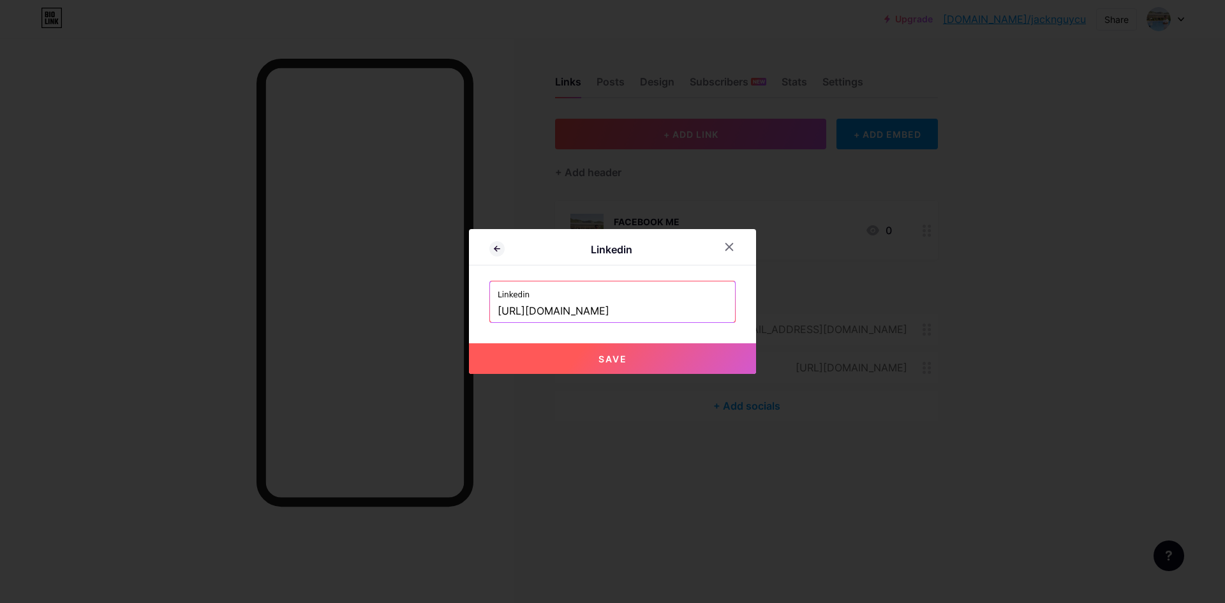
type input "[URL][DOMAIN_NAME]"
click at [593, 357] on button "Save" at bounding box center [612, 358] width 287 height 31
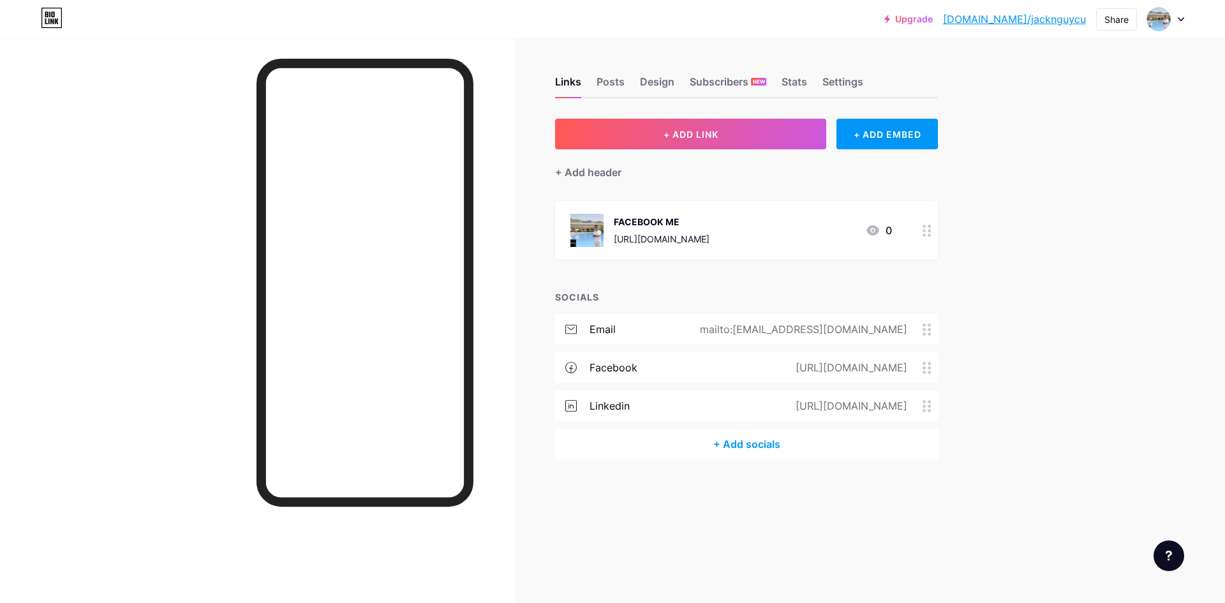
click at [741, 447] on div "+ Add socials" at bounding box center [746, 444] width 383 height 31
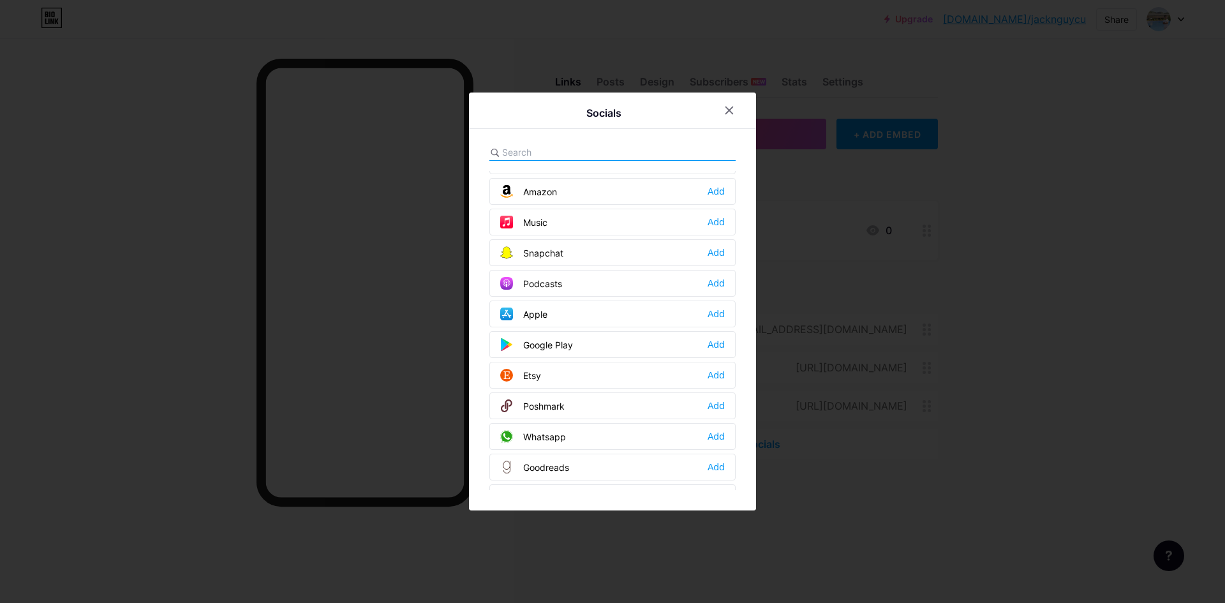
scroll to position [957, 0]
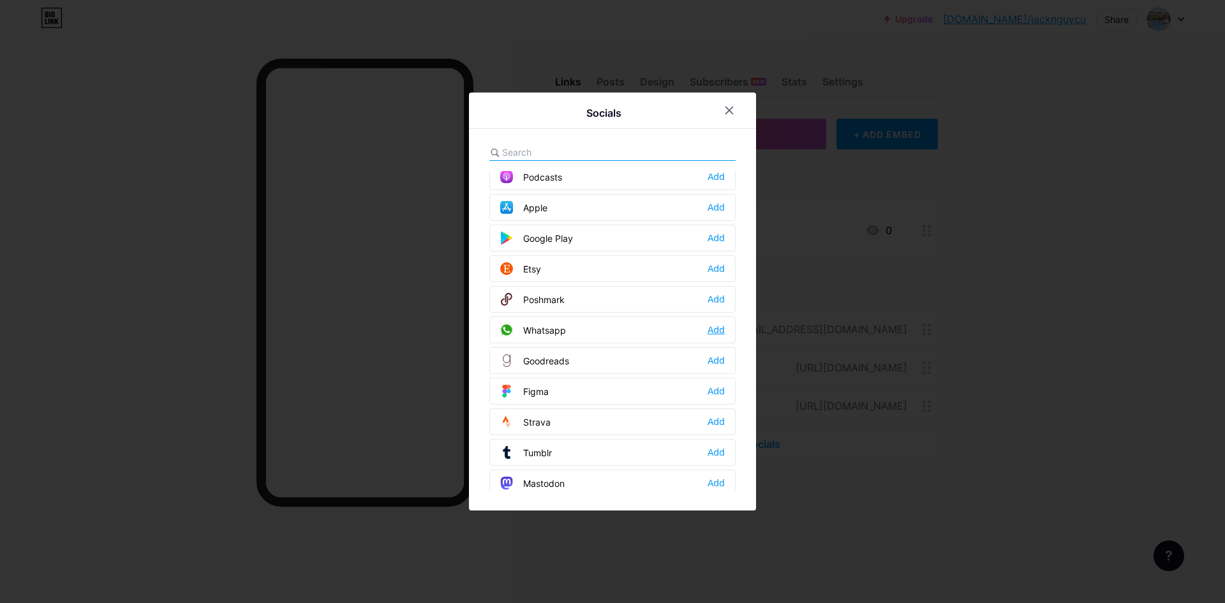
click at [712, 327] on div "Add" at bounding box center [716, 330] width 17 height 13
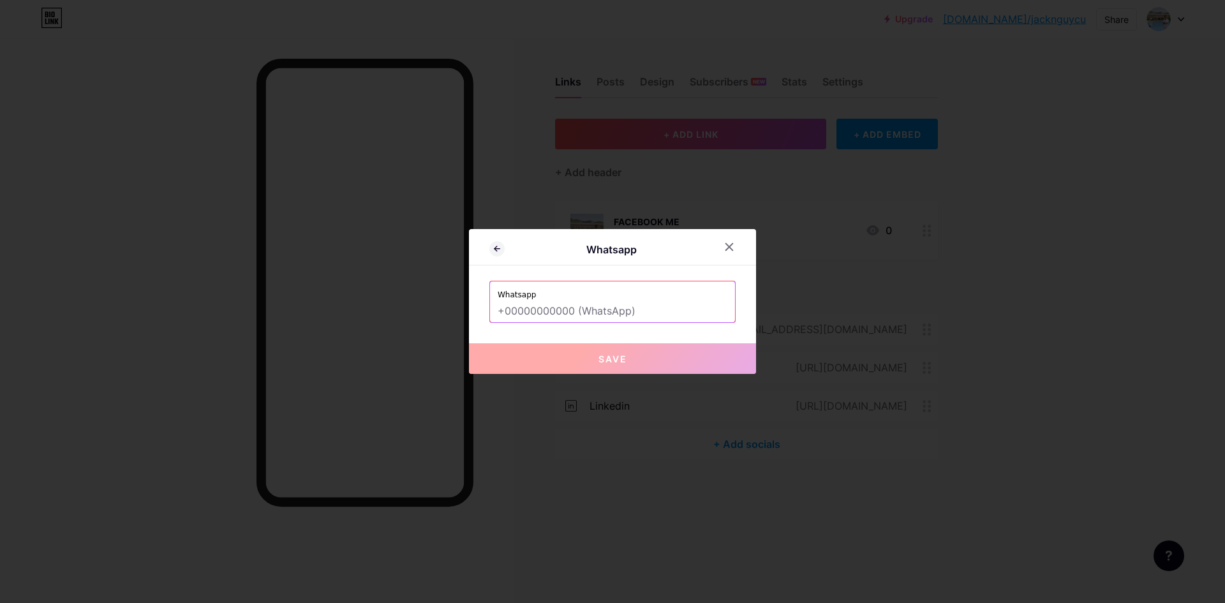
click at [613, 315] on input "text" at bounding box center [613, 312] width 230 height 22
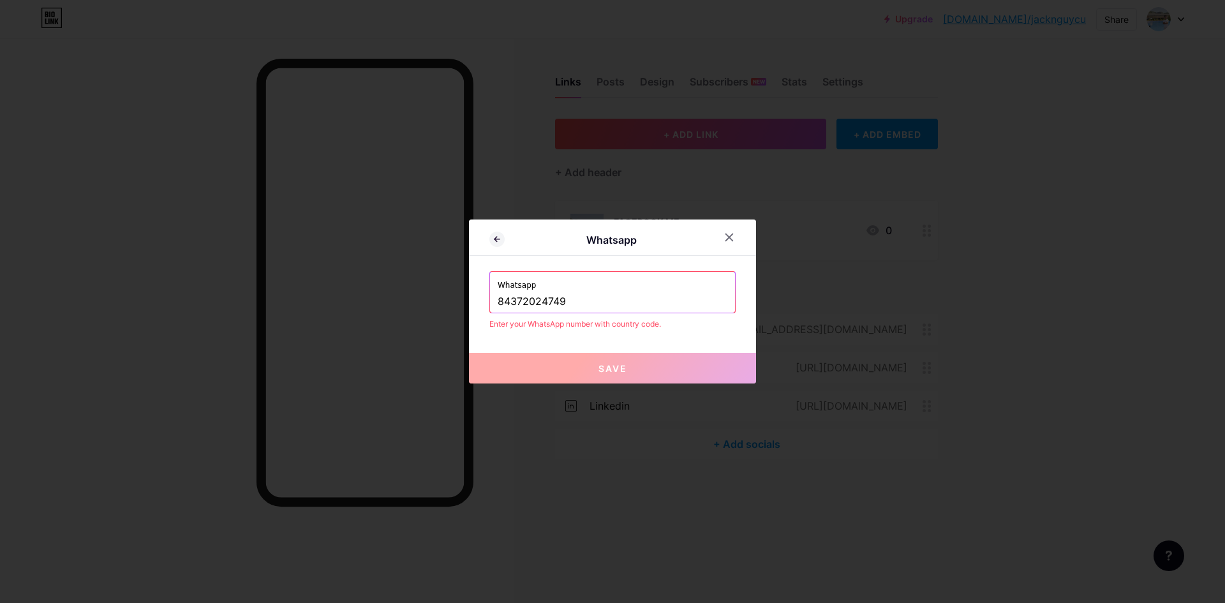
click at [498, 299] on input "84372024749" at bounding box center [613, 302] width 230 height 22
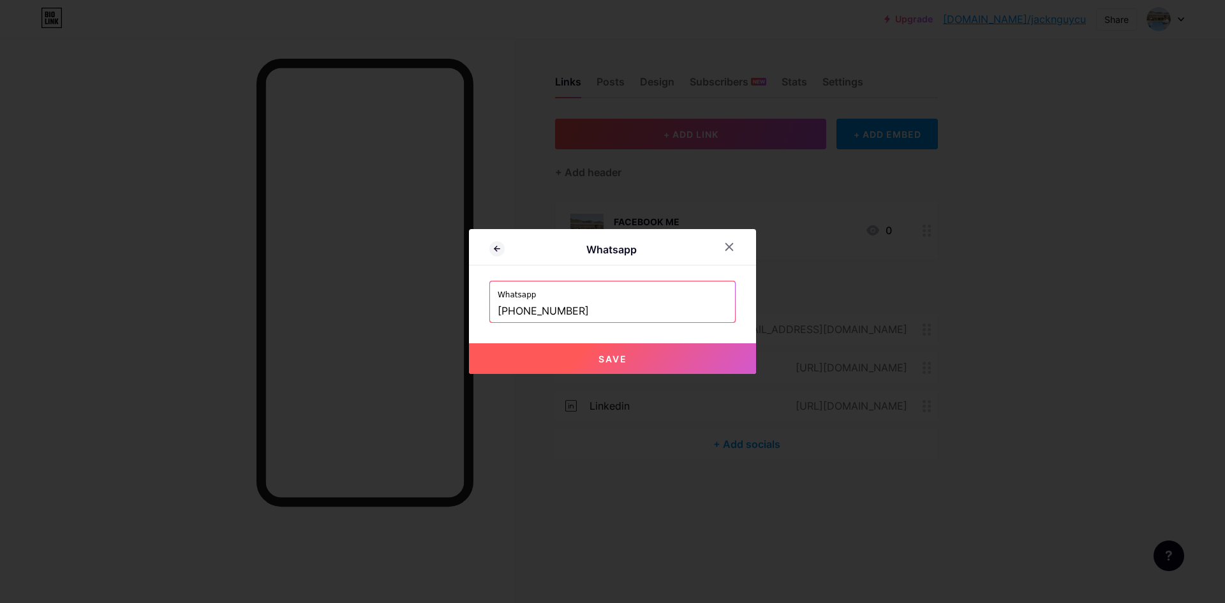
click at [556, 356] on button "Save" at bounding box center [612, 358] width 287 height 31
type input "[URL][DOMAIN_NAME][PHONE_NUMBER]"
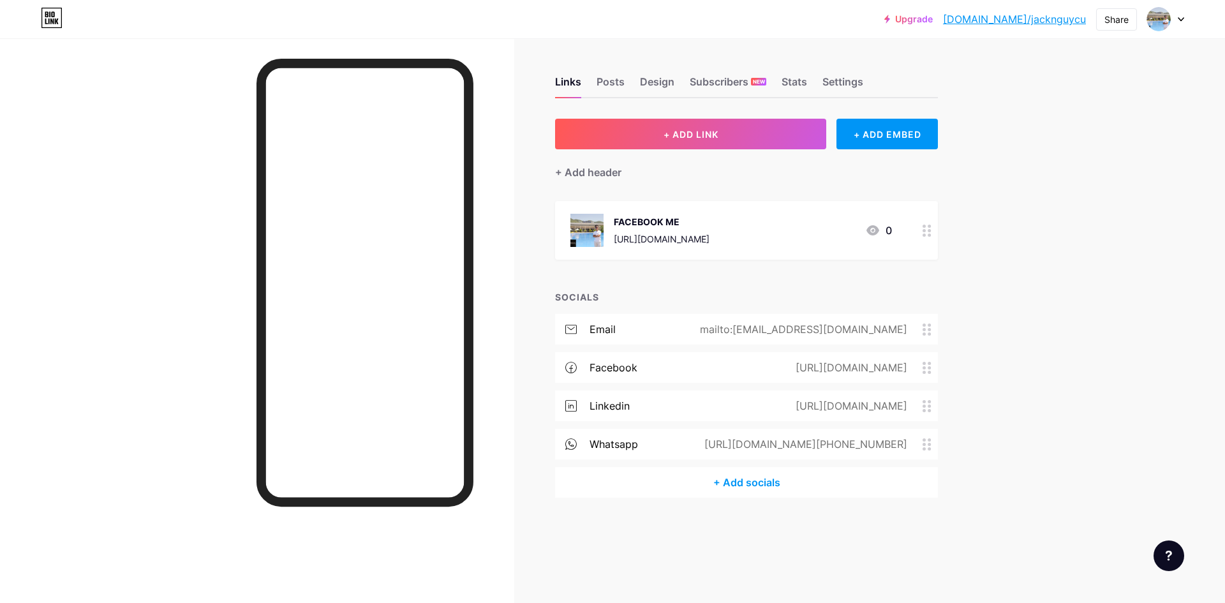
click at [921, 230] on div at bounding box center [927, 230] width 22 height 59
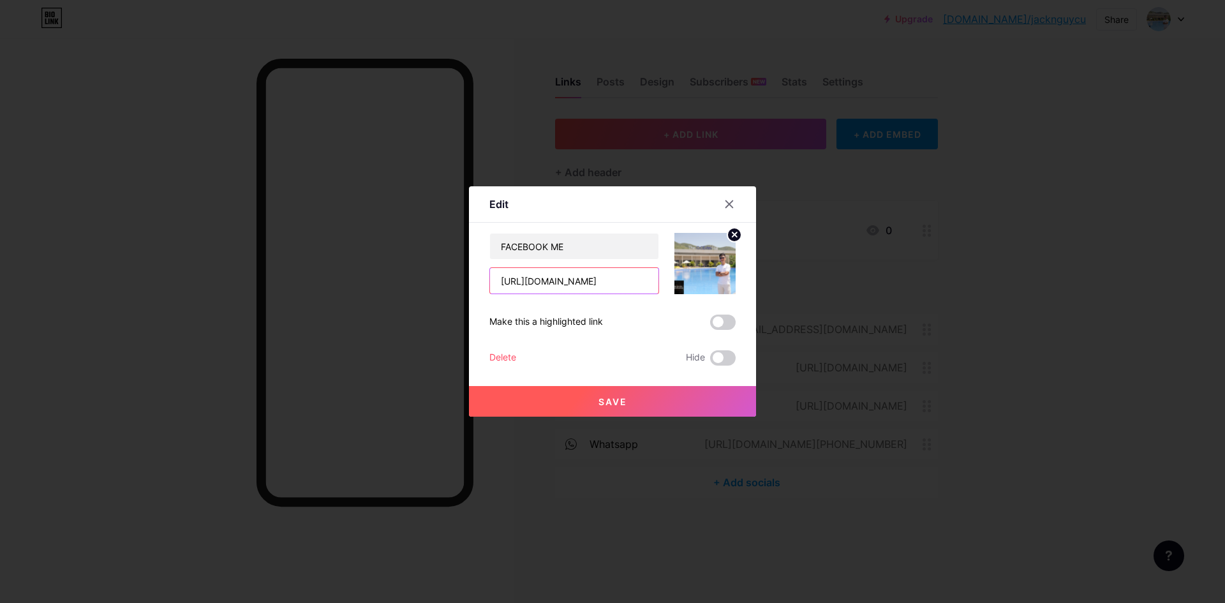
click at [583, 278] on input "[URL][DOMAIN_NAME]" at bounding box center [574, 281] width 168 height 26
click at [594, 256] on input "FACEBOOK ME" at bounding box center [574, 247] width 168 height 26
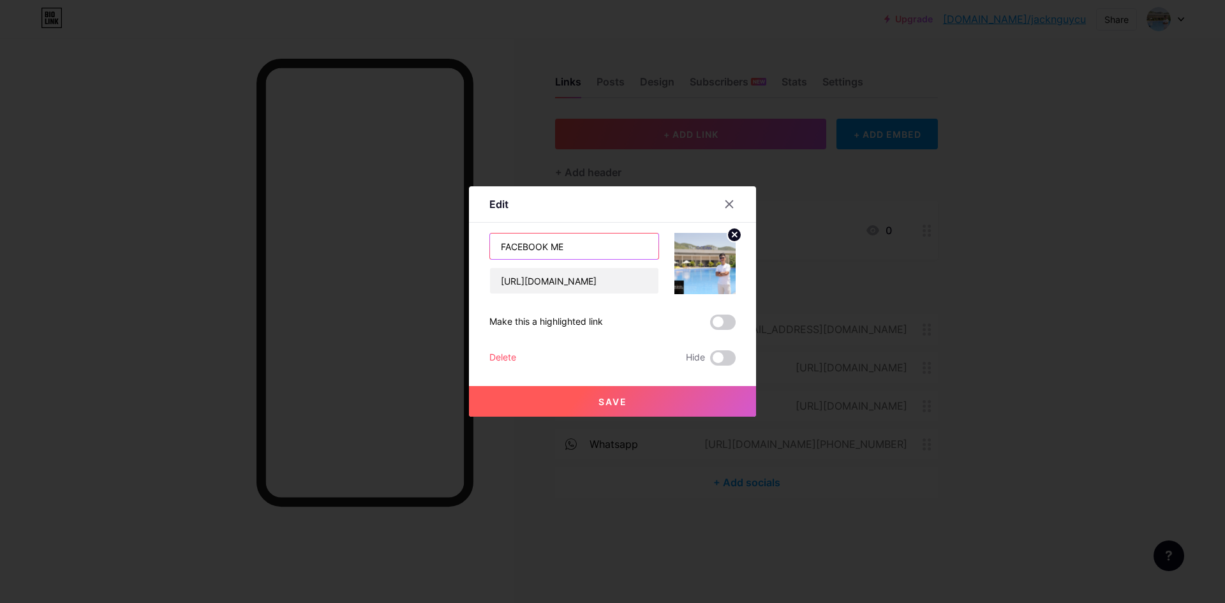
click at [594, 256] on input "FACEBOOK ME" at bounding box center [574, 247] width 168 height 26
type input "d"
type input "DỰ ÁN 1"
drag, startPoint x: 577, startPoint y: 247, endPoint x: 421, endPoint y: 255, distance: 155.9
click at [421, 255] on div "Edit Content YouTube Play YouTube video without leaving your page. ADD Vimeo Pl…" at bounding box center [612, 301] width 1225 height 603
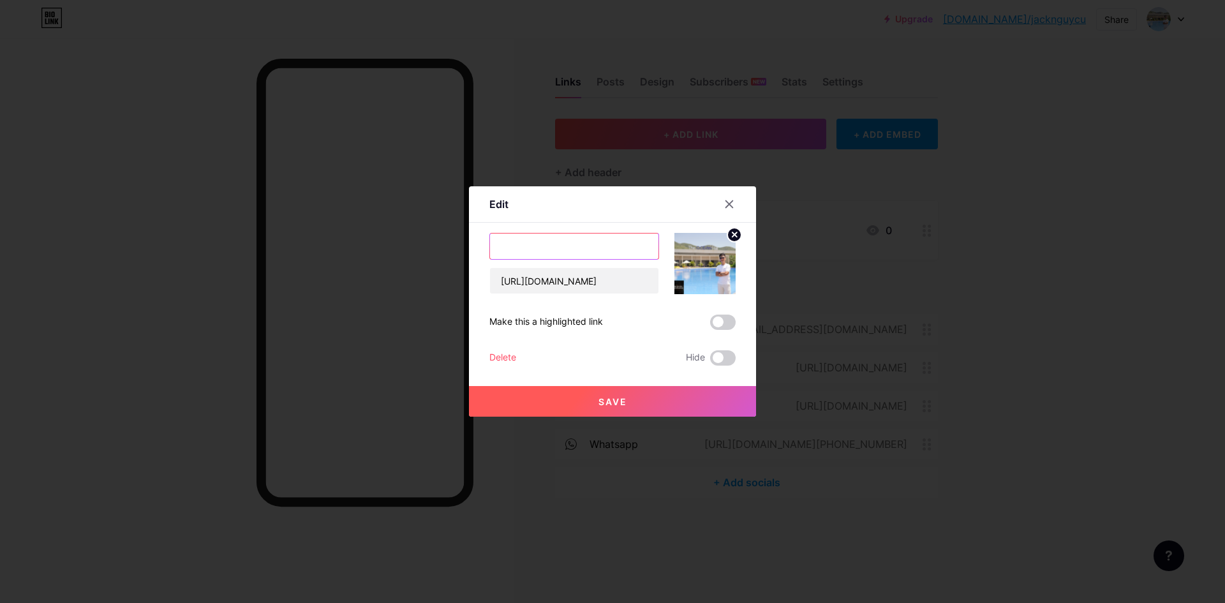
type input "D"
type input "Đ"
type input "CSHT- NETWORK"
click at [609, 283] on input "[URL][DOMAIN_NAME]" at bounding box center [574, 281] width 168 height 26
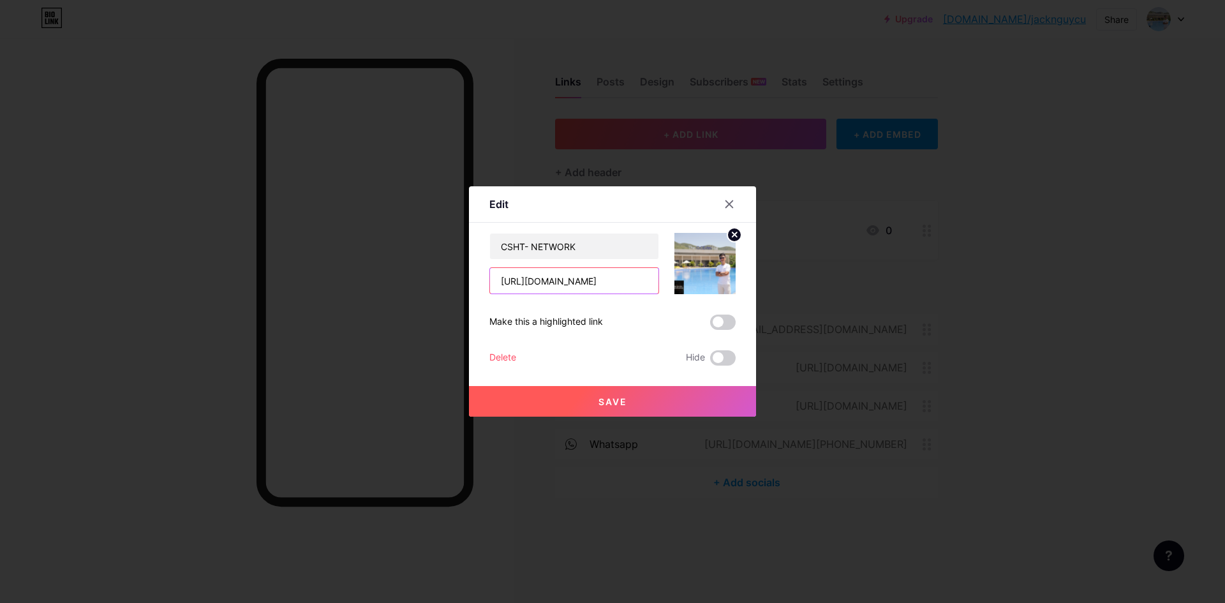
click at [609, 283] on input "[URL][DOMAIN_NAME]" at bounding box center [574, 281] width 168 height 26
click at [729, 323] on span at bounding box center [723, 322] width 26 height 15
click at [710, 325] on input "checkbox" at bounding box center [710, 325] width 0 height 0
click at [666, 402] on button "Save" at bounding box center [612, 401] width 287 height 31
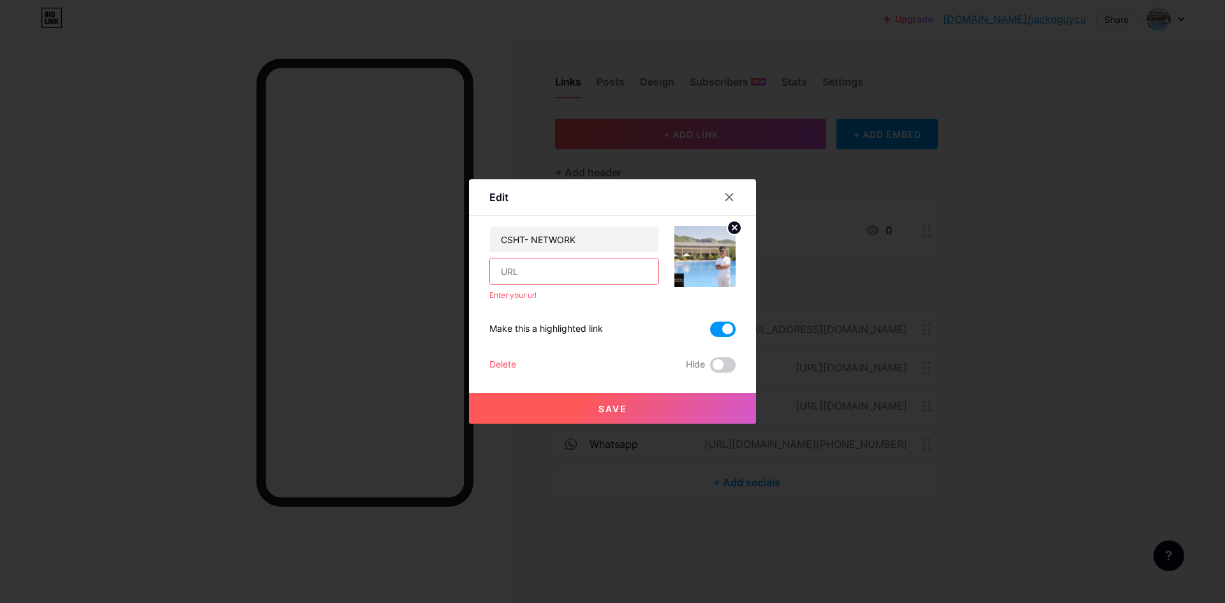
click at [579, 269] on input "text" at bounding box center [574, 271] width 168 height 26
paste input "[URL][DOMAIN_NAME]"
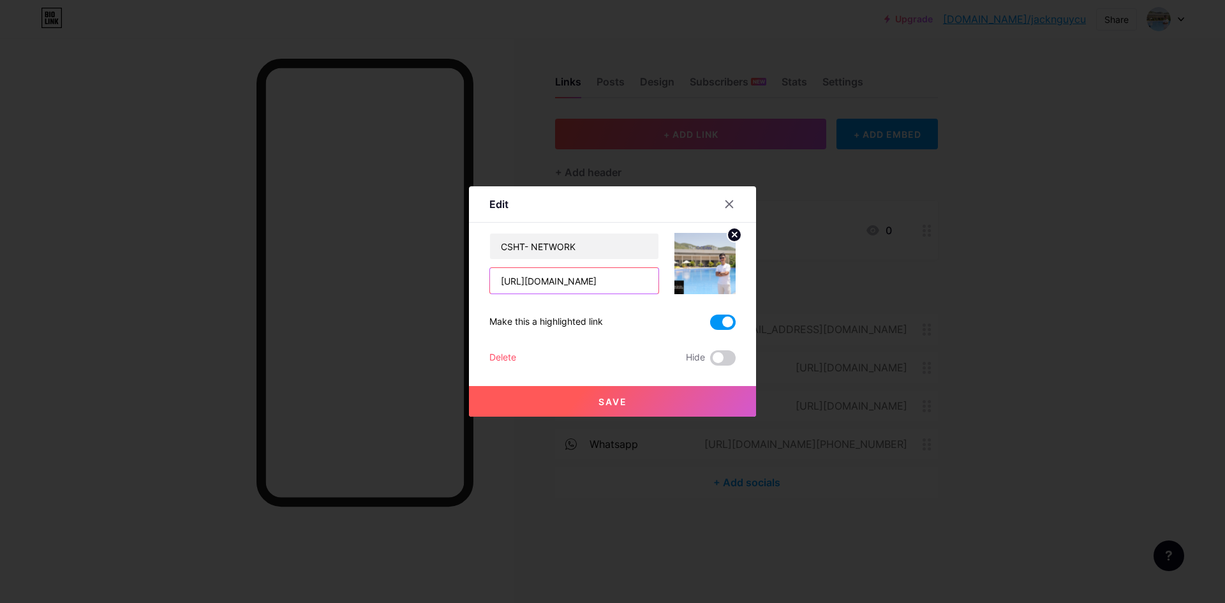
type input "[URL][DOMAIN_NAME]"
click at [635, 400] on button "Save" at bounding box center [612, 401] width 287 height 31
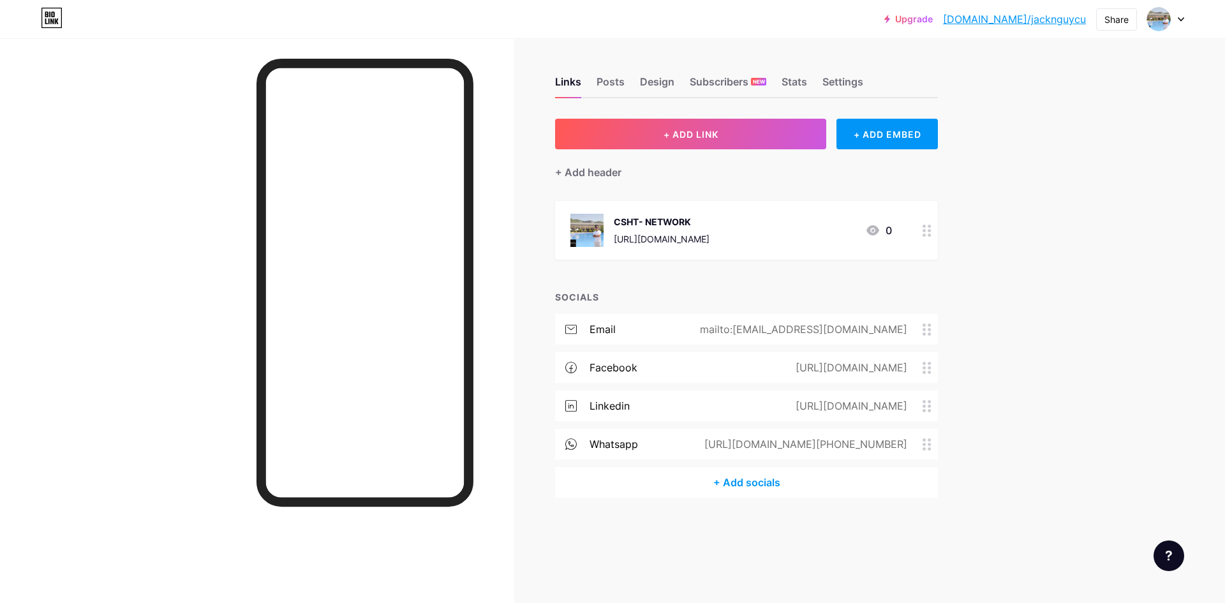
click at [925, 234] on circle at bounding box center [924, 235] width 3 height 3
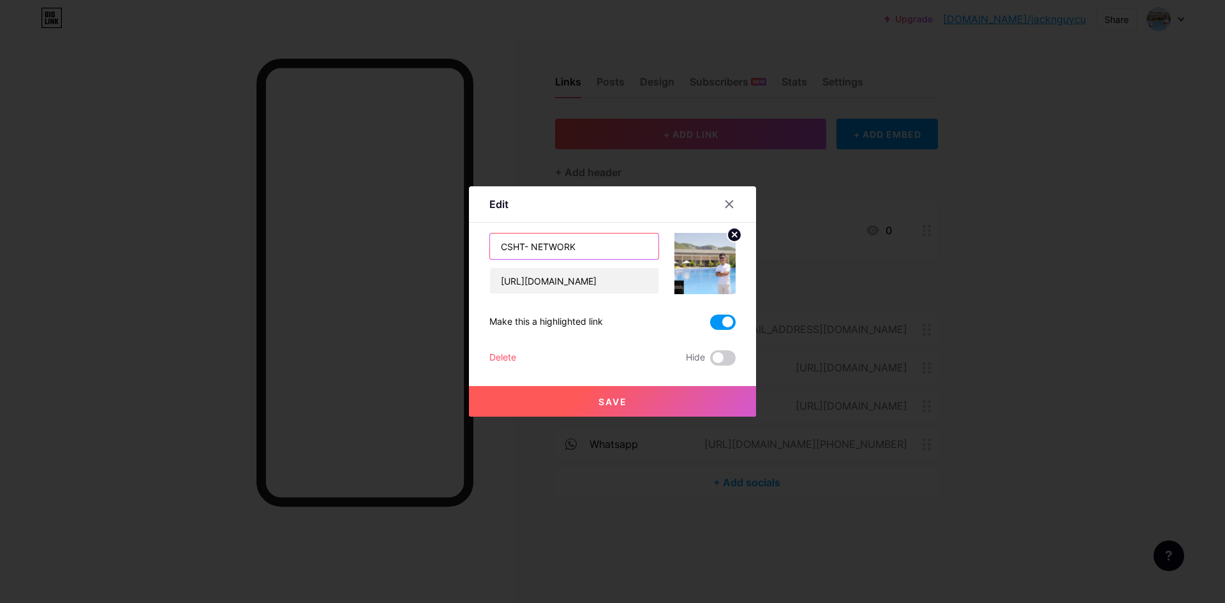
click at [618, 249] on input "CSHT- NETWORK" at bounding box center [574, 247] width 168 height 26
type input "NETWORK"
click at [626, 405] on button "Save" at bounding box center [612, 401] width 287 height 31
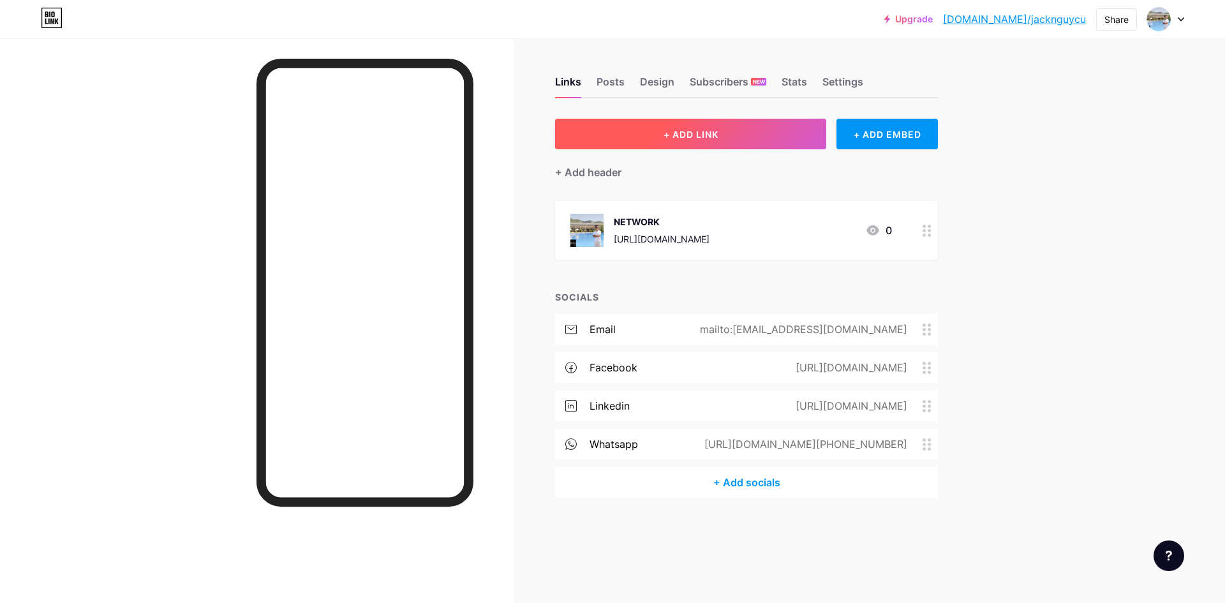
click at [723, 137] on button "+ ADD LINK" at bounding box center [690, 134] width 271 height 31
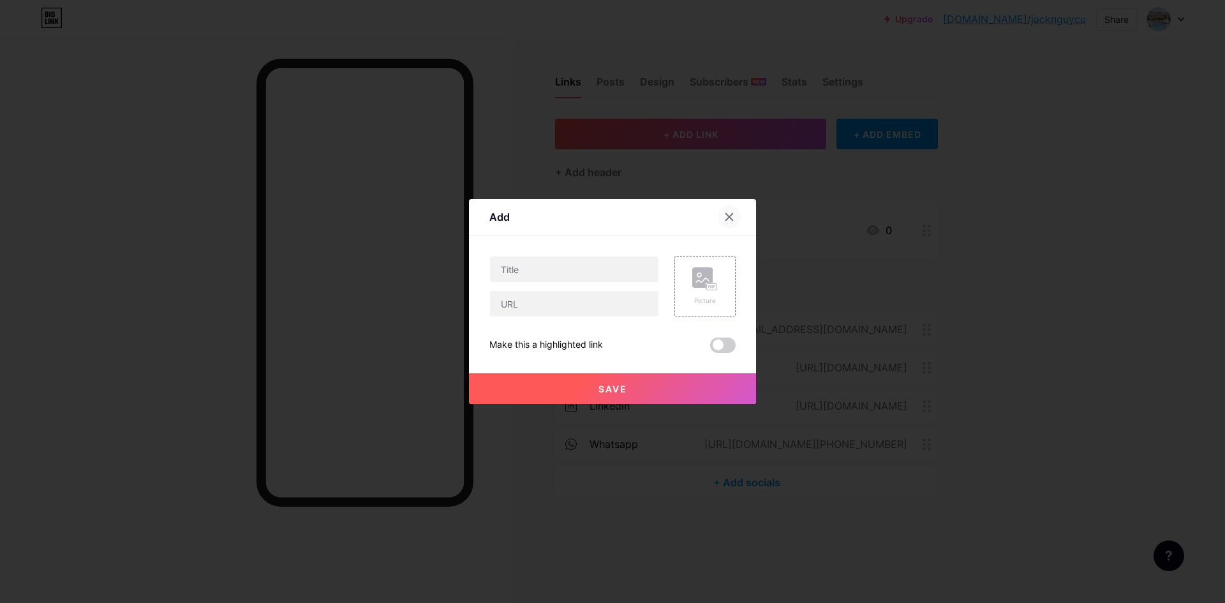
click at [728, 212] on icon at bounding box center [729, 217] width 10 height 10
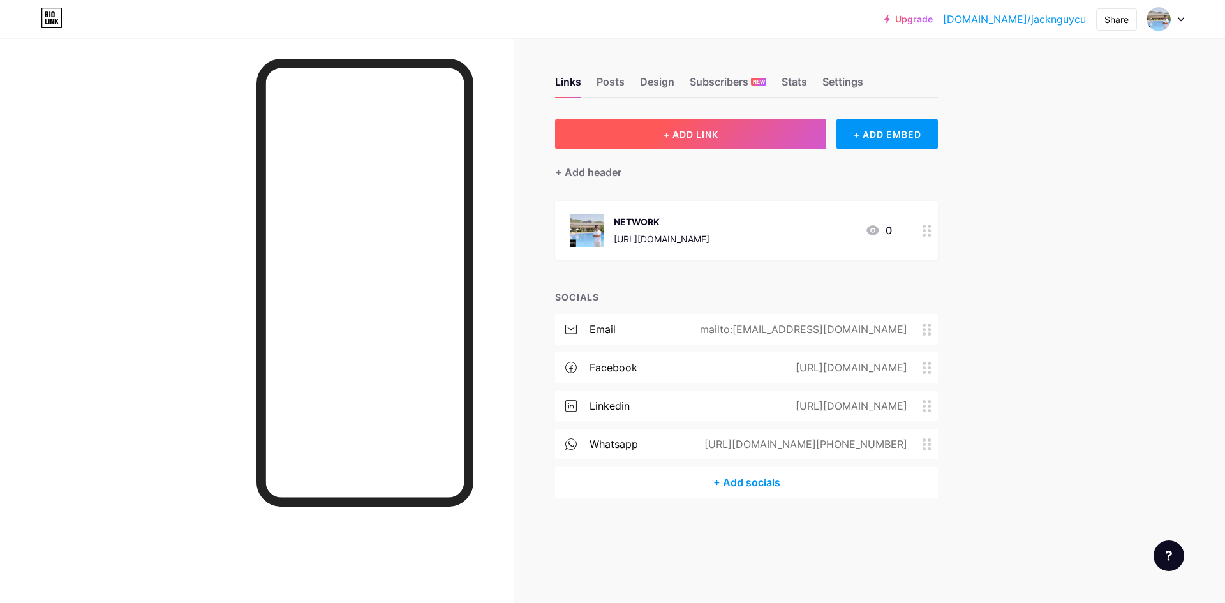
click at [711, 138] on span "+ ADD LINK" at bounding box center [691, 134] width 55 height 11
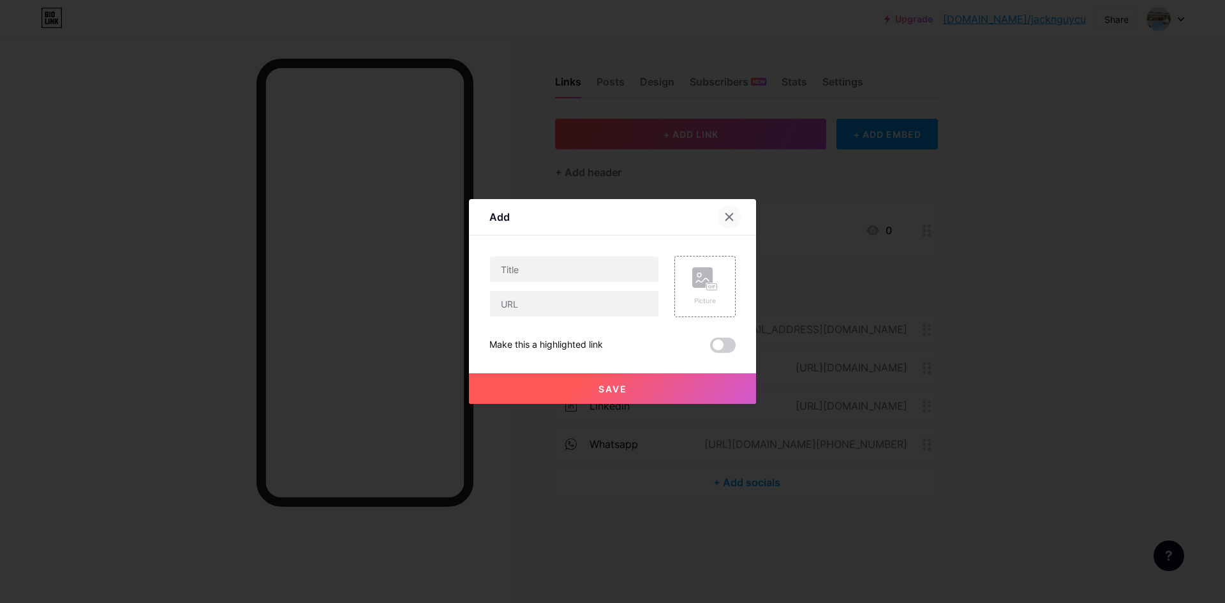
drag, startPoint x: 727, startPoint y: 215, endPoint x: 844, endPoint y: 165, distance: 127.2
click at [727, 214] on icon at bounding box center [729, 217] width 10 height 10
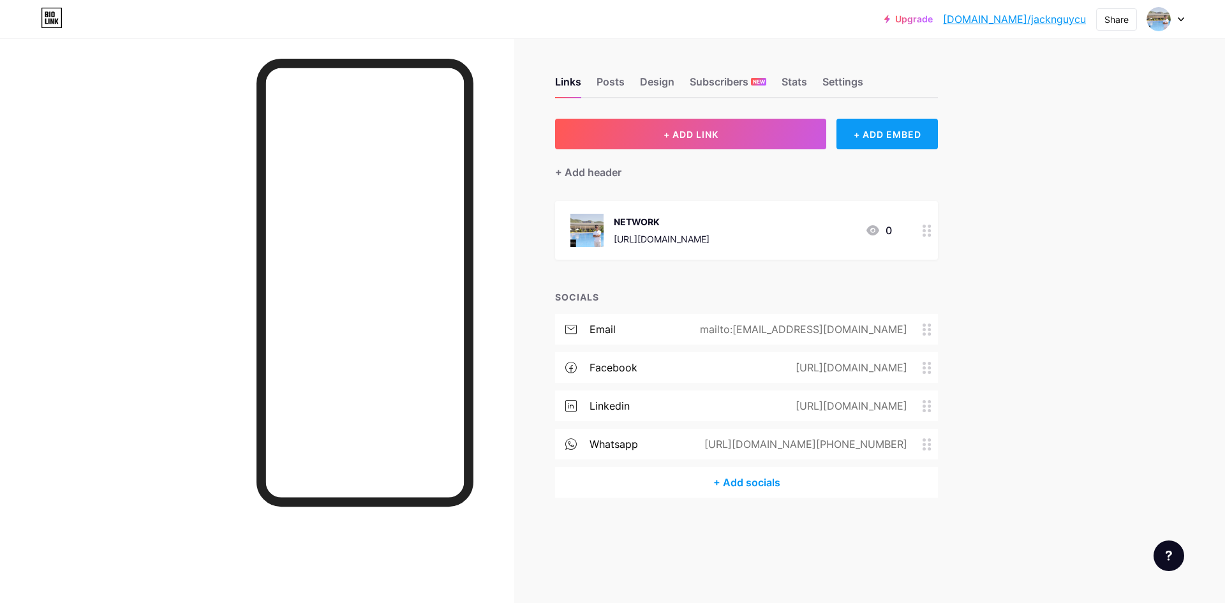
click at [892, 138] on div "+ ADD EMBED" at bounding box center [887, 134] width 101 height 31
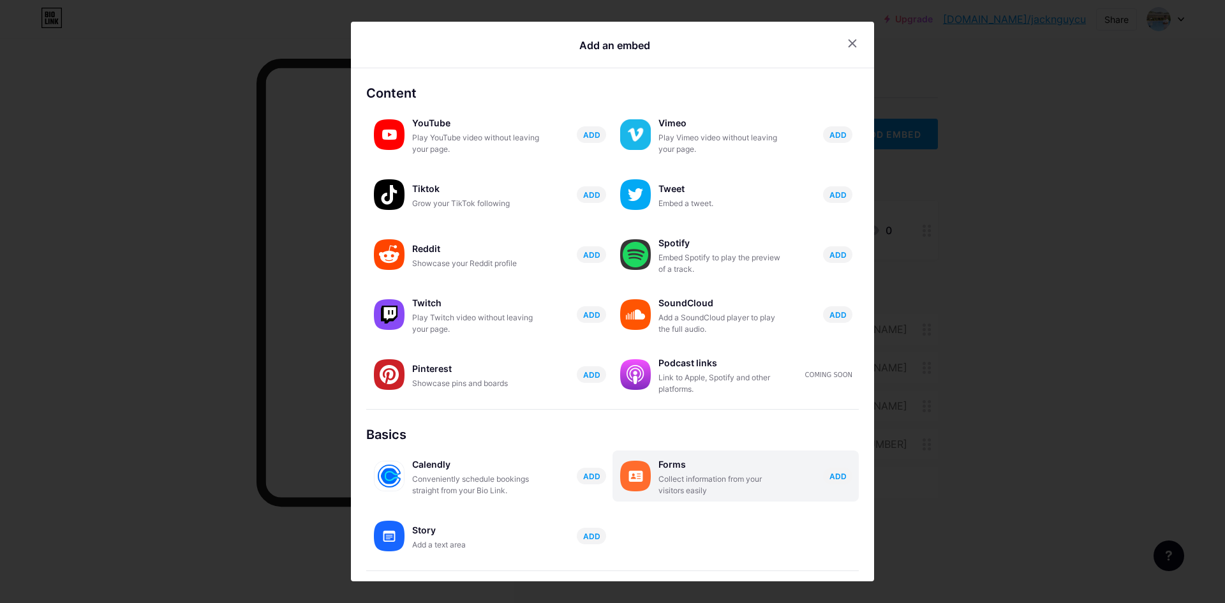
click at [801, 472] on div "Forms Collect information from your visitors easily ADD" at bounding box center [758, 476] width 200 height 41
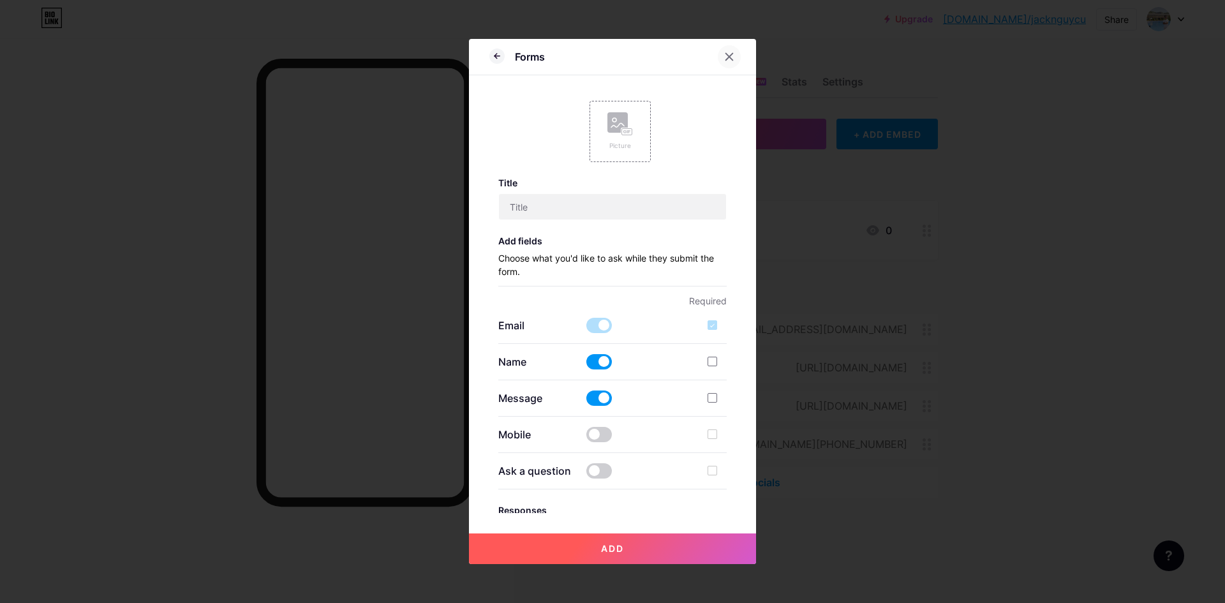
click at [730, 59] on div at bounding box center [729, 56] width 23 height 23
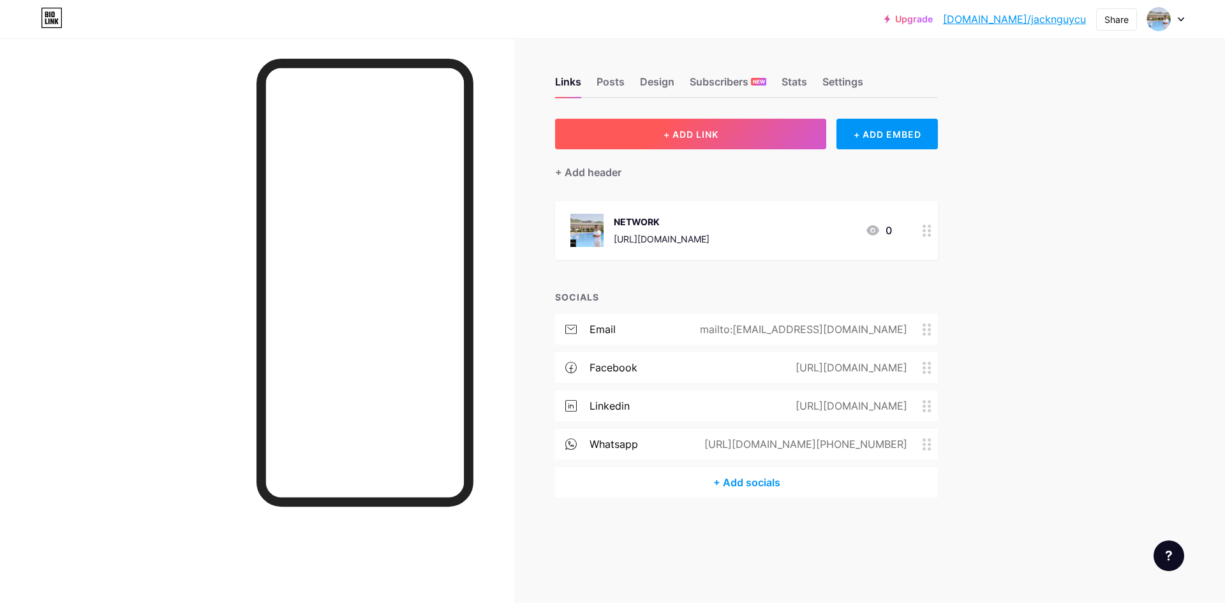
click at [736, 138] on button "+ ADD LINK" at bounding box center [690, 134] width 271 height 31
click at [733, 212] on div at bounding box center [729, 216] width 23 height 23
click at [897, 133] on div "+ ADD EMBED" at bounding box center [887, 134] width 101 height 31
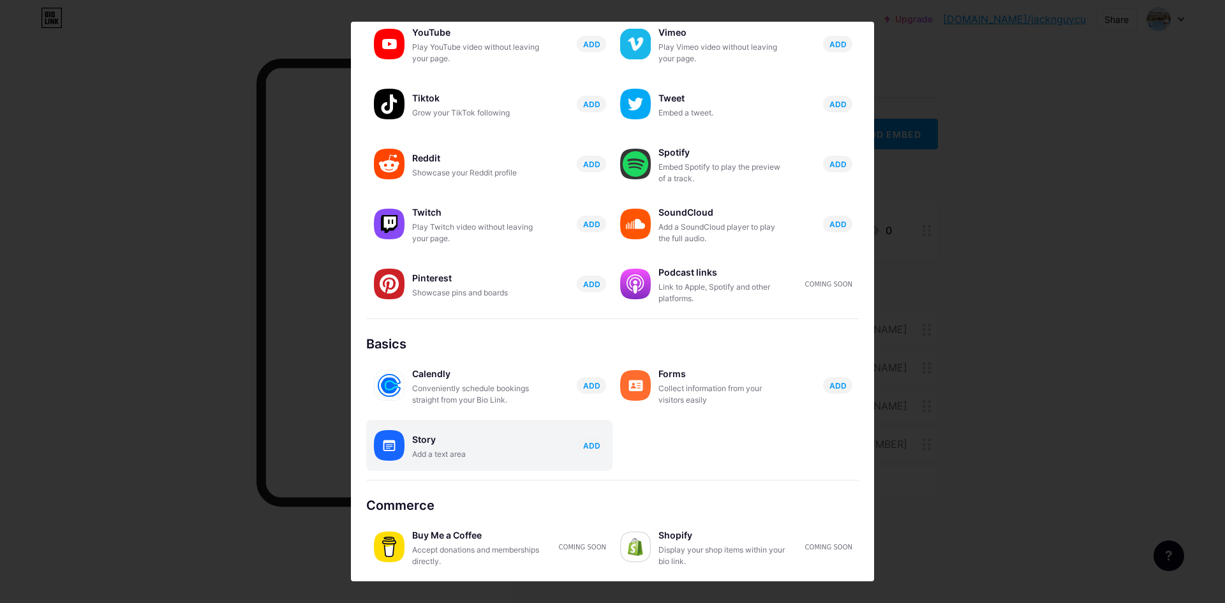
click at [562, 455] on div "Story Add a text area ADD" at bounding box center [512, 445] width 200 height 29
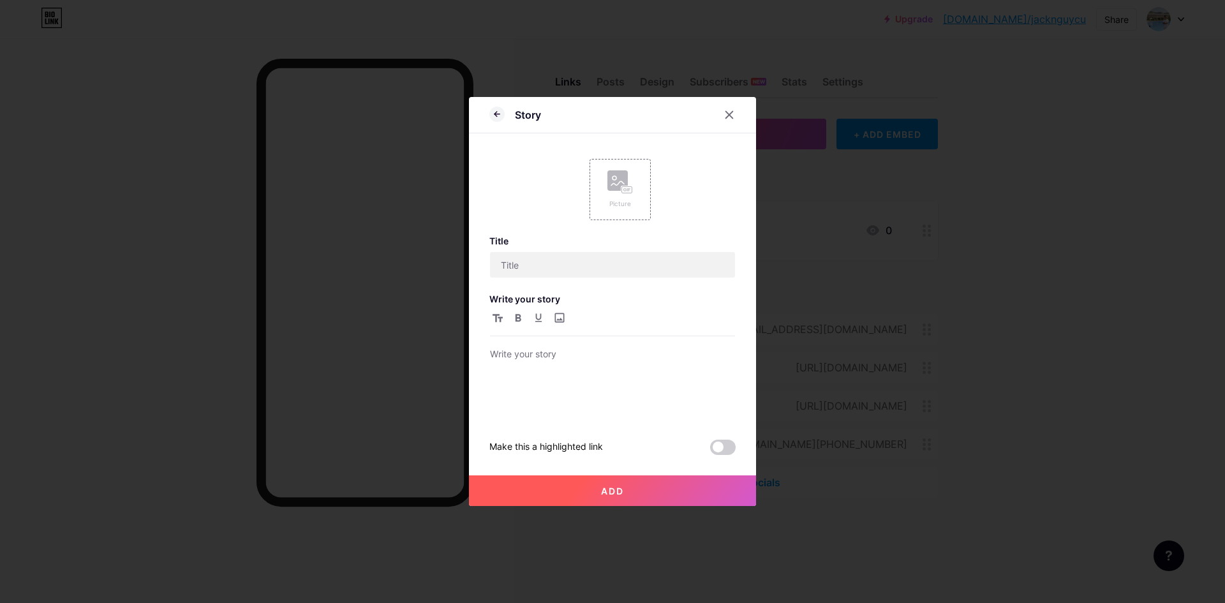
scroll to position [0, 0]
click at [619, 267] on input "text" at bounding box center [612, 265] width 245 height 26
click at [599, 376] on div at bounding box center [612, 382] width 245 height 72
click at [622, 263] on input "text" at bounding box center [612, 265] width 245 height 26
type input "IT SUPPORT"
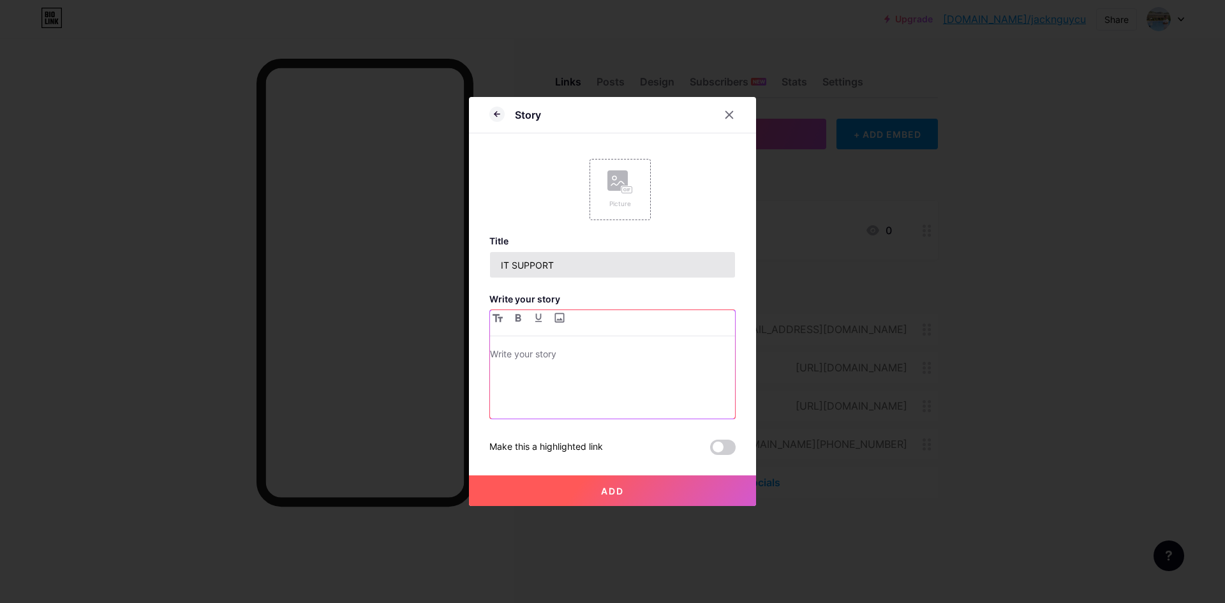
click at [490, 310] on button "button" at bounding box center [497, 317] width 15 height 15
click at [576, 346] on h1 at bounding box center [612, 353] width 245 height 15
drag, startPoint x: 639, startPoint y: 361, endPoint x: 472, endPoint y: 364, distance: 167.8
click at [472, 364] on div "Story Picture Title IT SUPPORT Write your story CSHT- NETWORK+ PRINTER+ Make th…" at bounding box center [612, 301] width 287 height 409
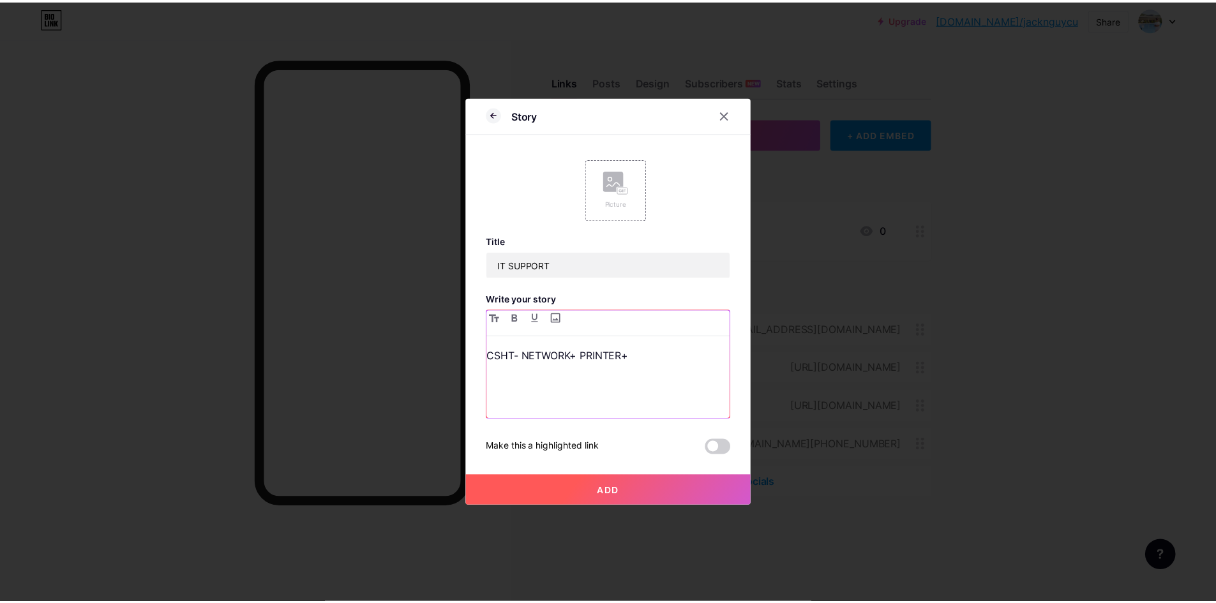
scroll to position [605, 0]
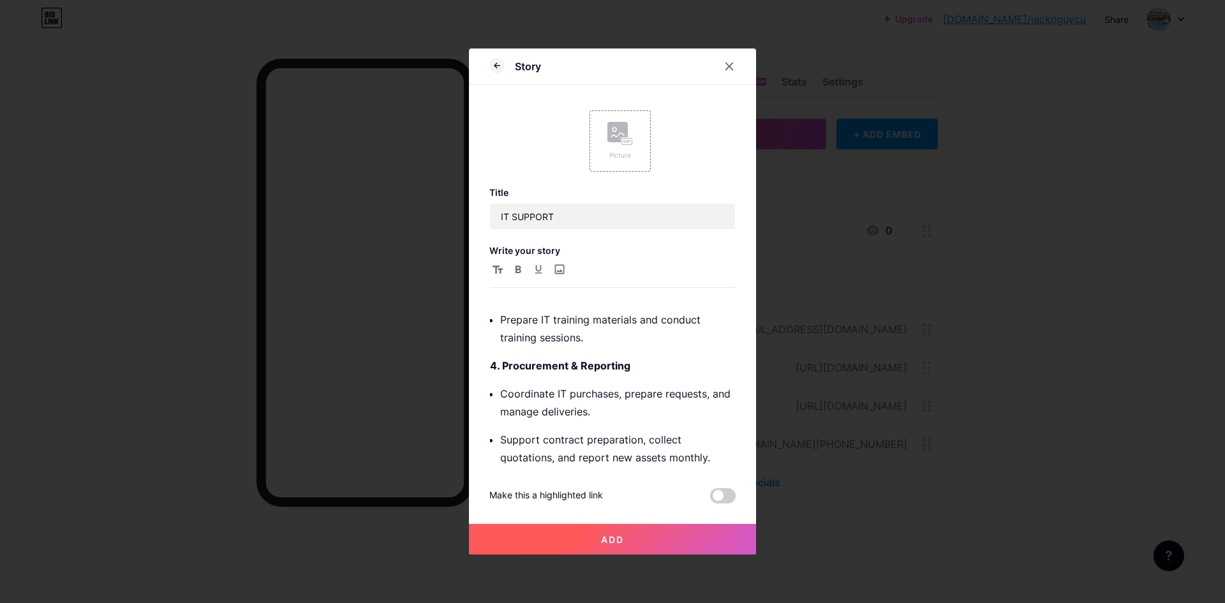
click at [590, 533] on button "Add" at bounding box center [612, 539] width 287 height 31
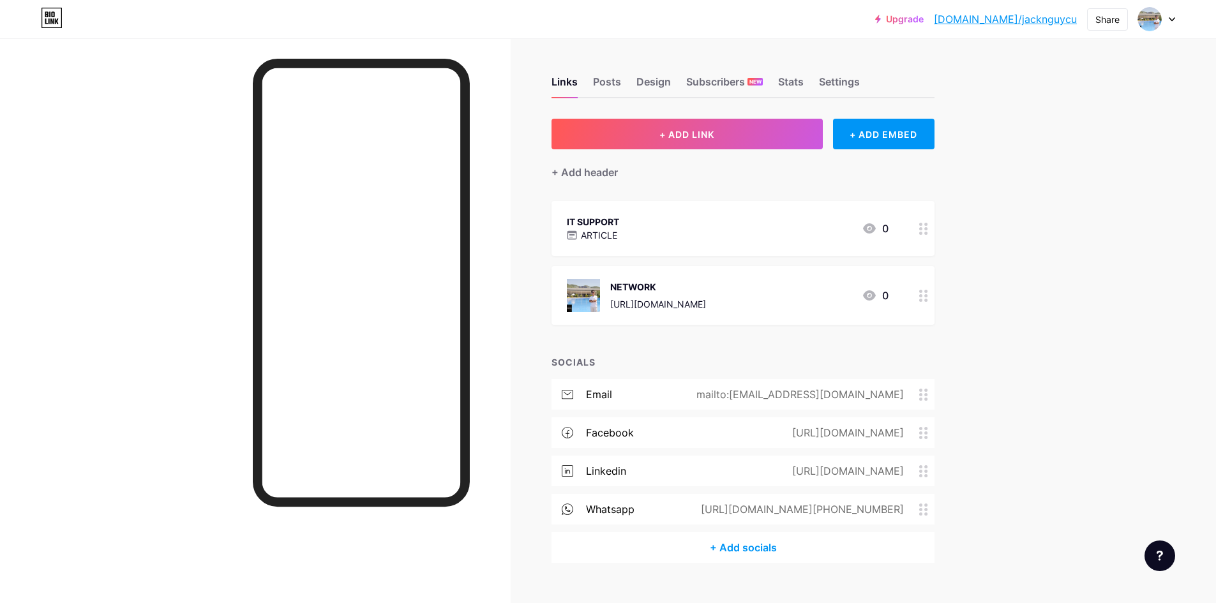
click at [927, 294] on circle at bounding box center [925, 295] width 3 height 3
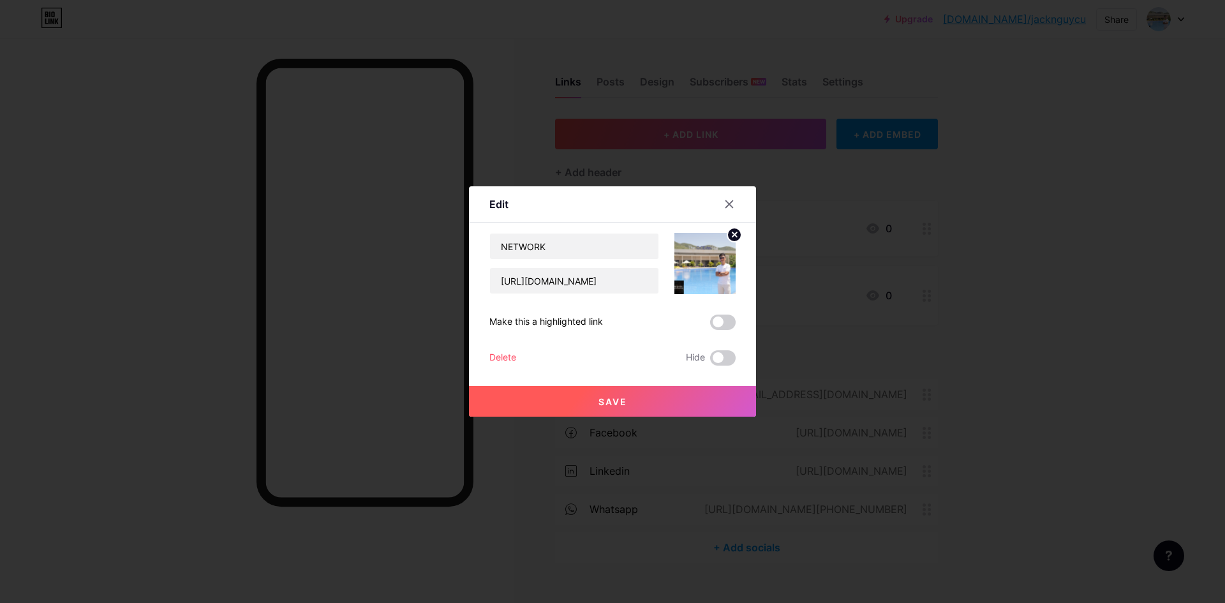
click at [489, 359] on div "Delete" at bounding box center [502, 357] width 27 height 15
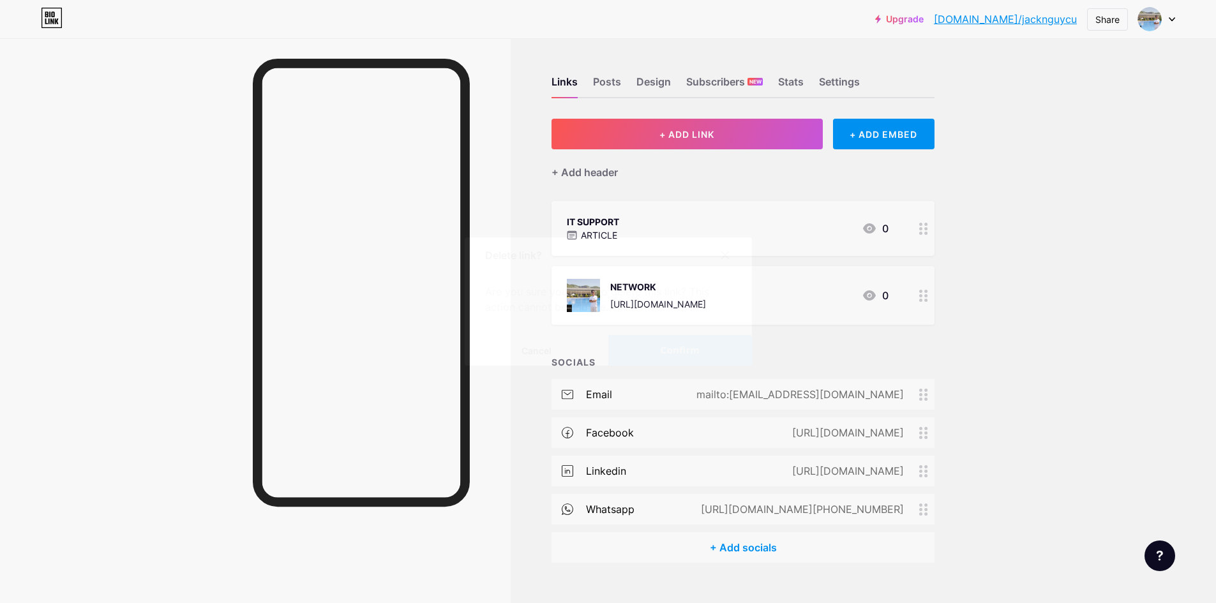
click at [659, 354] on button "Confirm" at bounding box center [680, 350] width 144 height 31
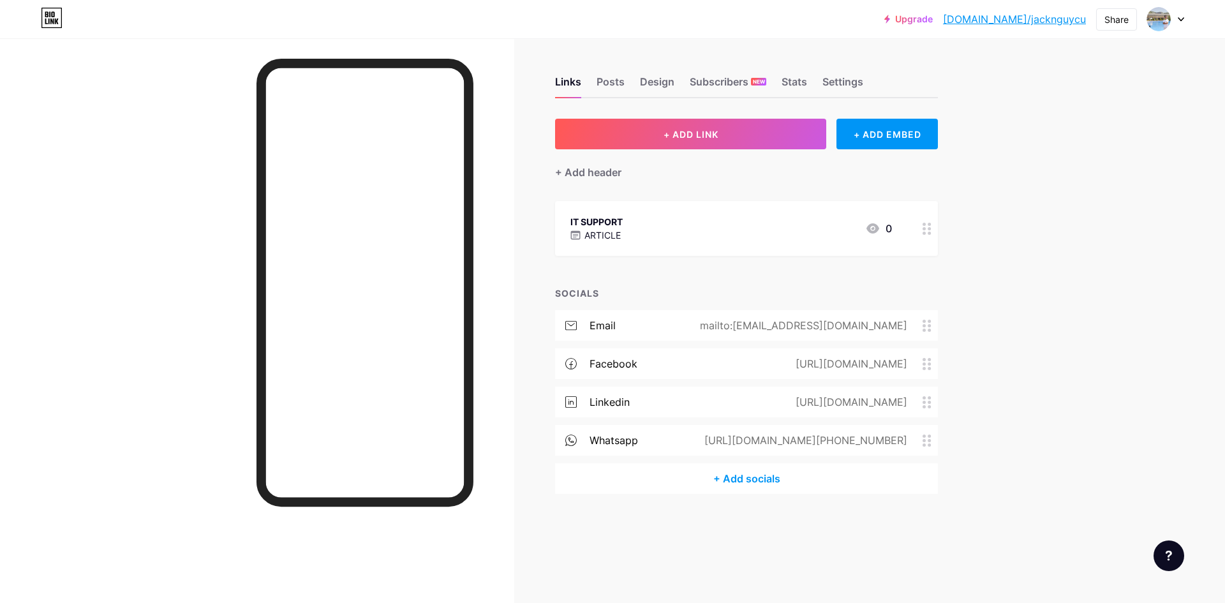
click at [921, 229] on div at bounding box center [927, 228] width 22 height 55
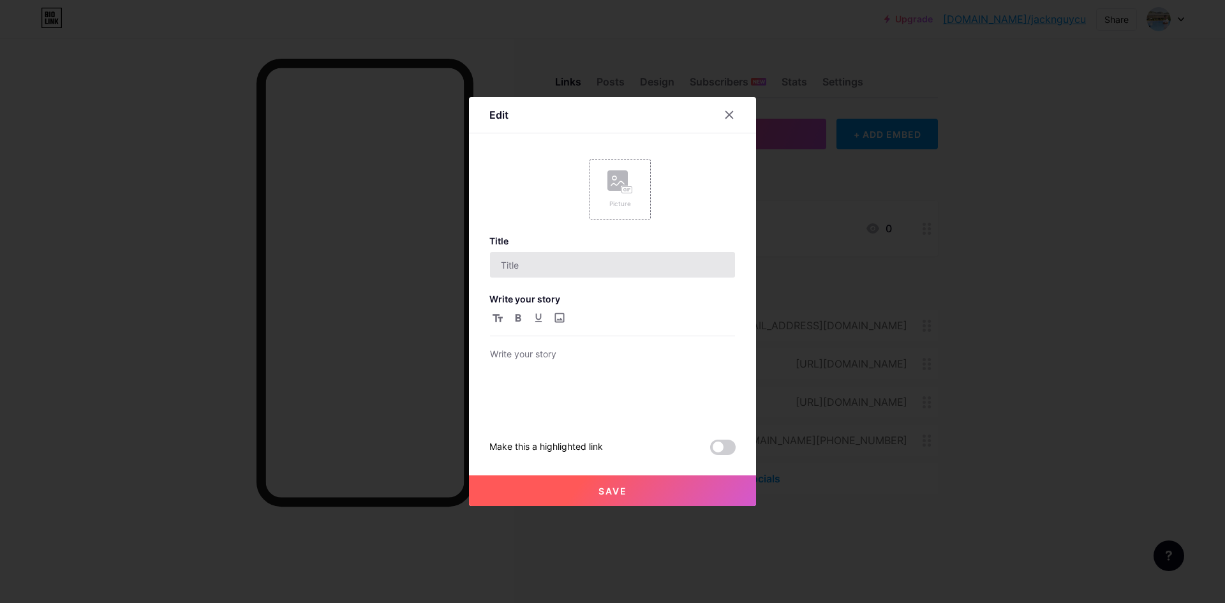
type input "IT SUPPORT"
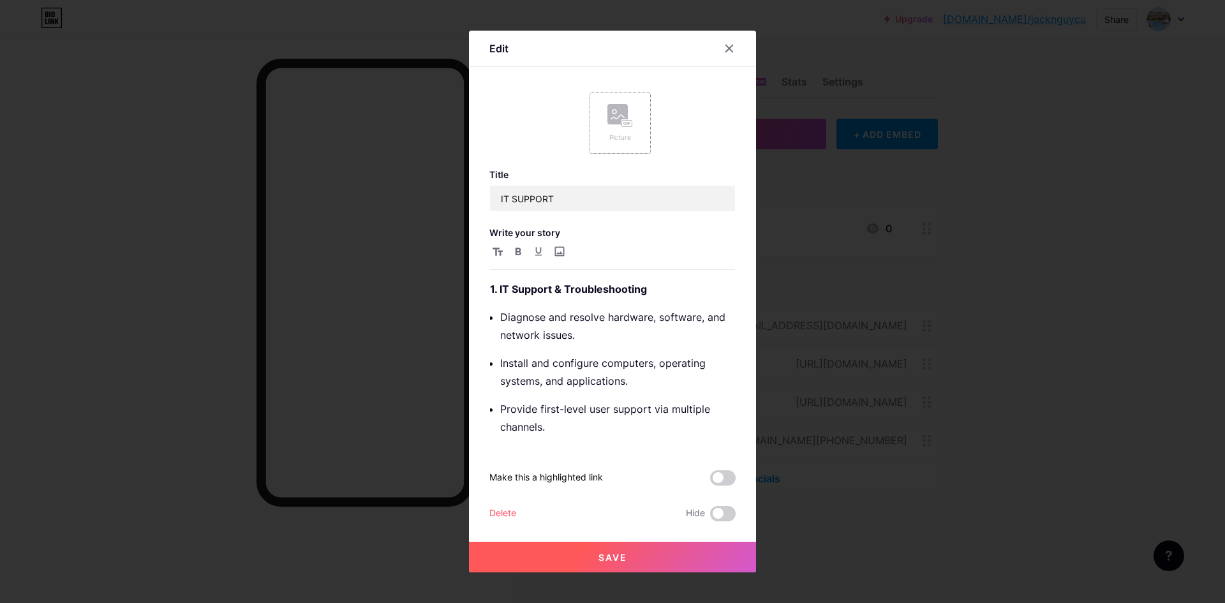
click at [620, 128] on div "Picture" at bounding box center [620, 123] width 26 height 38
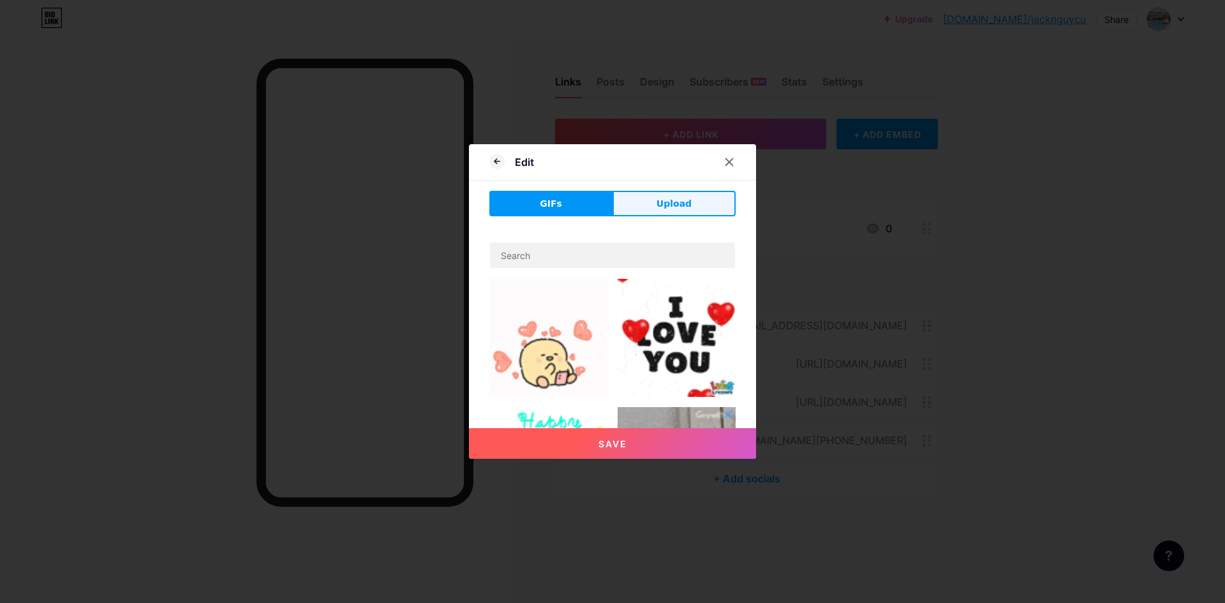
click at [669, 207] on span "Upload" at bounding box center [674, 203] width 35 height 13
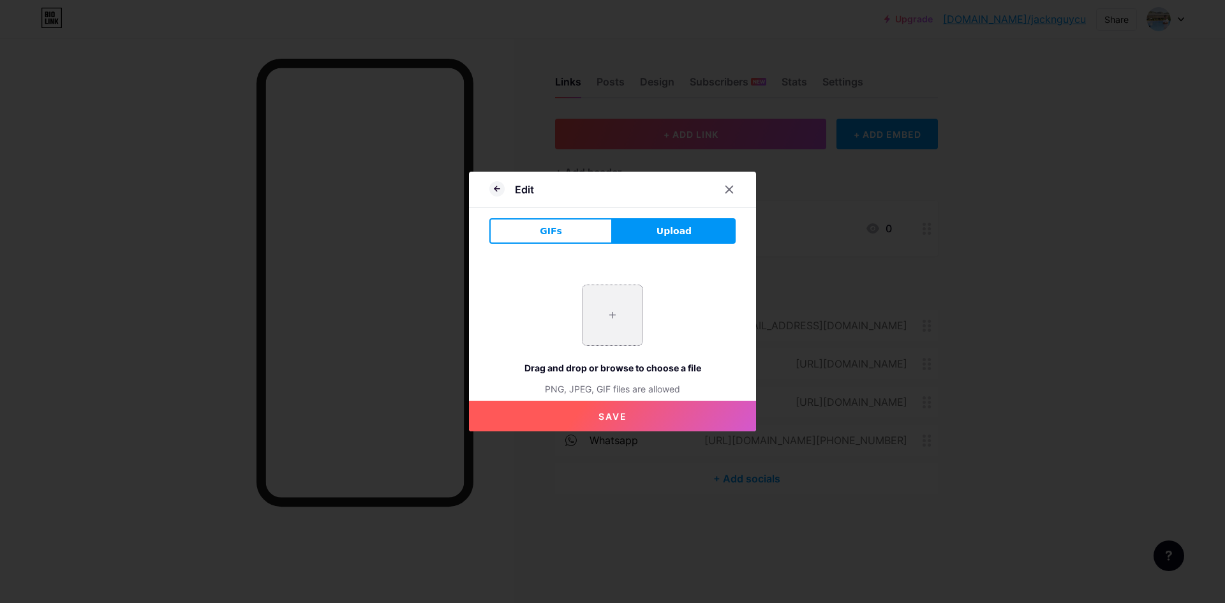
click at [609, 307] on input "file" at bounding box center [613, 315] width 60 height 60
type input "C:\fakepath\z6895976785952_32804d2ab49e732ce0e6f66740a2dd28.jpg"
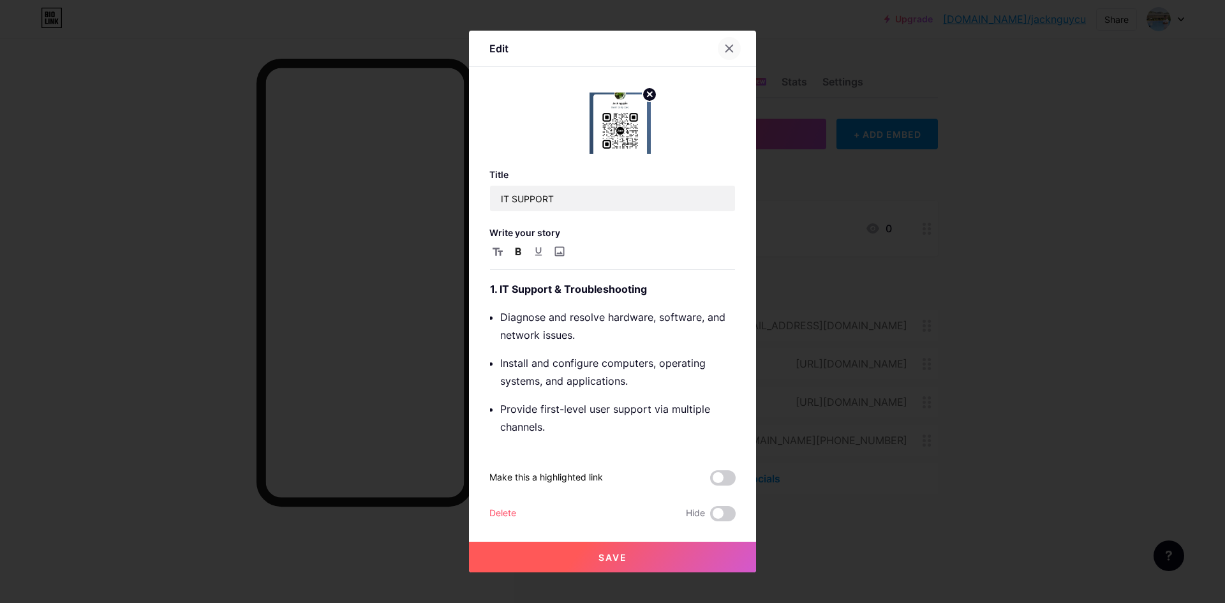
click at [729, 52] on icon at bounding box center [729, 48] width 10 height 10
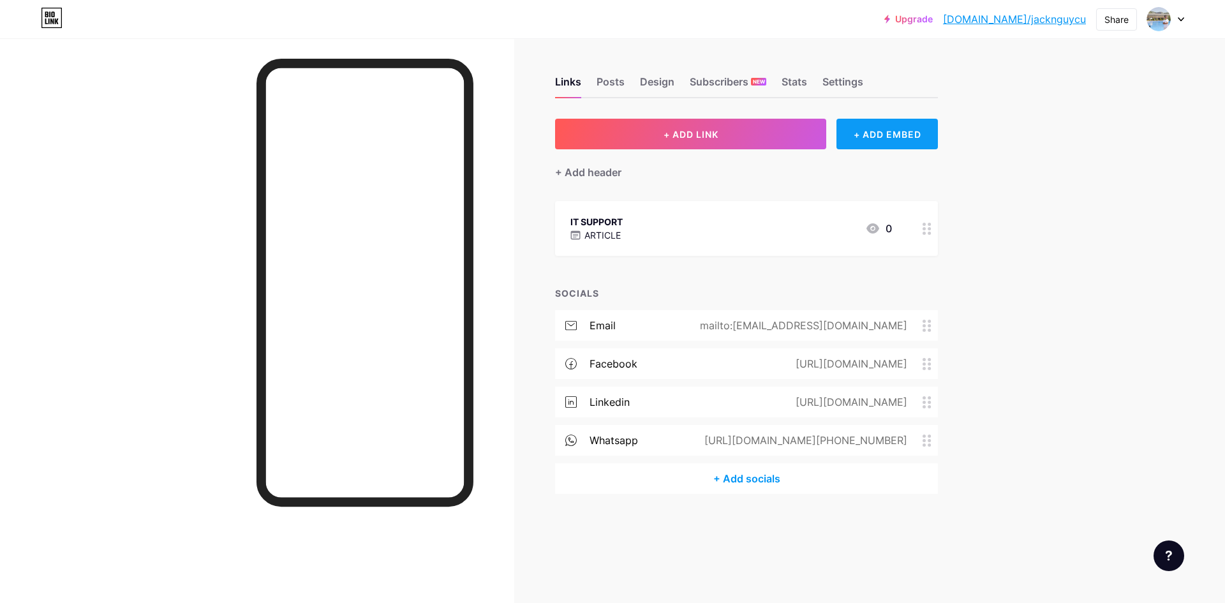
click at [885, 135] on div "+ ADD EMBED" at bounding box center [887, 134] width 101 height 31
click at [845, 48] on div at bounding box center [852, 43] width 23 height 23
click at [923, 228] on icon at bounding box center [927, 229] width 9 height 12
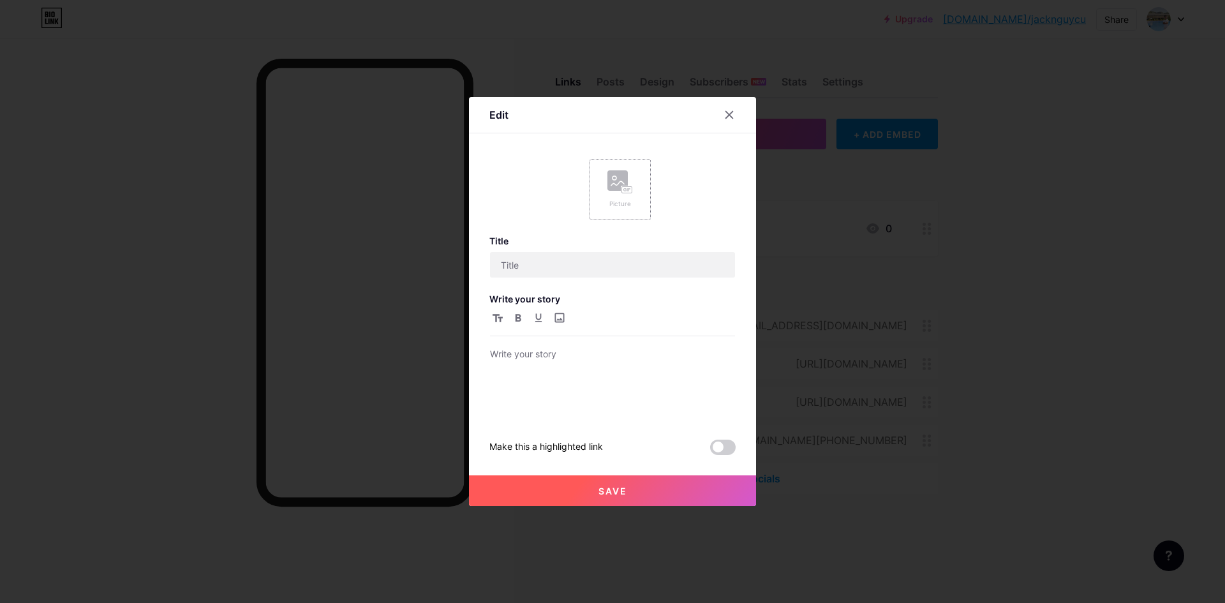
click at [616, 179] on rect at bounding box center [617, 180] width 20 height 20
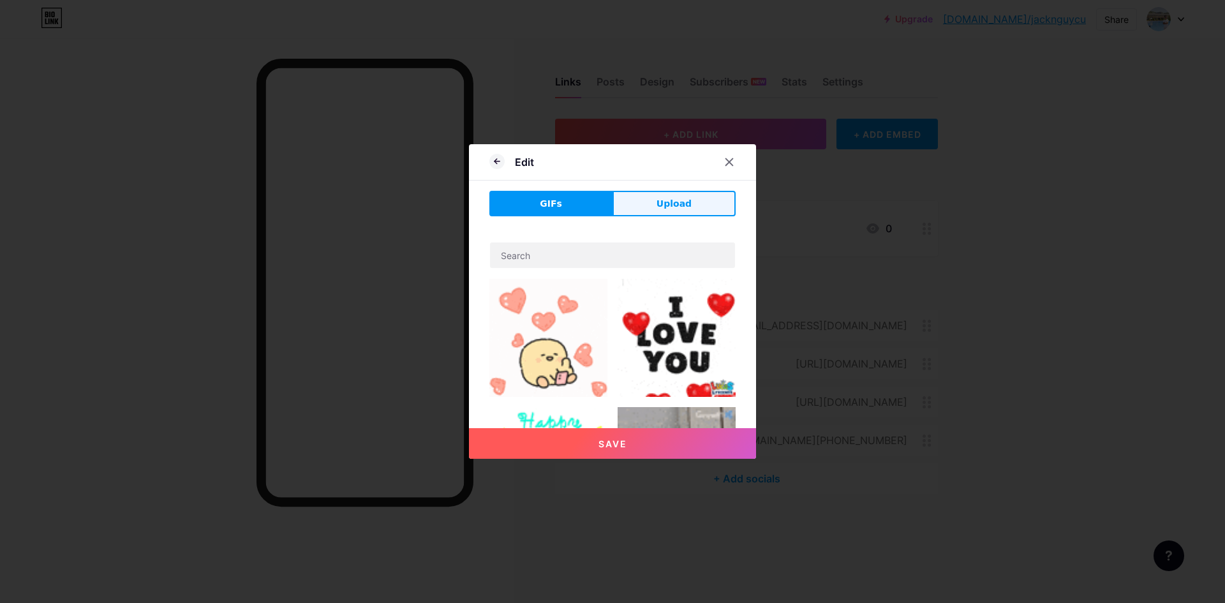
click at [704, 213] on button "Upload" at bounding box center [674, 204] width 123 height 26
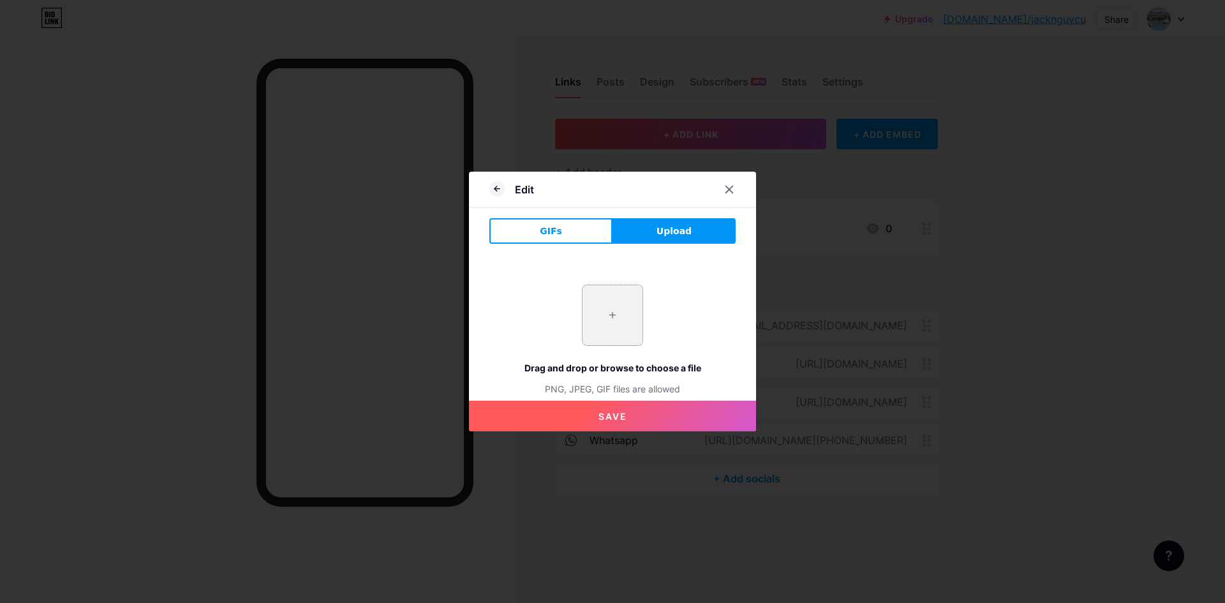
click at [602, 316] on input "file" at bounding box center [613, 315] width 60 height 60
type input "C:\fakepath\screenshot_1754901218.png"
click at [644, 412] on button "Save" at bounding box center [612, 416] width 287 height 31
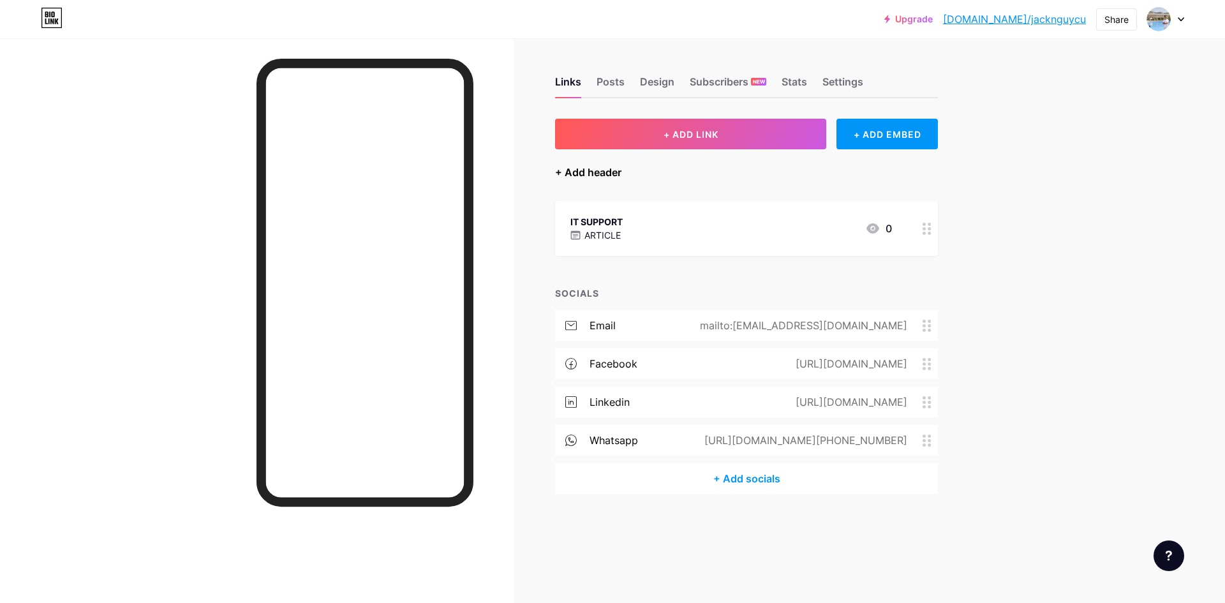
click at [602, 173] on div "+ Add header" at bounding box center [588, 172] width 66 height 15
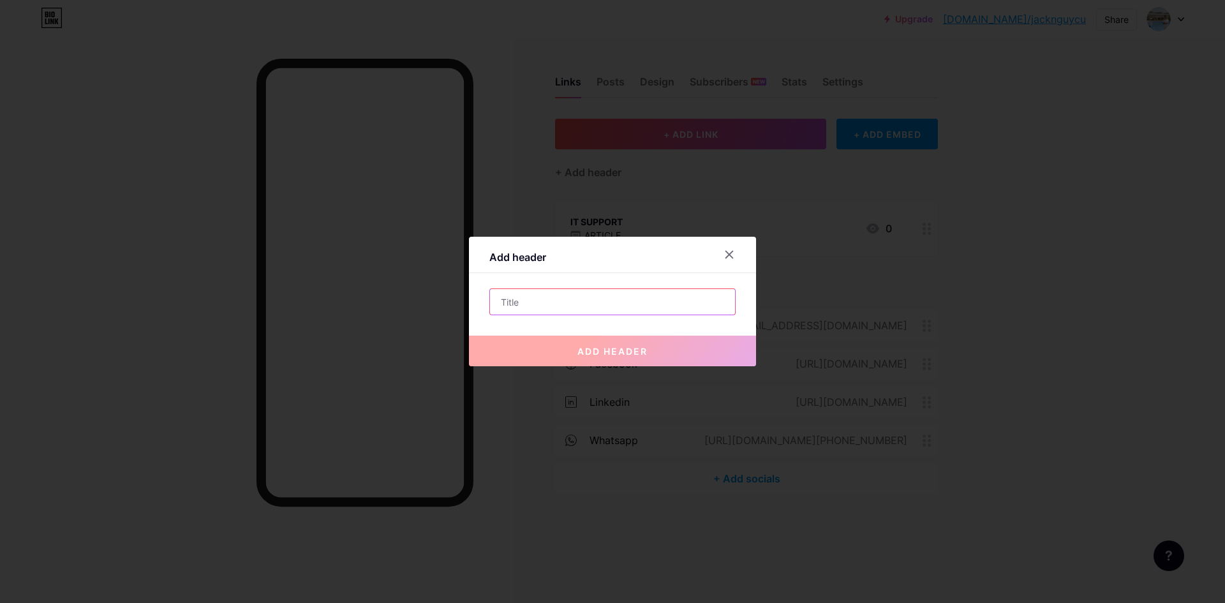
click at [554, 304] on input "text" at bounding box center [612, 302] width 245 height 26
click at [560, 305] on input "text" at bounding box center [612, 302] width 245 height 26
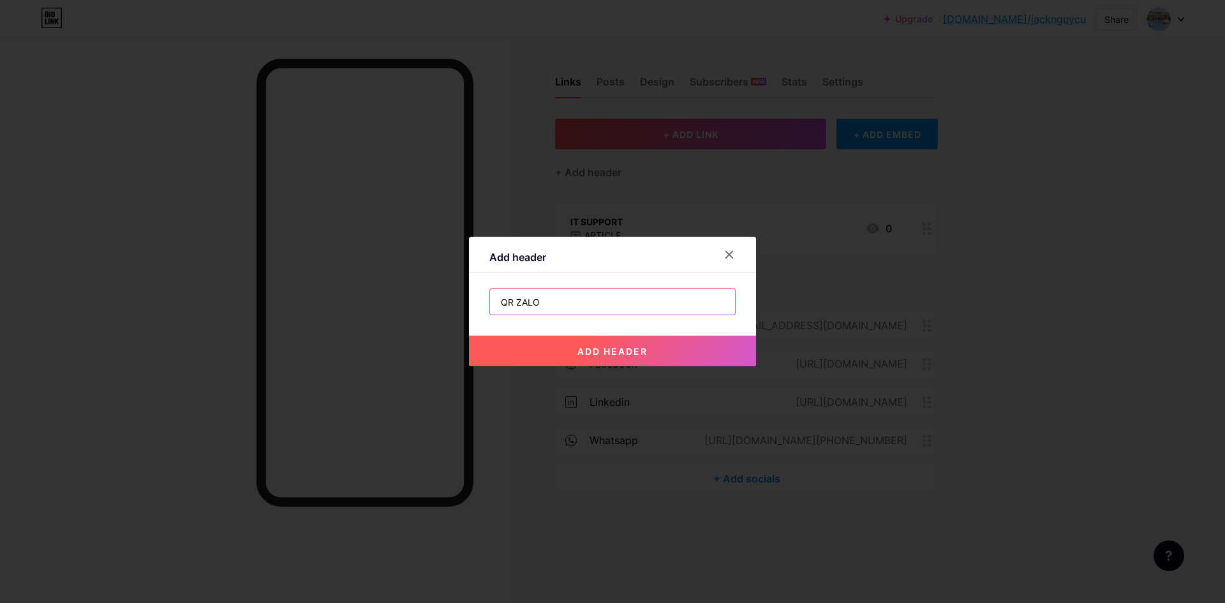
type input "QR ZALO"
click at [605, 346] on span "add header" at bounding box center [612, 351] width 70 height 11
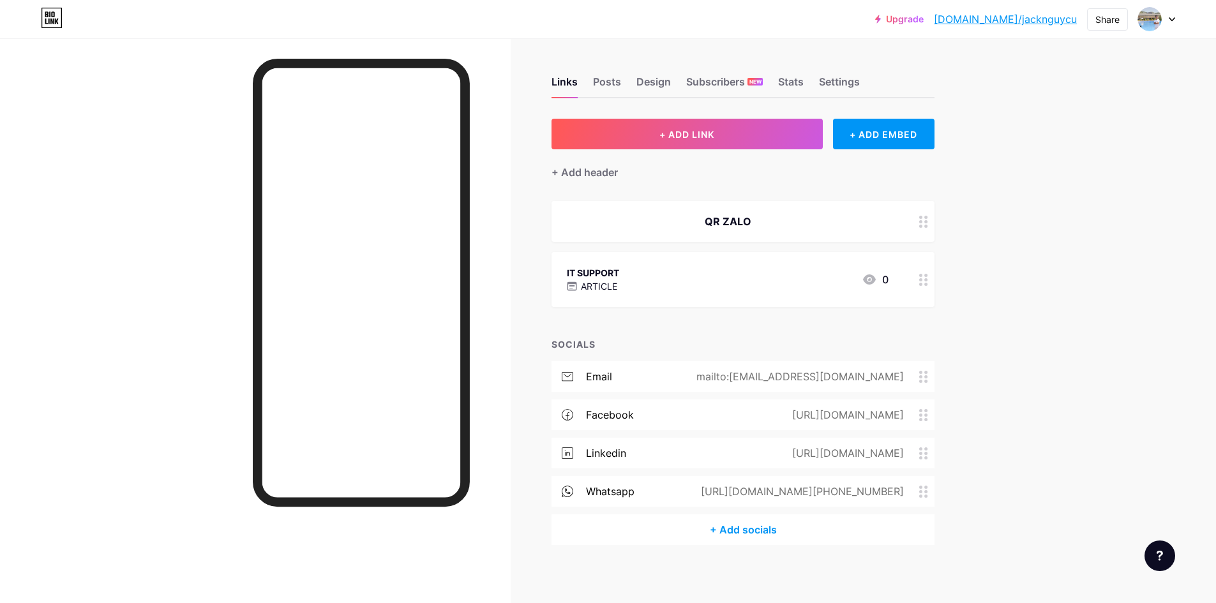
click at [707, 226] on div "QR ZALO" at bounding box center [728, 221] width 322 height 15
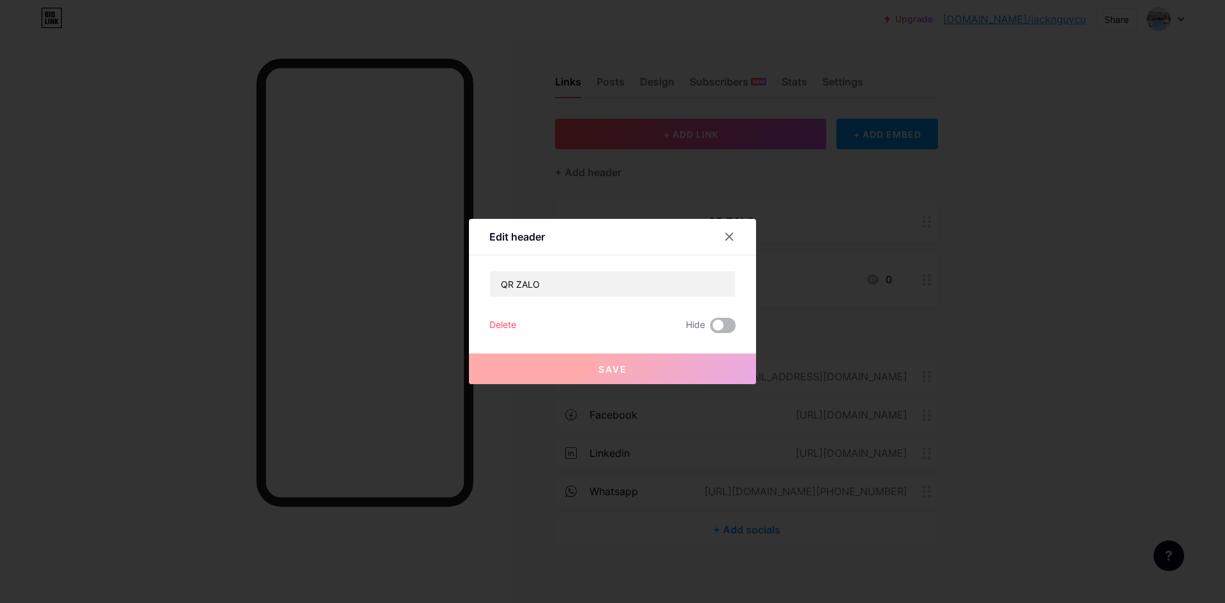
click at [720, 322] on span at bounding box center [723, 325] width 26 height 15
click at [710, 329] on input "checkbox" at bounding box center [710, 329] width 0 height 0
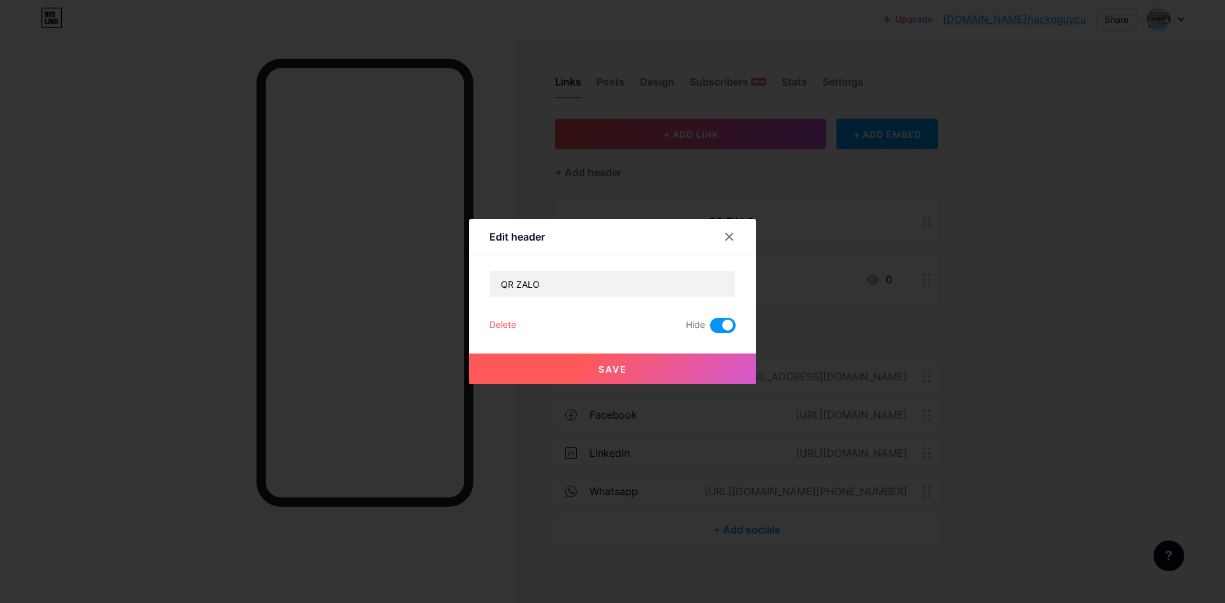
click at [720, 322] on span at bounding box center [723, 325] width 26 height 15
click at [710, 329] on input "checkbox" at bounding box center [710, 329] width 0 height 0
click at [725, 233] on icon at bounding box center [729, 237] width 10 height 10
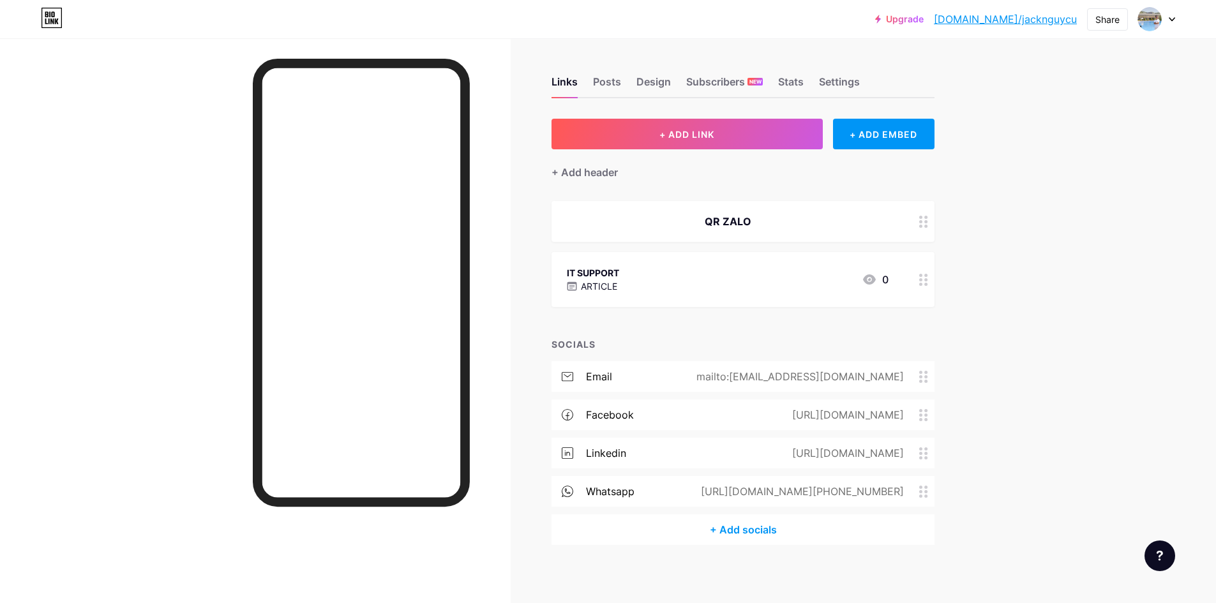
click at [803, 218] on div "QR ZALO" at bounding box center [728, 221] width 322 height 15
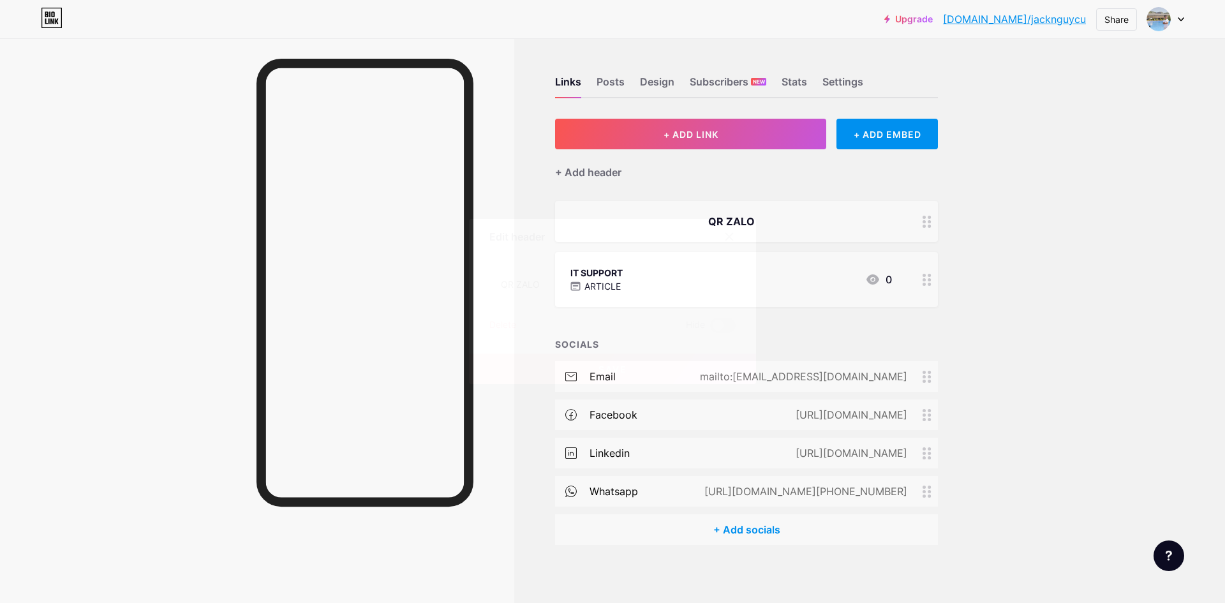
click at [724, 232] on div at bounding box center [729, 236] width 23 height 23
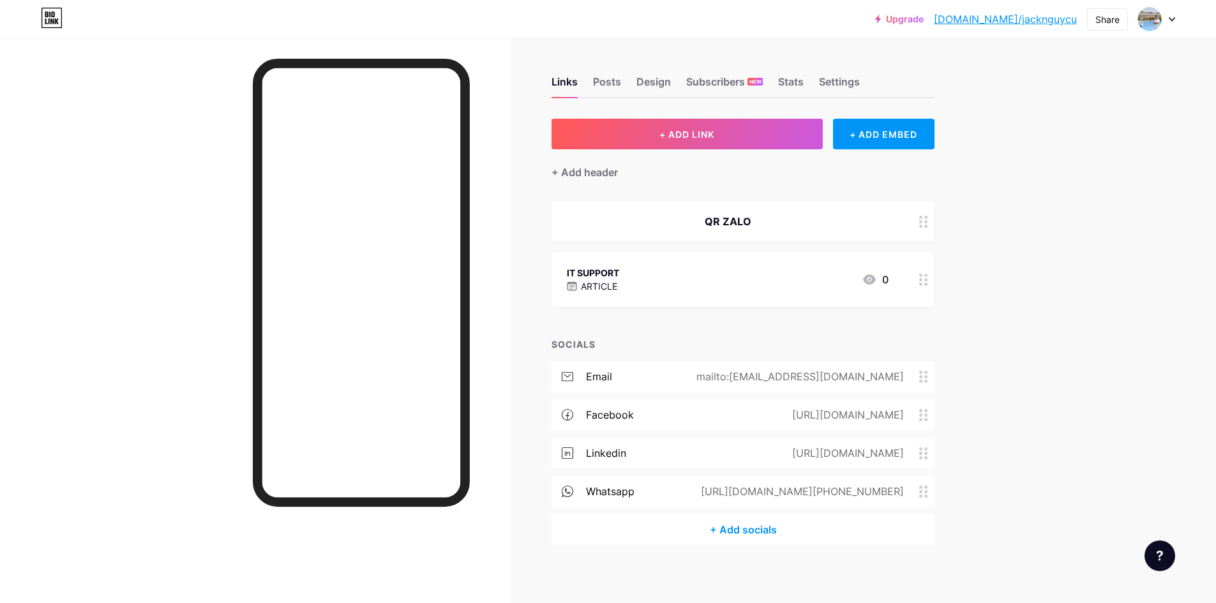
click at [927, 221] on circle at bounding box center [925, 221] width 3 height 3
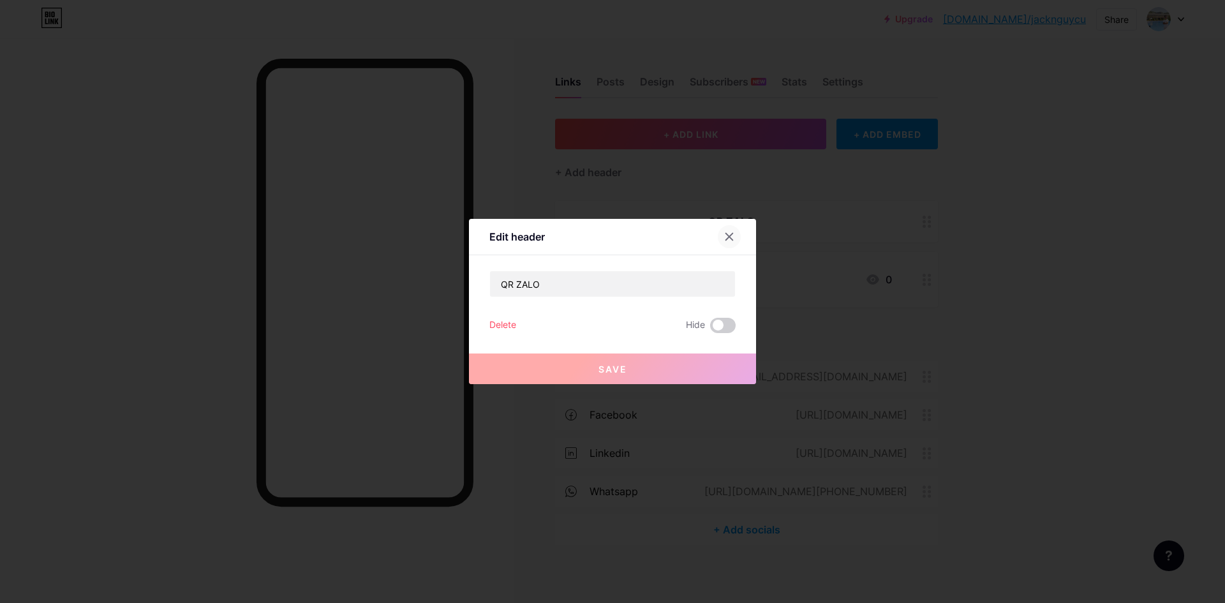
click at [724, 233] on icon at bounding box center [729, 237] width 10 height 10
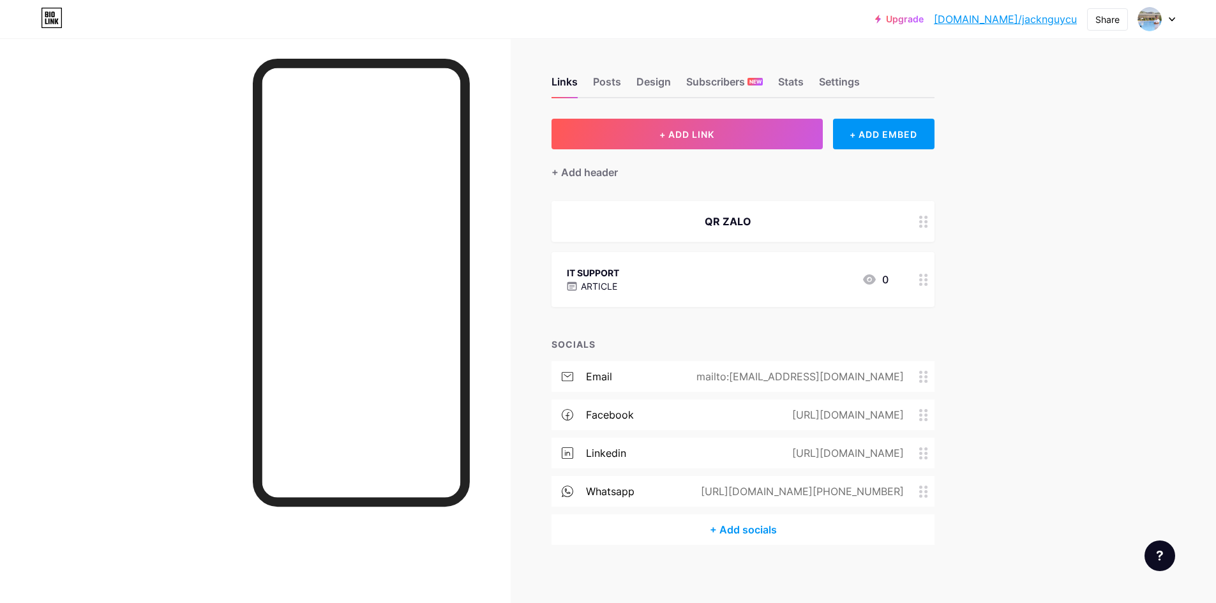
click at [922, 226] on circle at bounding box center [920, 226] width 3 height 3
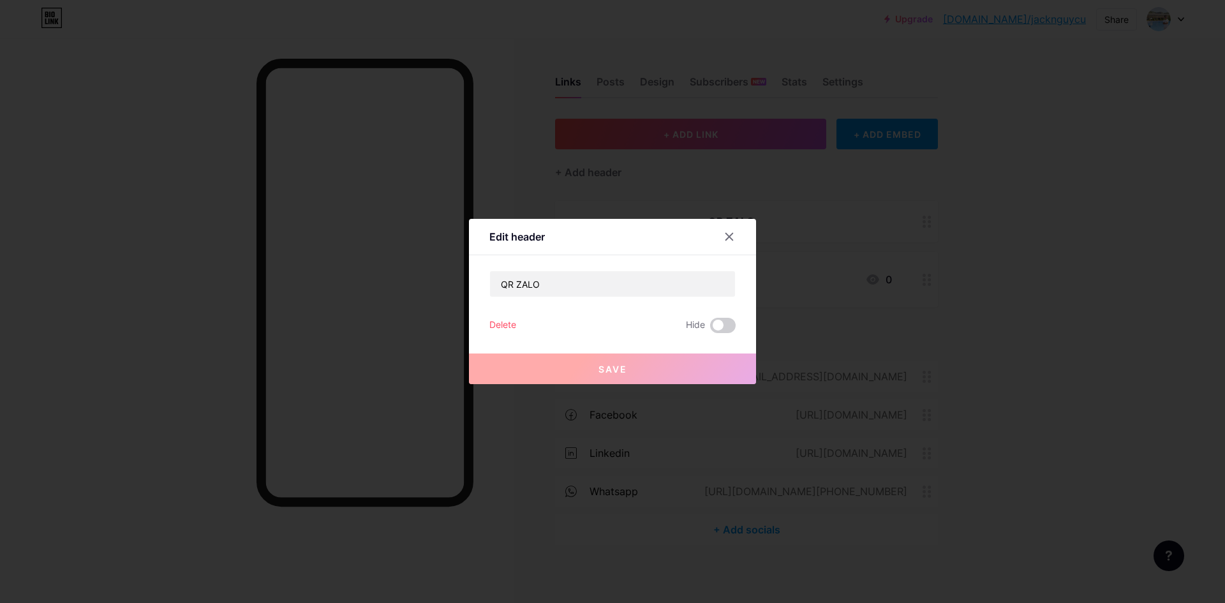
click at [502, 323] on div "Delete" at bounding box center [502, 325] width 27 height 15
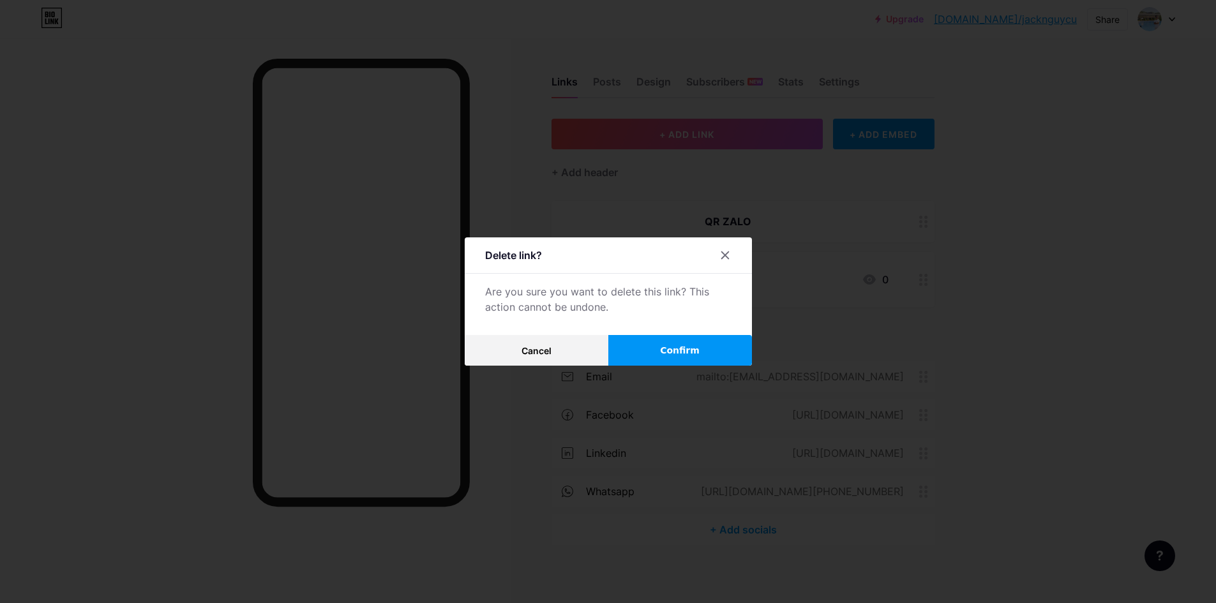
click at [642, 349] on button "Confirm" at bounding box center [680, 350] width 144 height 31
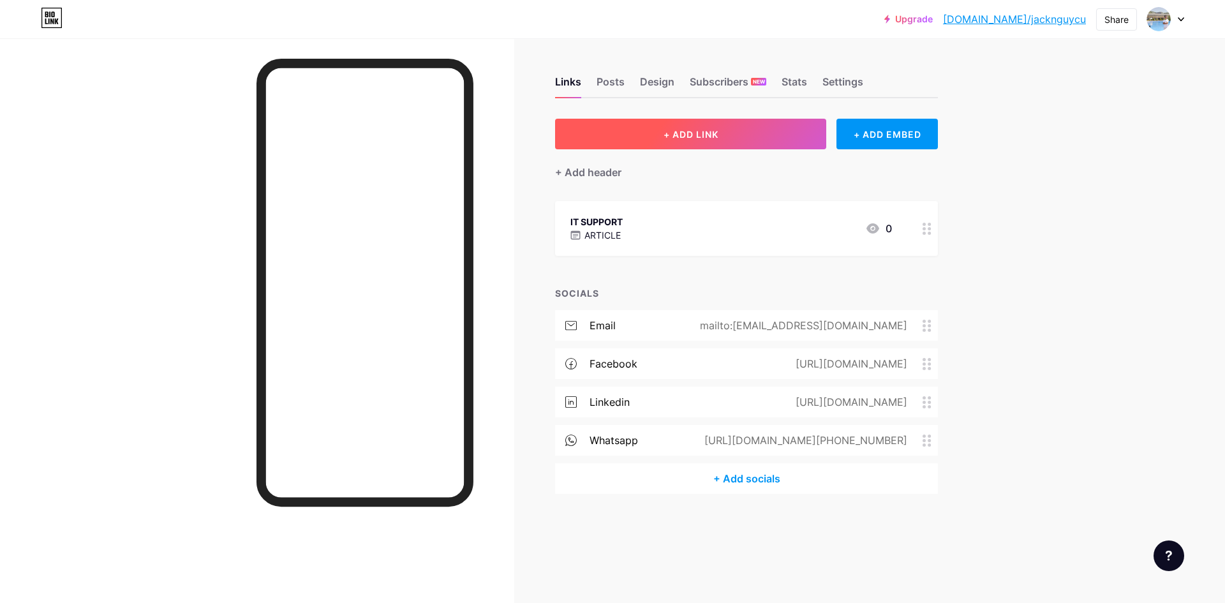
click at [681, 135] on span "+ ADD LINK" at bounding box center [691, 134] width 55 height 11
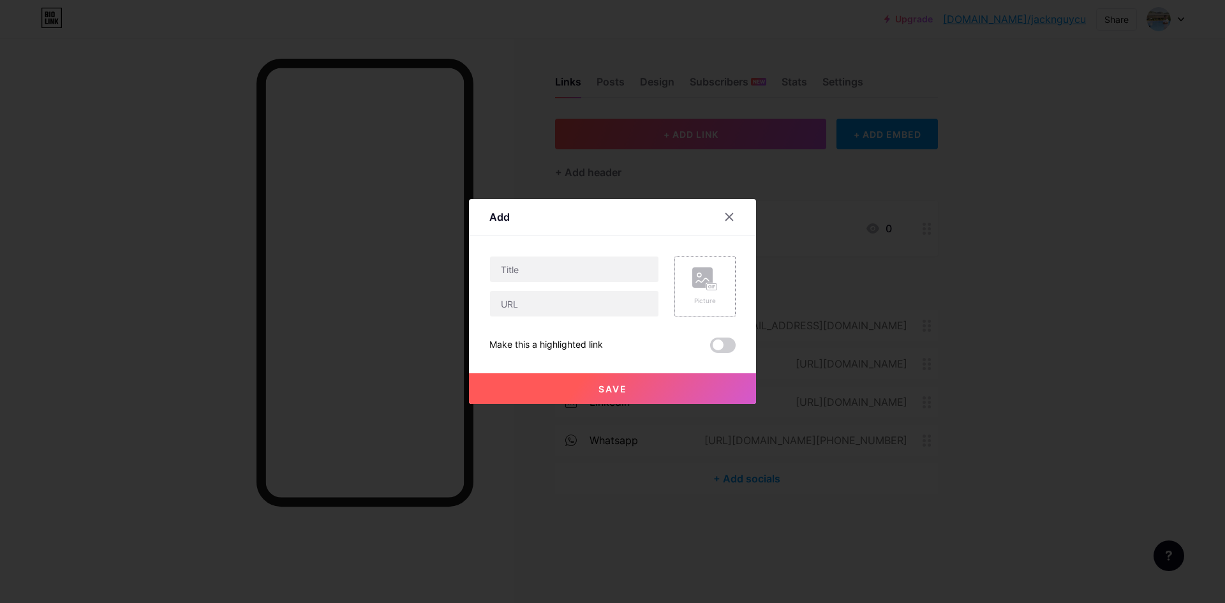
click at [692, 288] on rect at bounding box center [702, 277] width 20 height 20
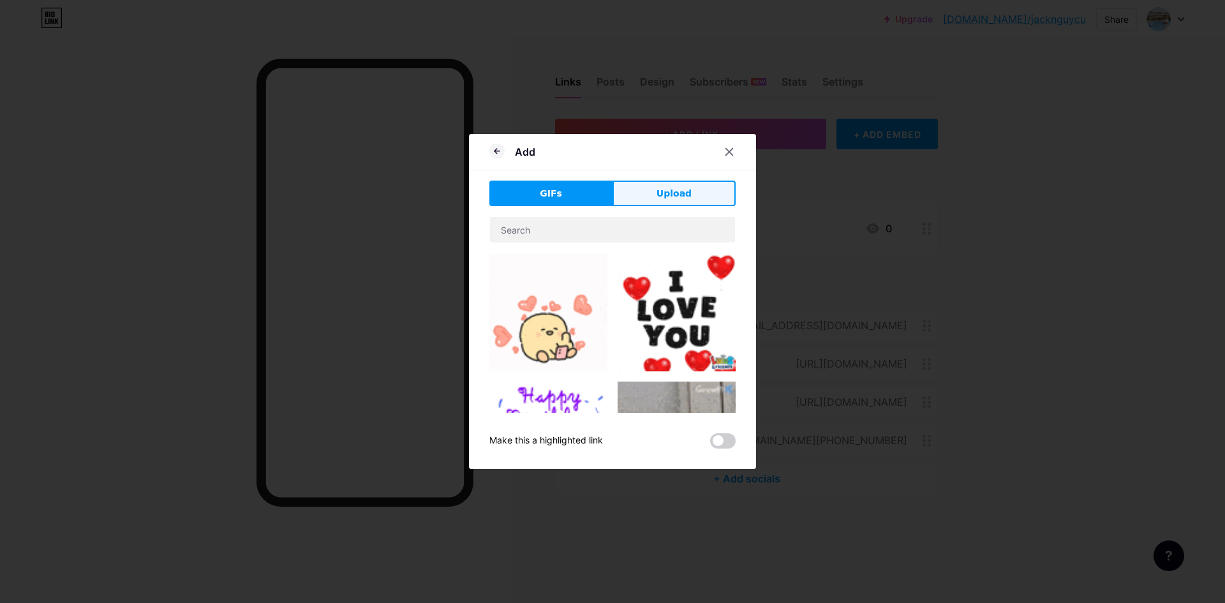
click at [680, 202] on button "Upload" at bounding box center [674, 194] width 123 height 26
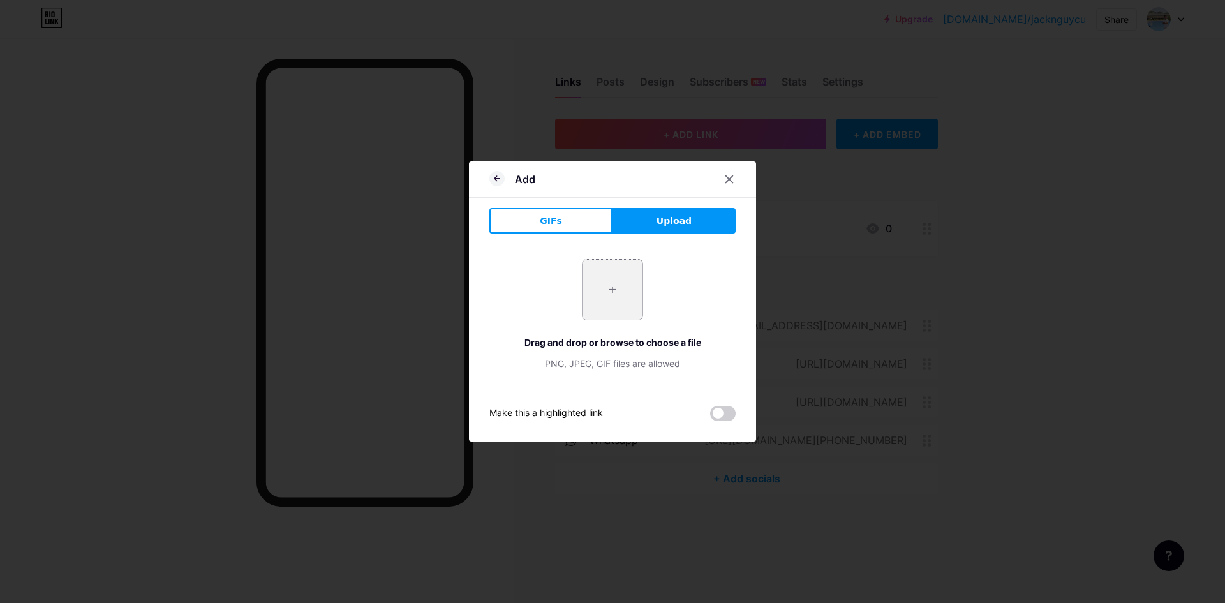
click at [612, 301] on input "file" at bounding box center [613, 290] width 60 height 60
type input "C:\fakepath\screenshot_1754901218.png"
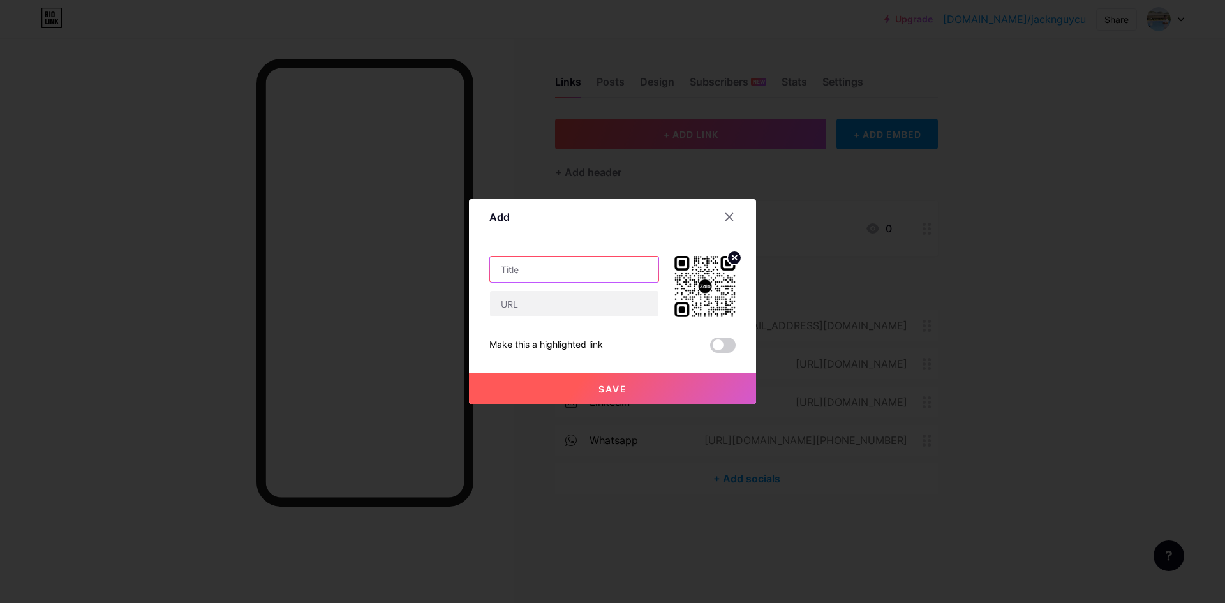
click at [609, 279] on input "text" at bounding box center [574, 270] width 168 height 26
type input "ZALO ME"
click at [569, 310] on input "text" at bounding box center [574, 304] width 168 height 26
type input "D"
type input "Đ"
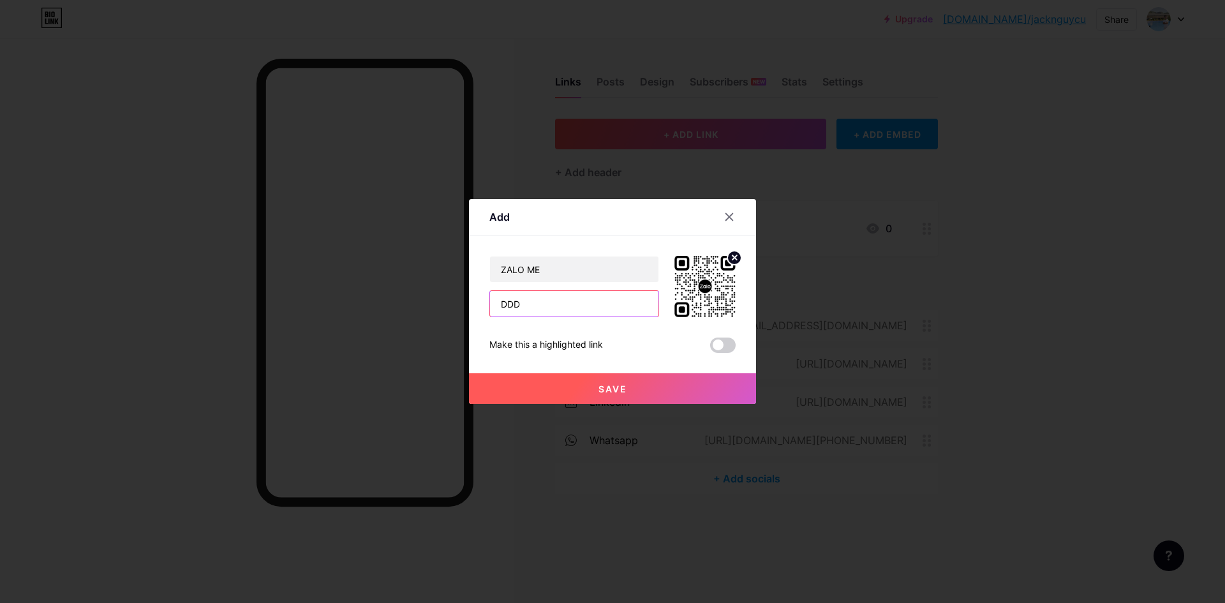
type input "DDD"
click at [599, 391] on span "Save" at bounding box center [613, 388] width 29 height 11
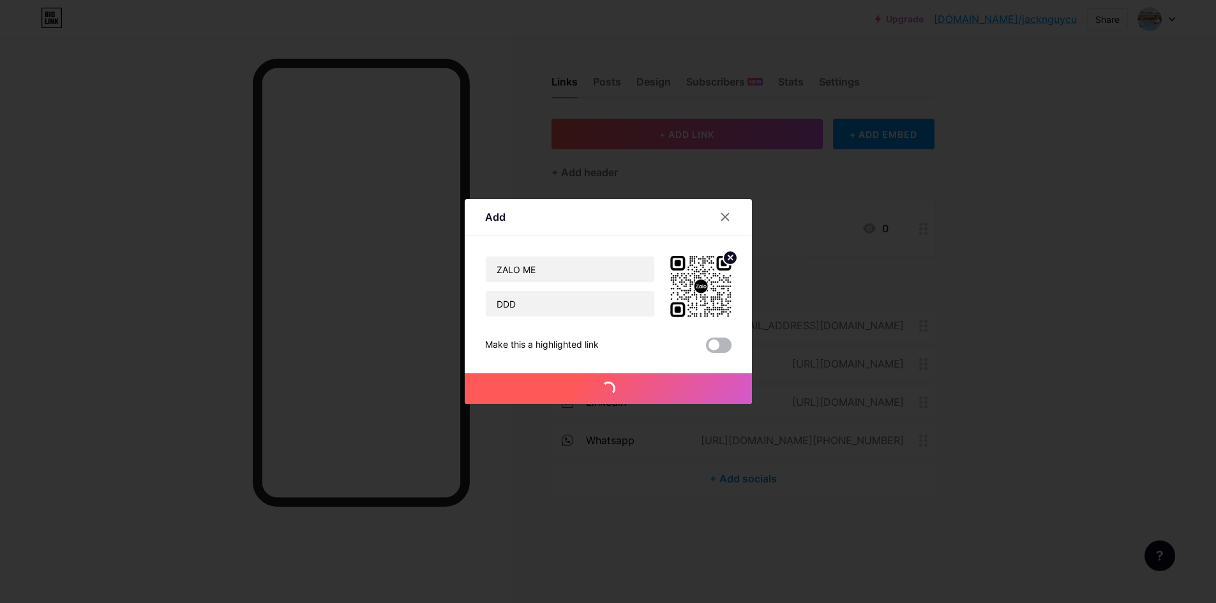
click at [715, 345] on div "+ ADD LINK + ADD EMBED + Add header IT SUPPORT ARTICLE 0 SOCIALS email mailto:[…" at bounding box center [742, 306] width 383 height 375
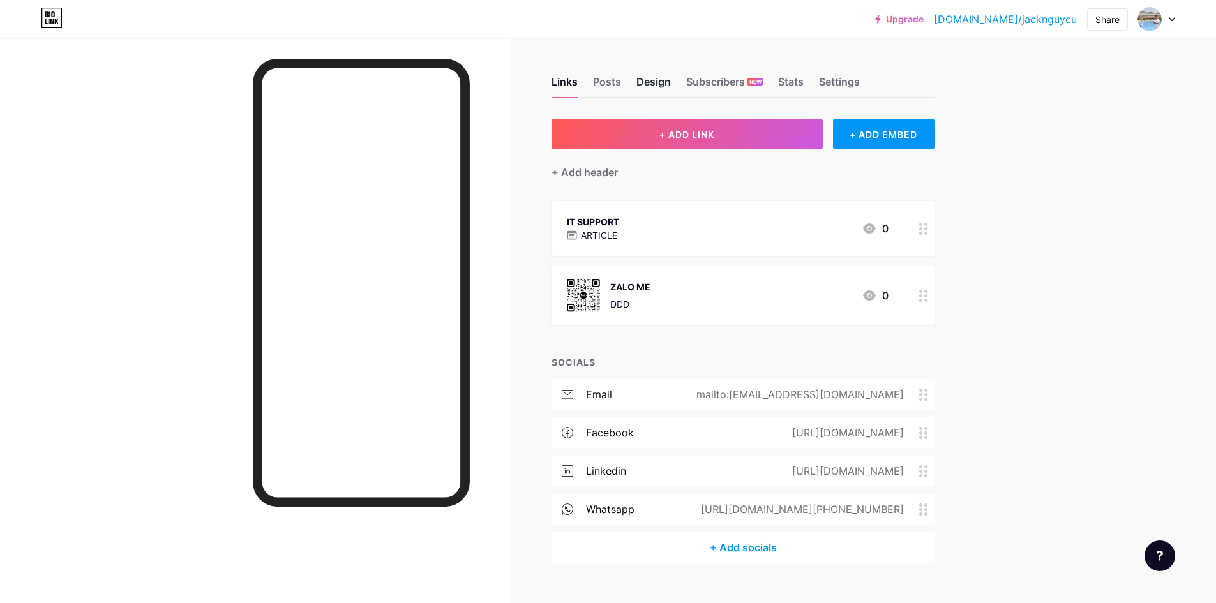
click at [667, 86] on div "Design" at bounding box center [653, 85] width 34 height 23
